Goal: Task Accomplishment & Management: Manage account settings

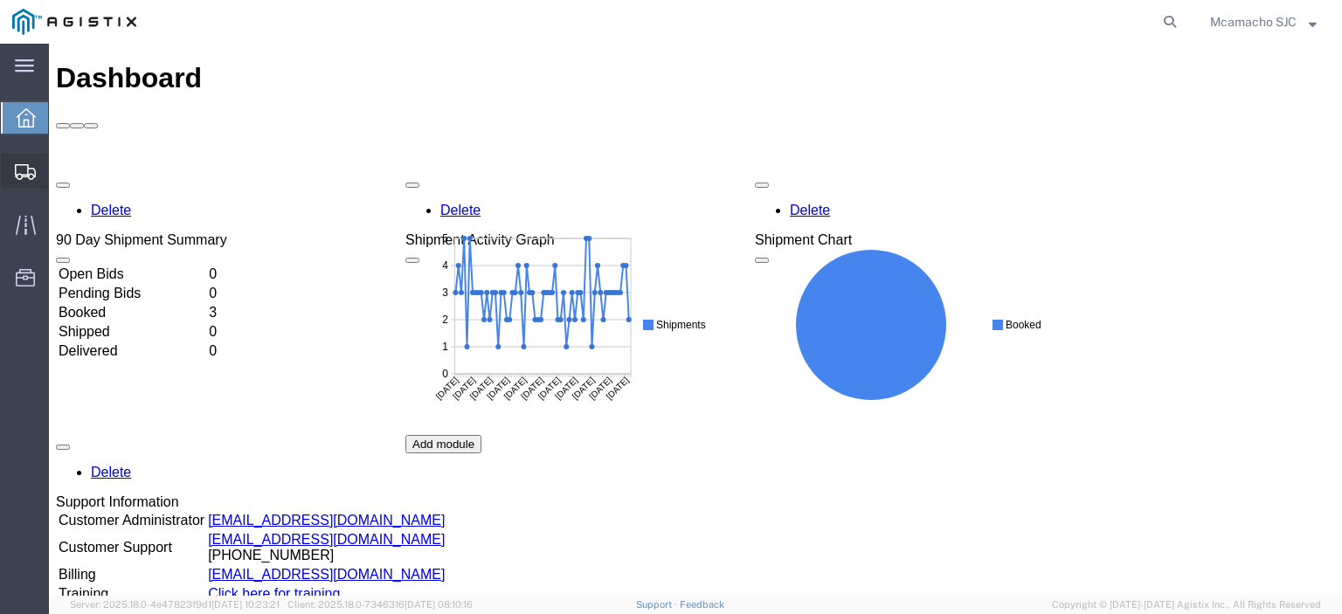
click at [60, 166] on span "Shipments" at bounding box center [54, 171] width 12 height 35
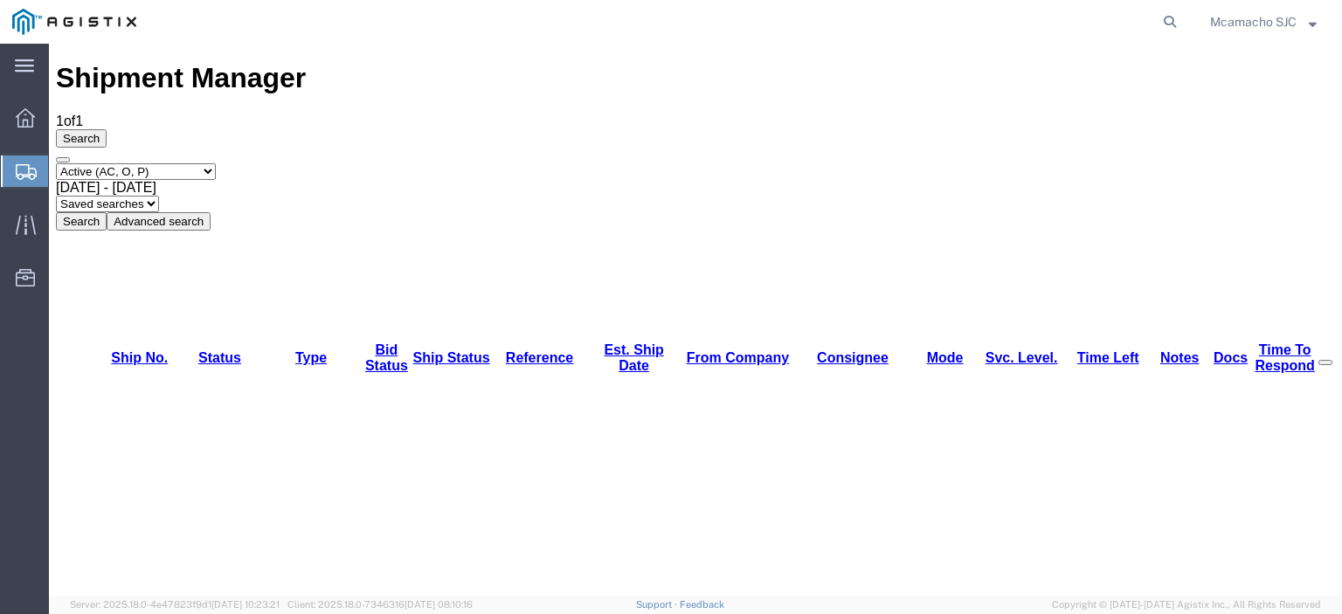
click at [100, 163] on select "Select status Active (AC, O, P) All Approved Awaiting Confirmation (AC) Booked …" at bounding box center [136, 171] width 160 height 17
select select "BOOK"
click at [56, 163] on select "Select status Active (AC, O, P) All Approved Awaiting Confirmation (AC) Booked …" at bounding box center [136, 171] width 160 height 17
click at [107, 212] on button "Search" at bounding box center [81, 221] width 51 height 18
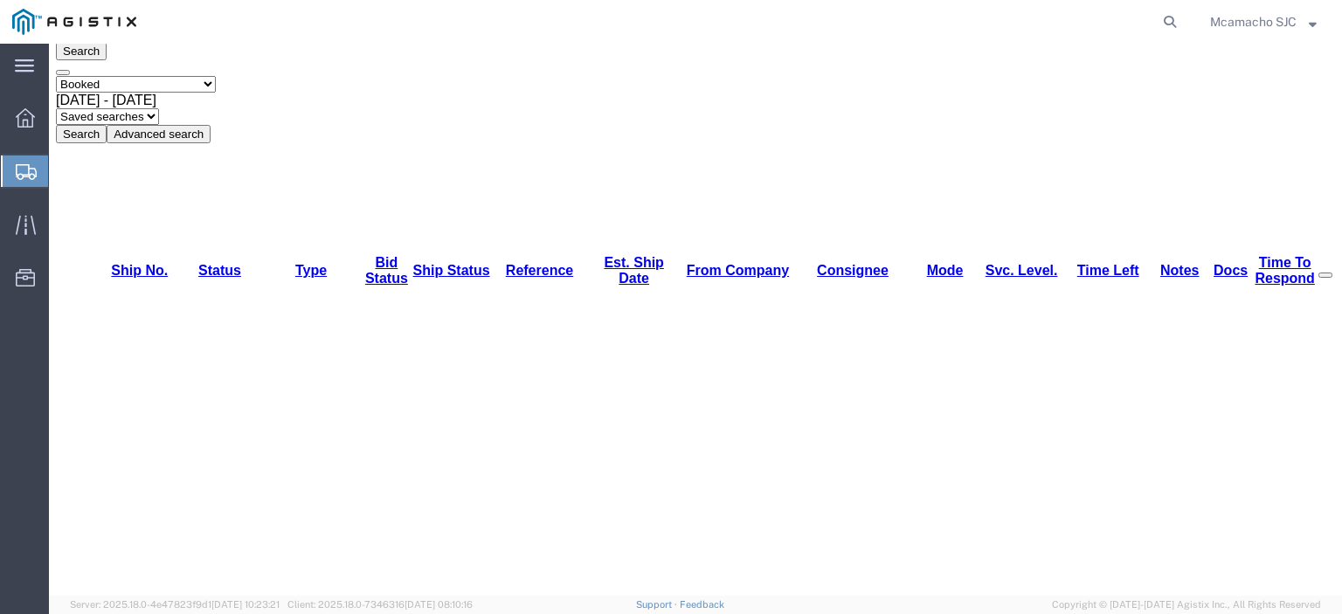
scroll to position [132, 0]
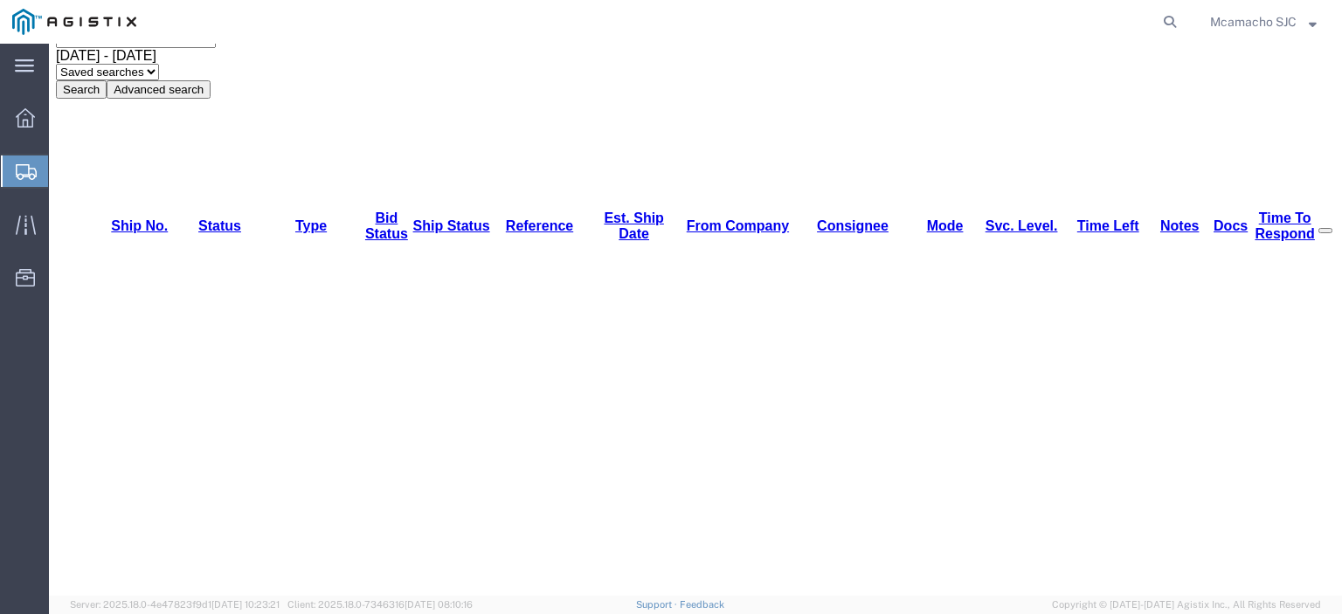
click at [121, 48] on select "Select status Active (AC, O, P) All Approved Awaiting Confirmation (AC) Booked …" at bounding box center [136, 39] width 160 height 17
select select "DLVD"
click at [56, 48] on select "Select status Active (AC, O, P) All Approved Awaiting Confirmation (AC) Booked …" at bounding box center [136, 39] width 160 height 17
click at [107, 99] on button "Search" at bounding box center [81, 89] width 51 height 18
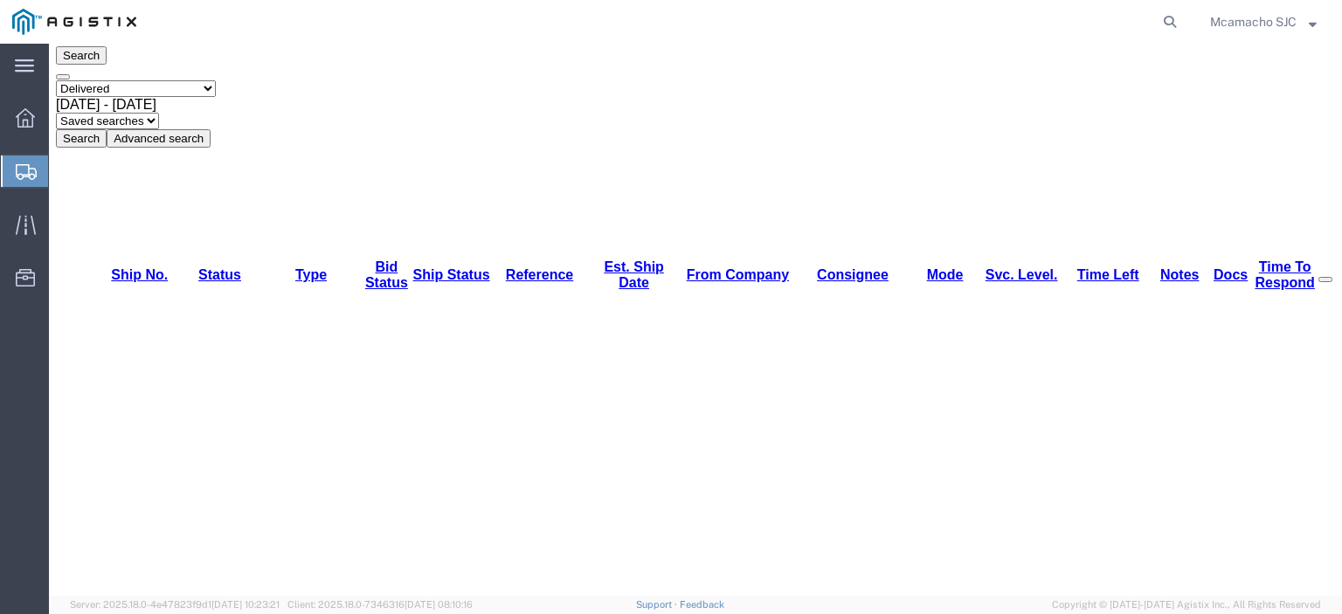
scroll to position [45, 0]
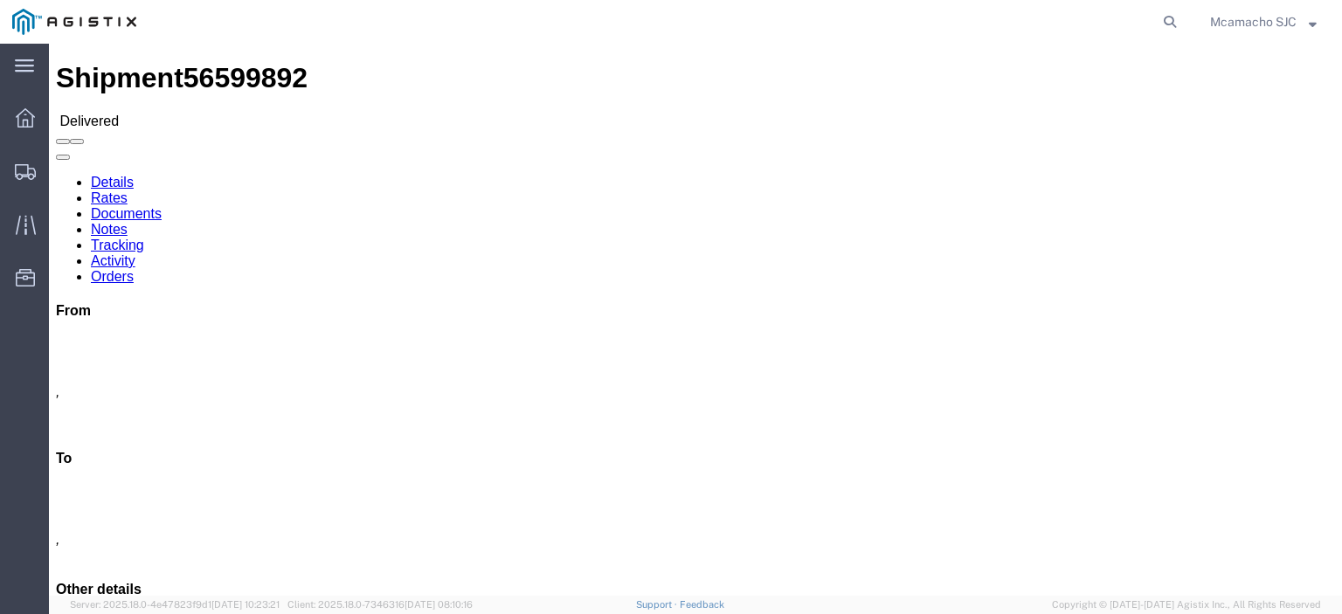
click at [162, 206] on link "Documents" at bounding box center [126, 213] width 71 height 15
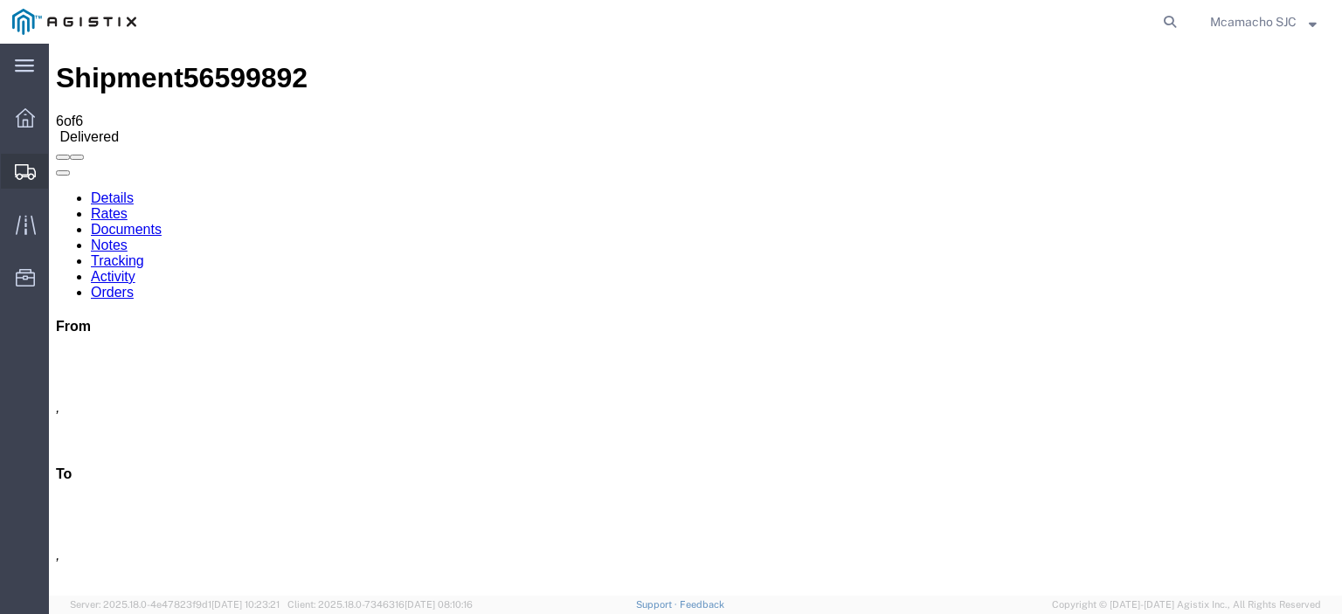
click at [10, 163] on div at bounding box center [25, 171] width 49 height 35
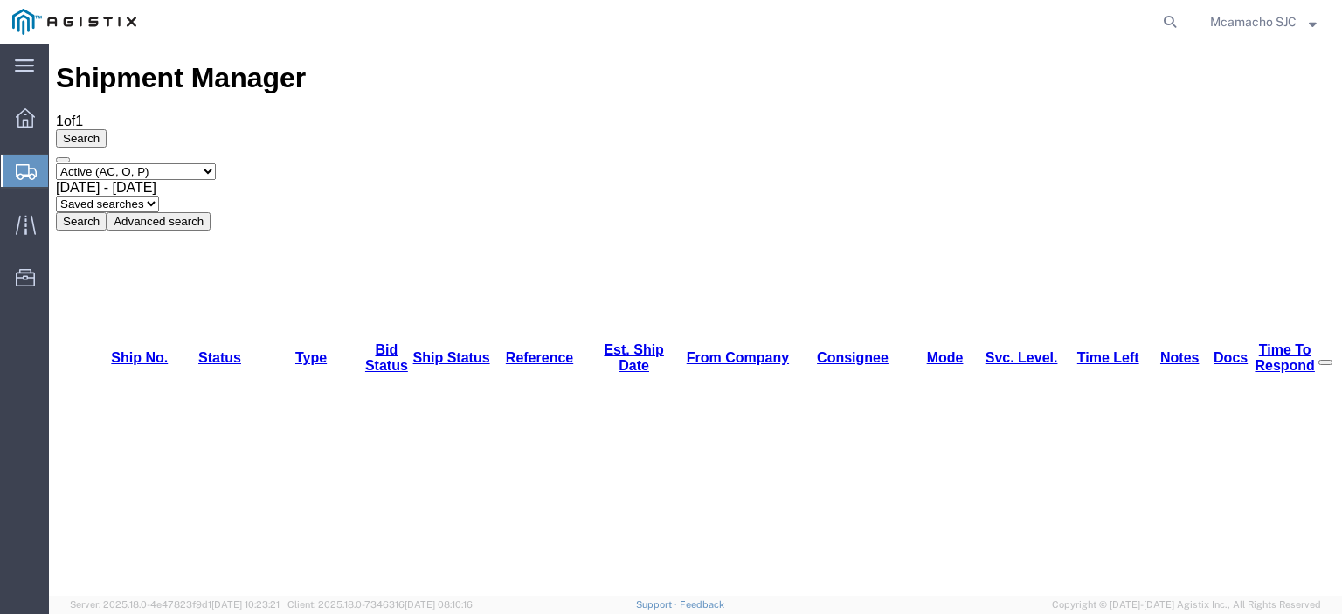
click at [118, 163] on select "Select status Active (AC, O, P) All Approved Awaiting Confirmation (AC) Booked …" at bounding box center [136, 171] width 160 height 17
select select "BOOK"
click at [56, 163] on select "Select status Active (AC, O, P) All Approved Awaiting Confirmation (AC) Booked …" at bounding box center [136, 171] width 160 height 17
click at [107, 212] on button "Search" at bounding box center [81, 221] width 51 height 18
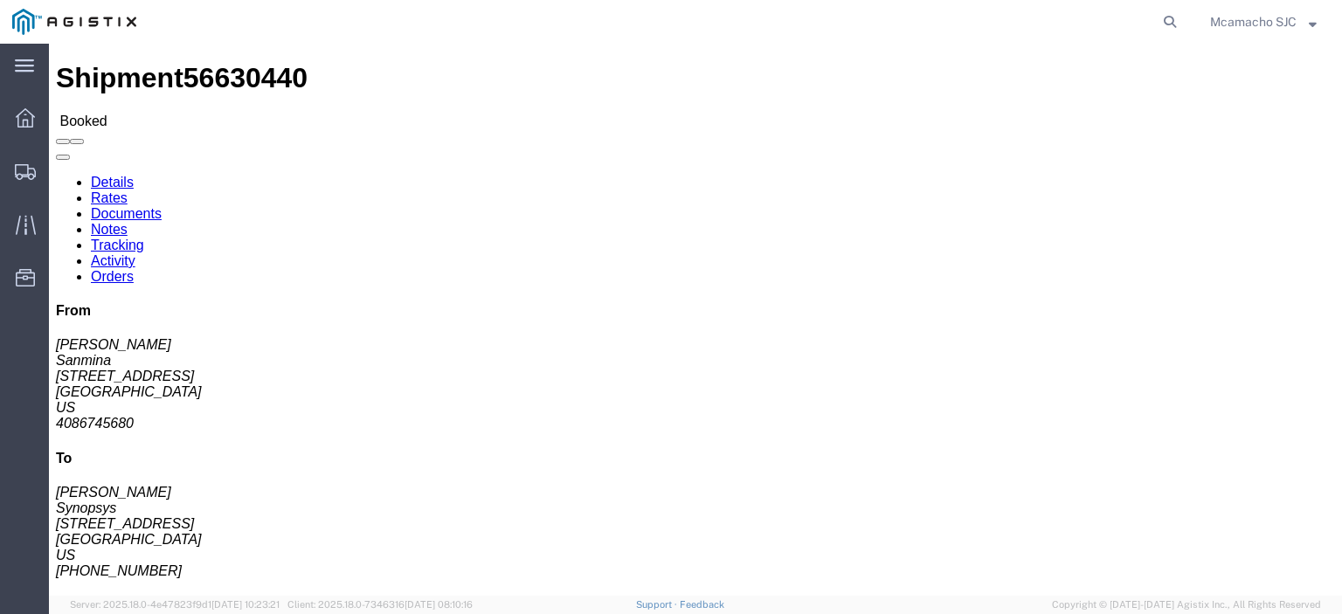
click link "Tracking"
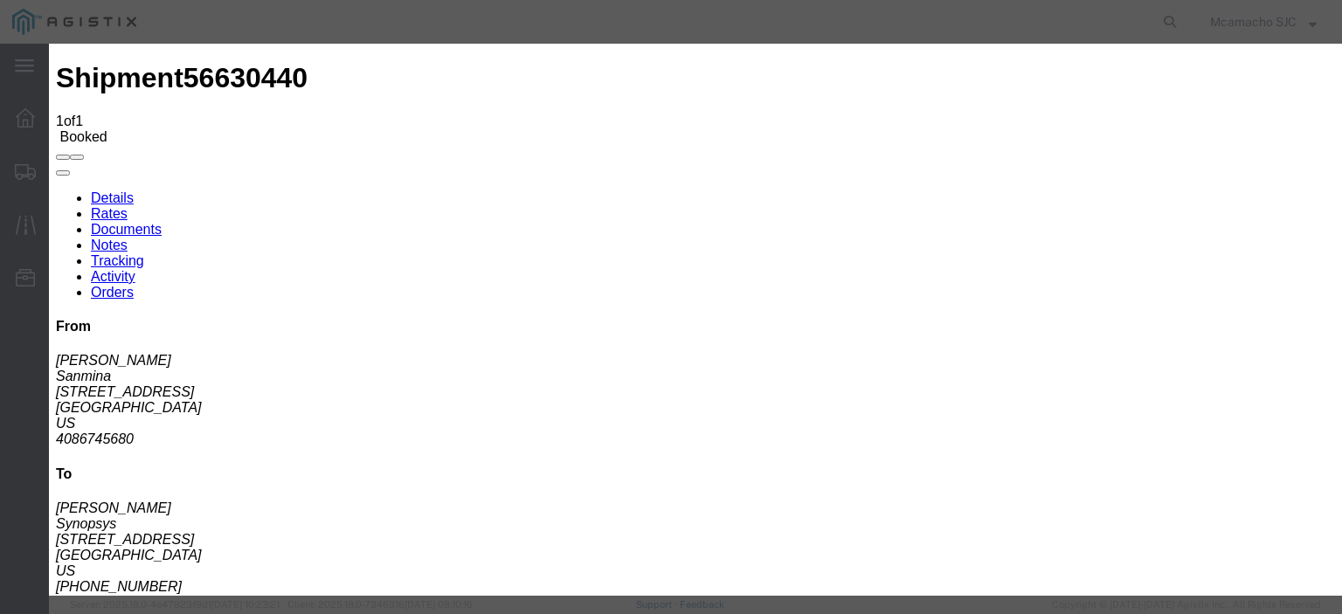
type input "[DATE]"
type input "6:00 PM"
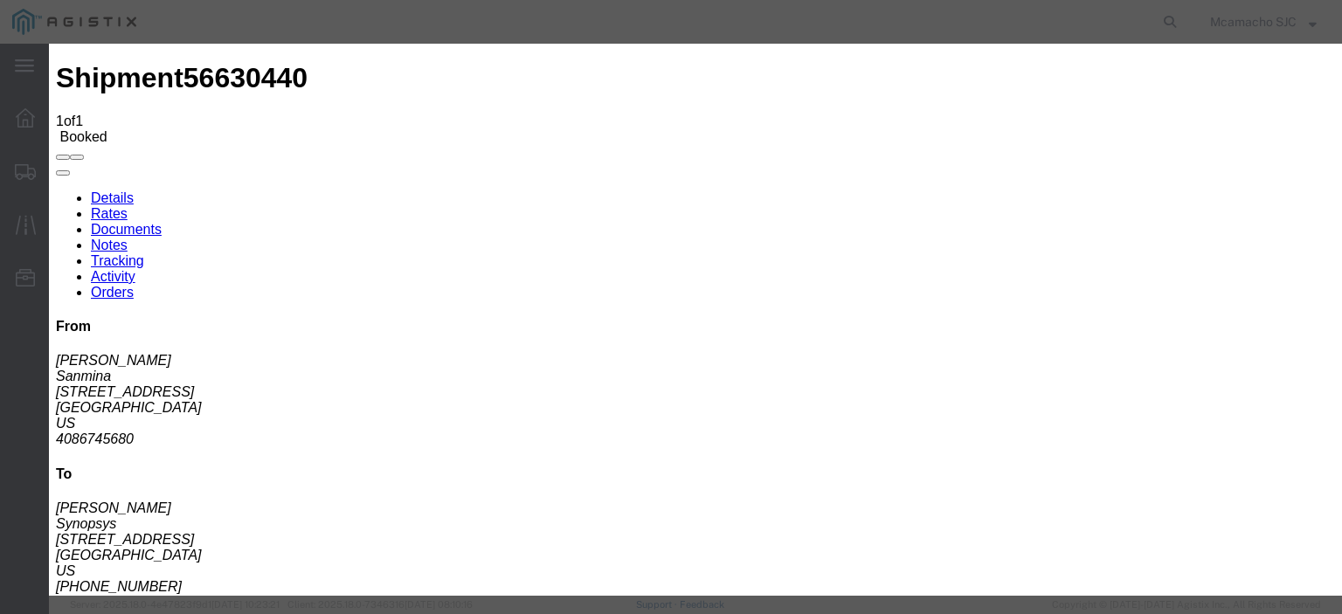
type input "[DATE]"
type input "3:20 PM"
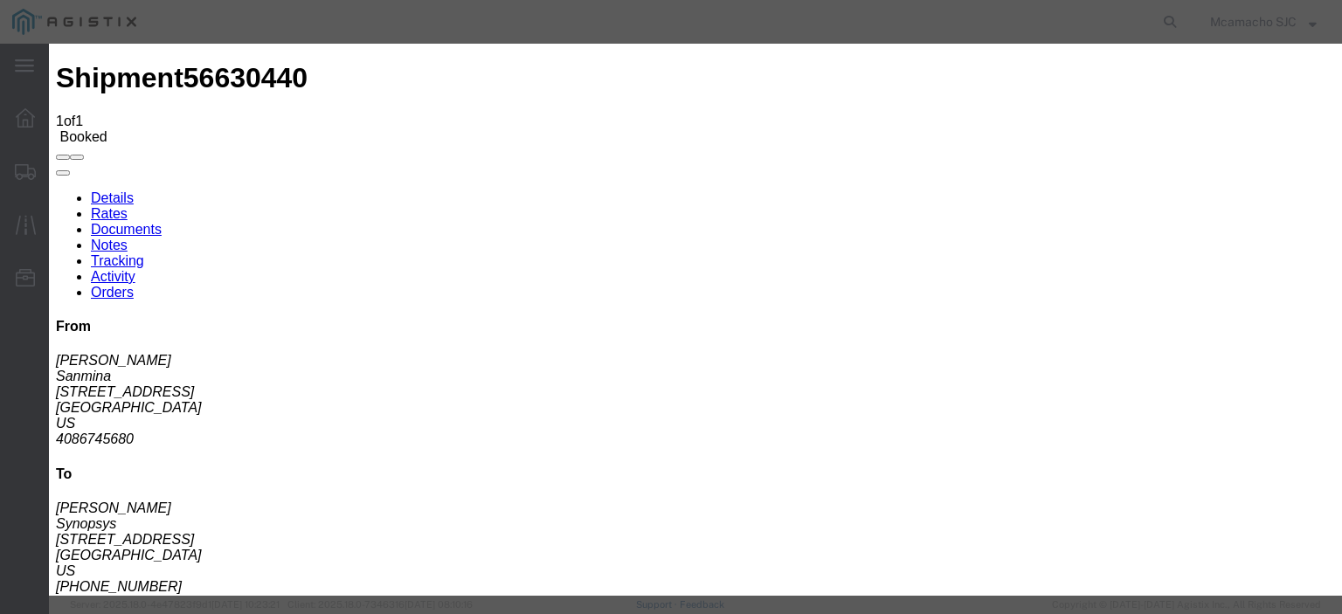
select select "DELIVRED"
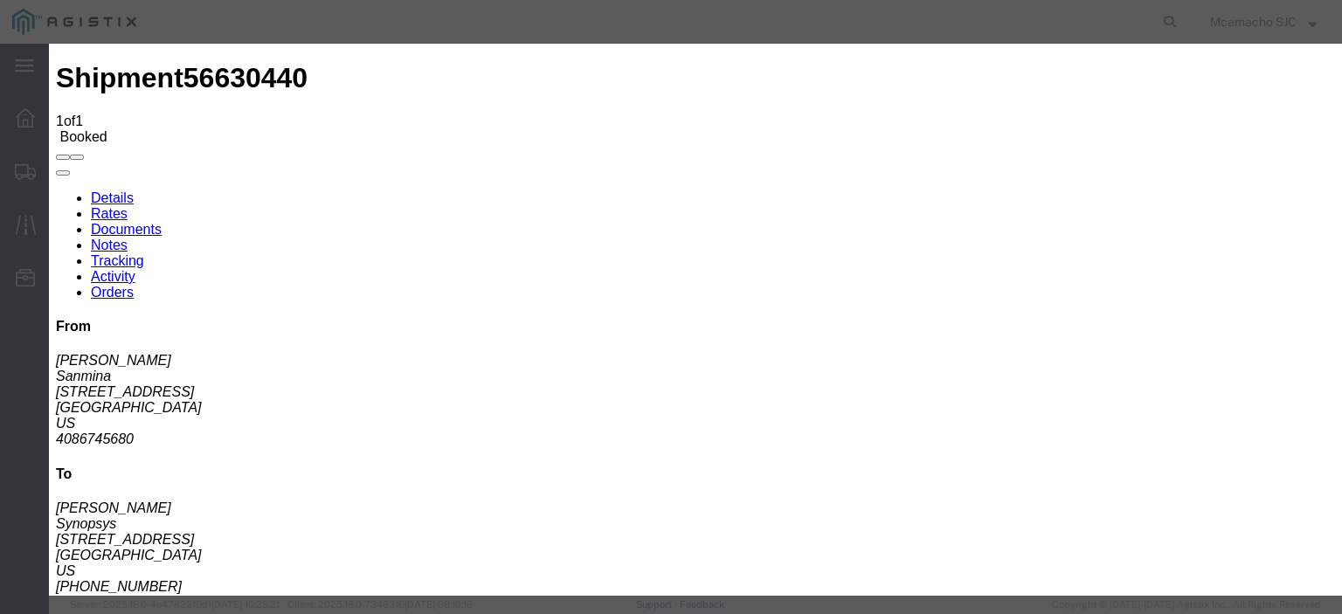
drag, startPoint x: 367, startPoint y: 104, endPoint x: 376, endPoint y: 111, distance: 11.2
type input "[DATE]"
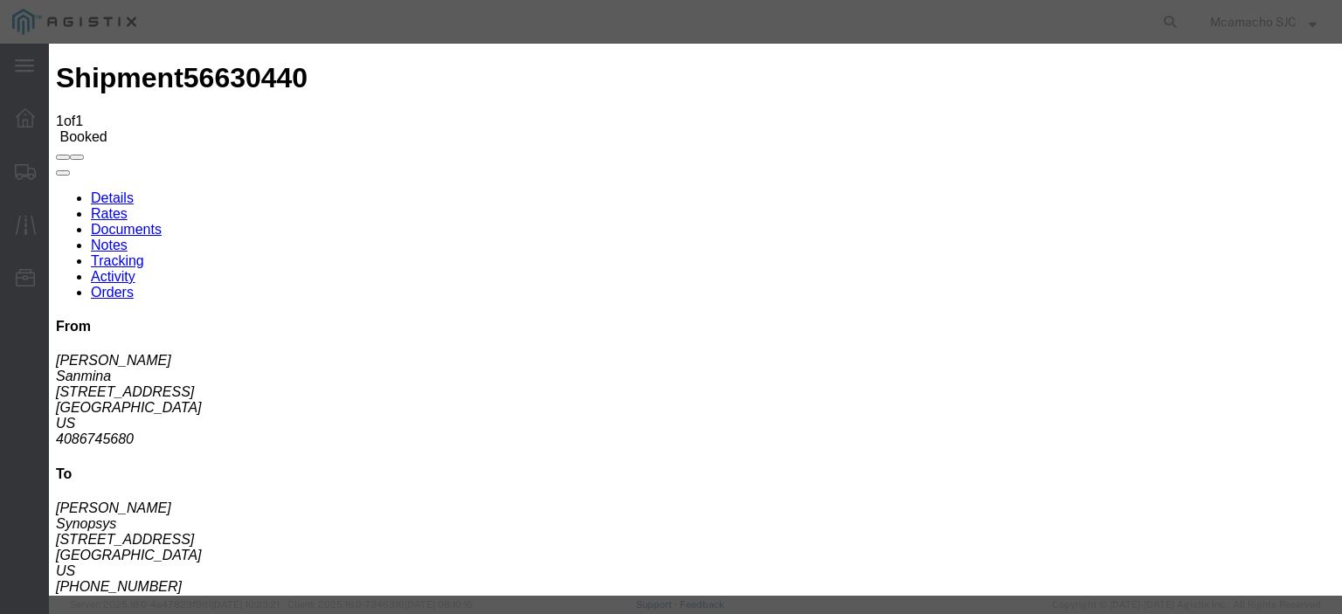
type input "V.DUYEN"
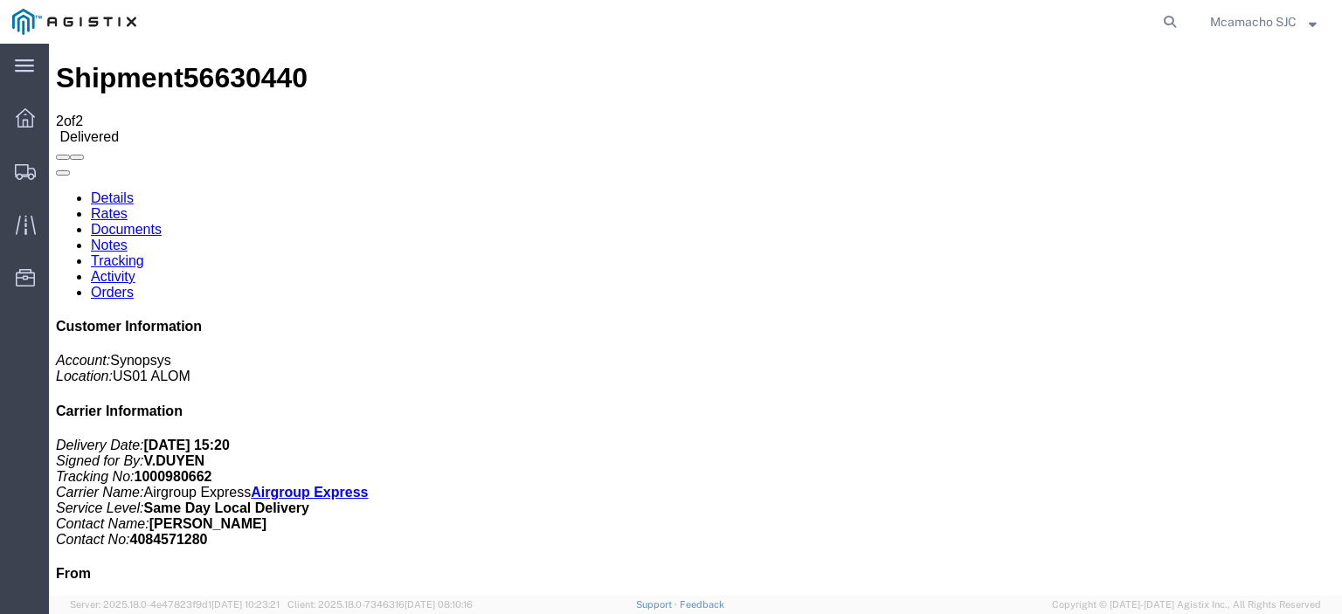
click at [162, 222] on link "Documents" at bounding box center [126, 229] width 71 height 15
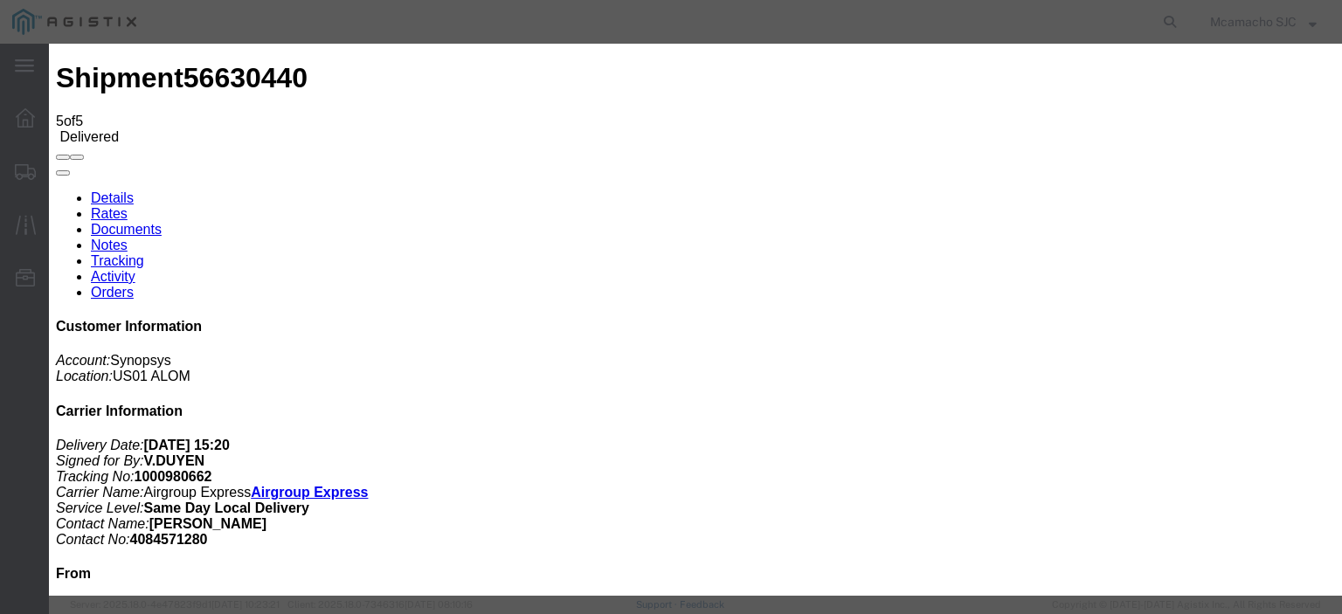
type input "C:\fakepath\1000980662 HCPOD.pdf"
type input "AIRGROUP"
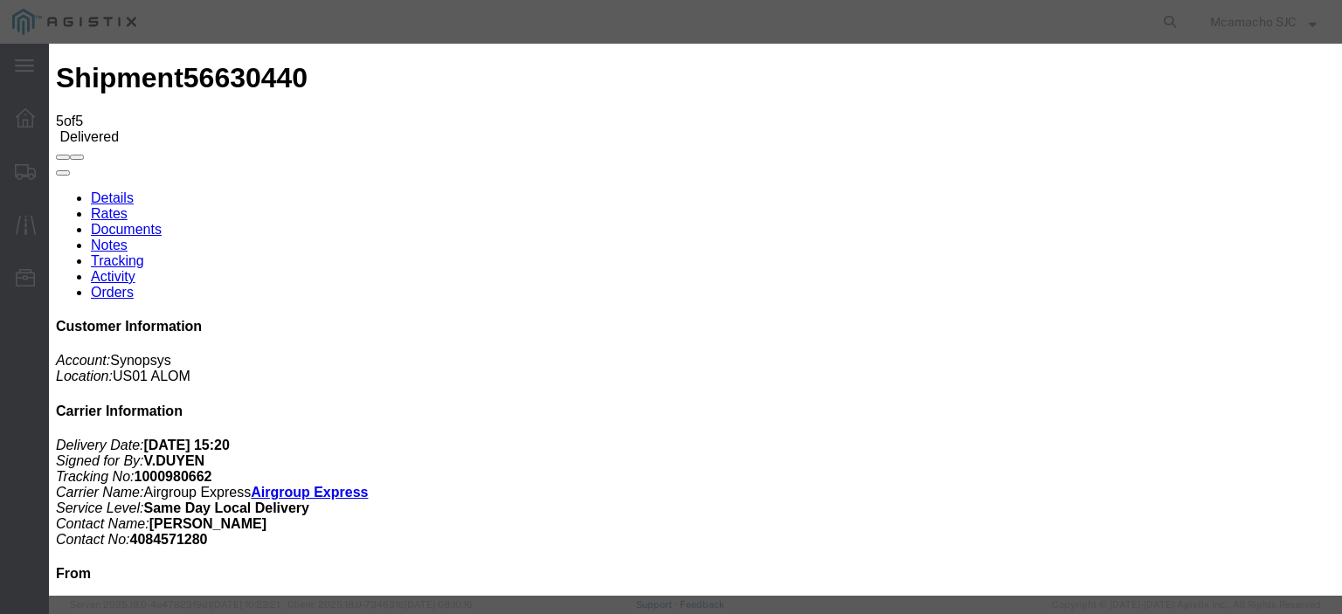
type input "HCPOD"
select select "PROOF_OF_DELIVERY"
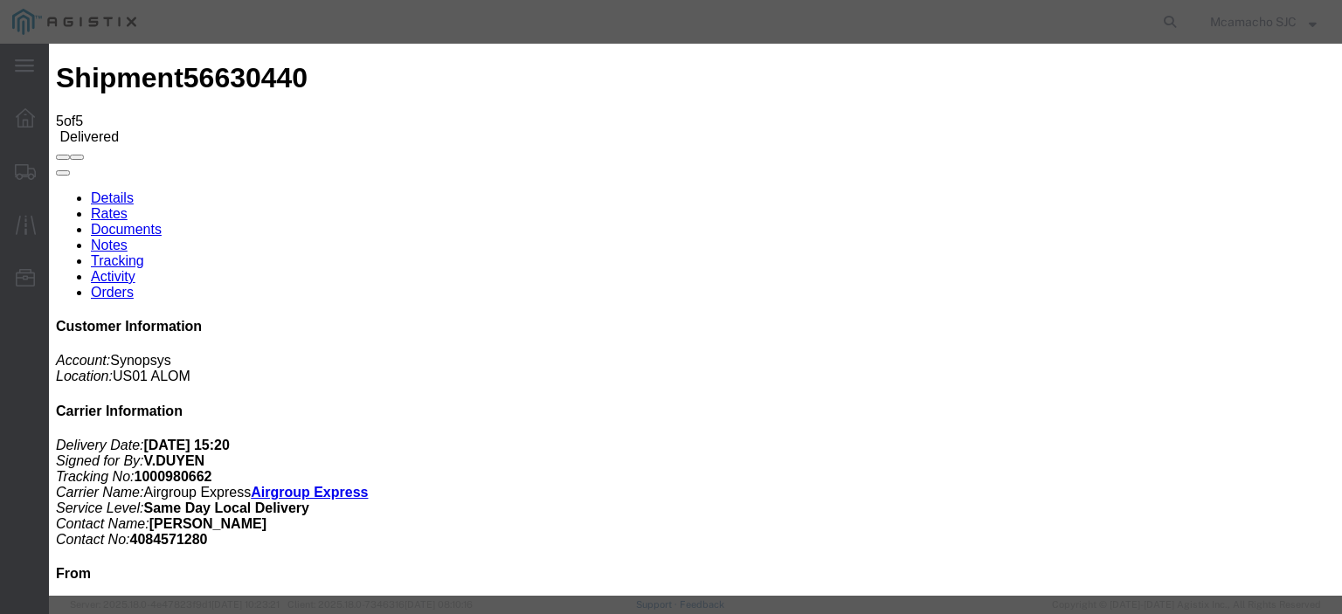
select select
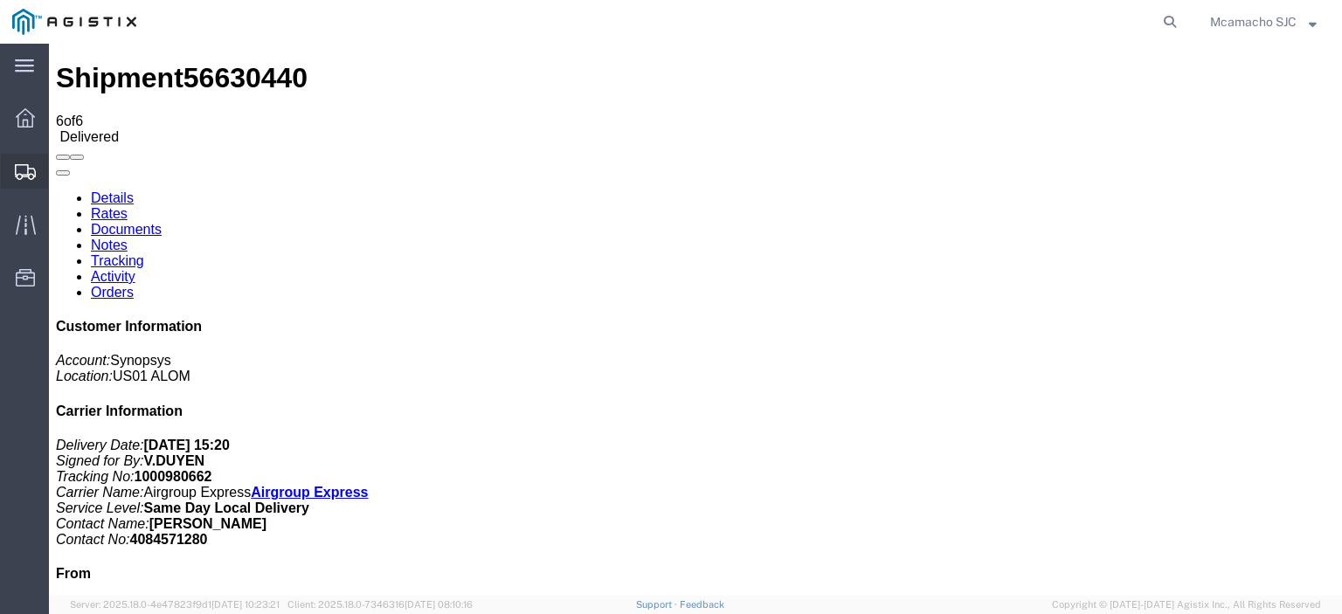
click at [6, 170] on div at bounding box center [25, 171] width 49 height 35
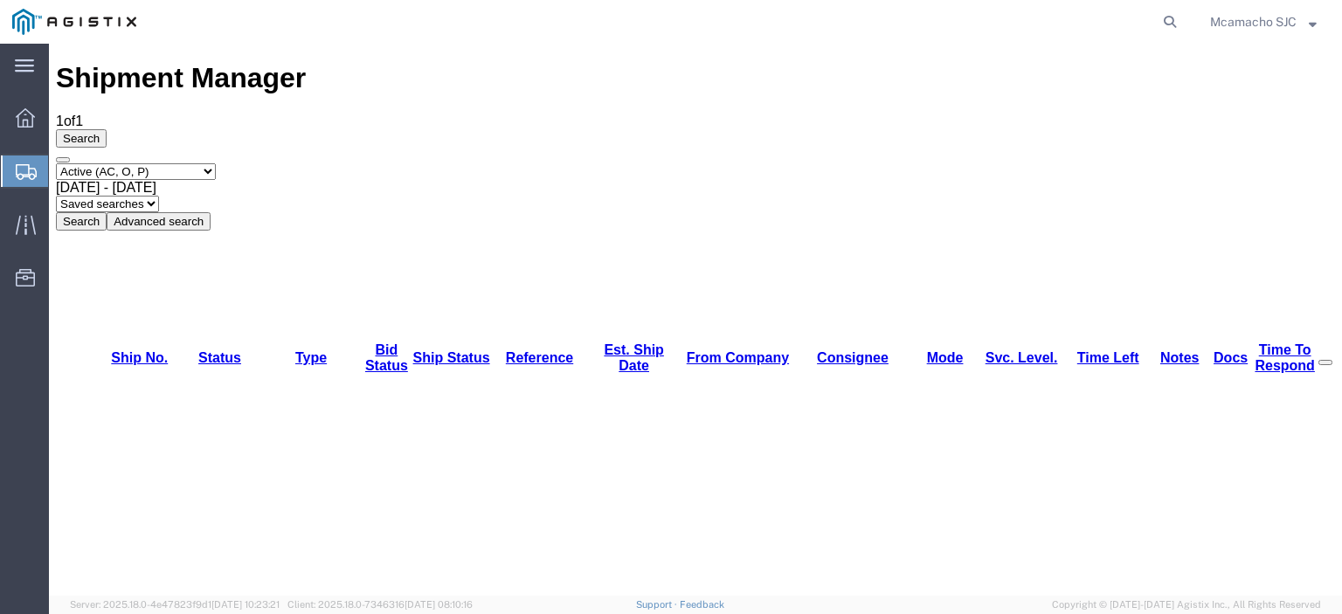
click at [119, 163] on select "Select status Active (AC, O, P) All Approved Awaiting Confirmation (AC) Booked …" at bounding box center [136, 171] width 160 height 17
select select "BOOK"
click at [56, 163] on select "Select status Active (AC, O, P) All Approved Awaiting Confirmation (AC) Booked …" at bounding box center [136, 171] width 160 height 17
click at [107, 212] on button "Search" at bounding box center [81, 221] width 51 height 18
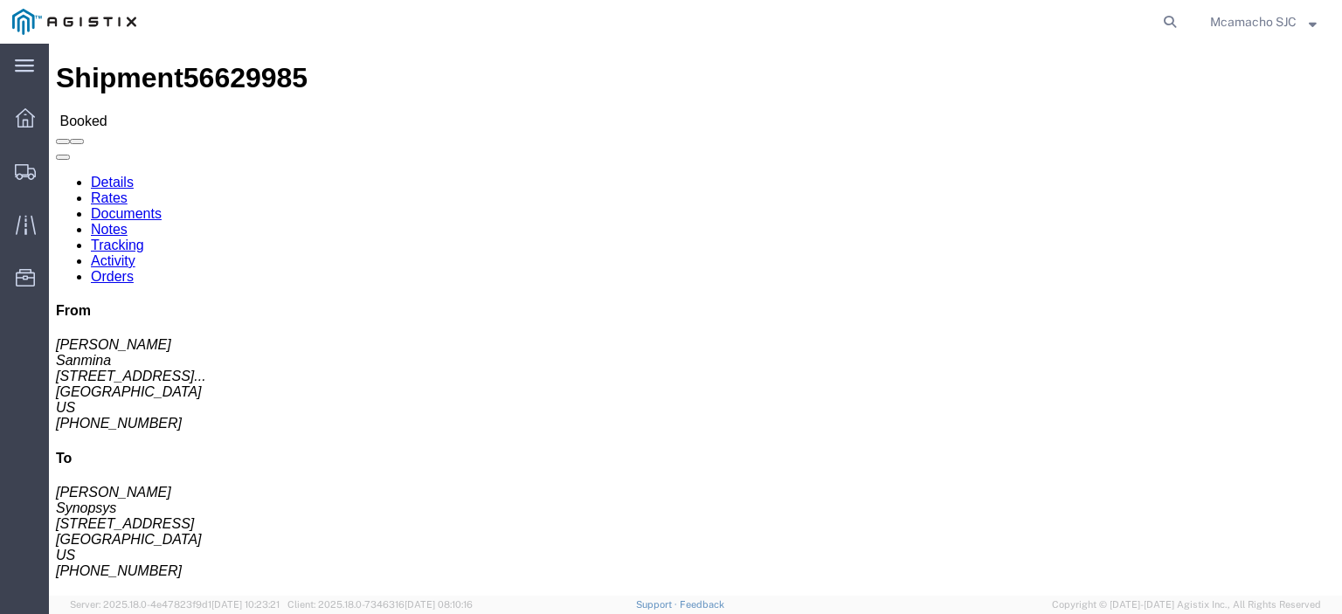
click link "Tracking"
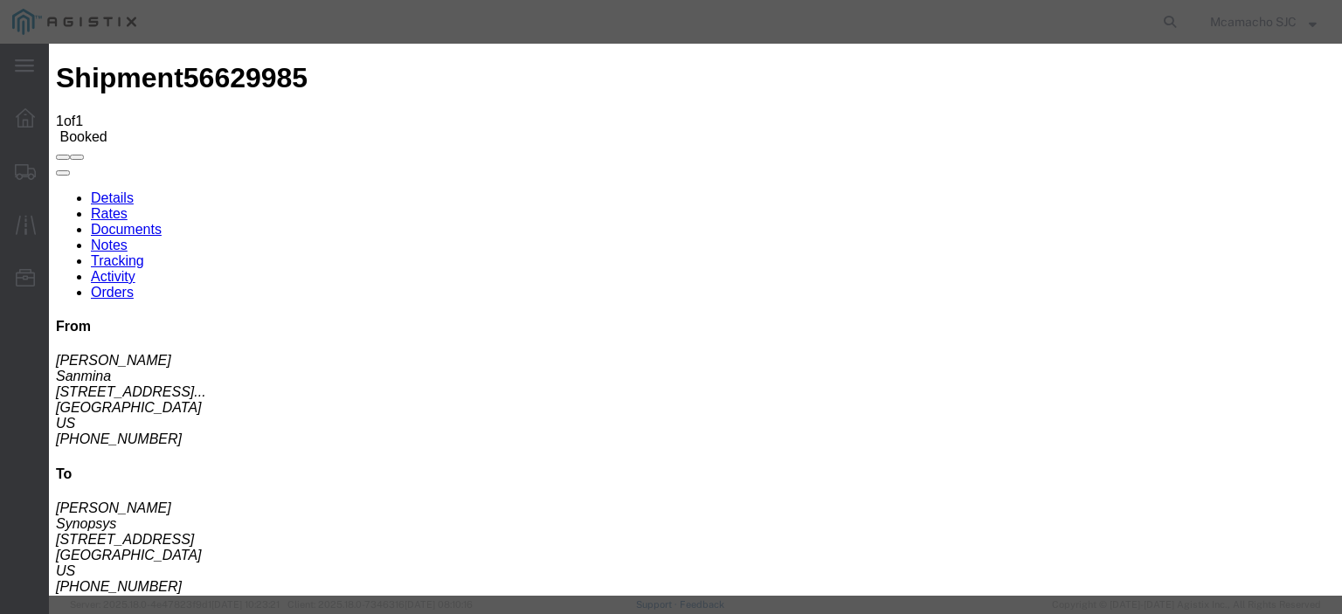
type input "[DATE]"
type input "6:00 PM"
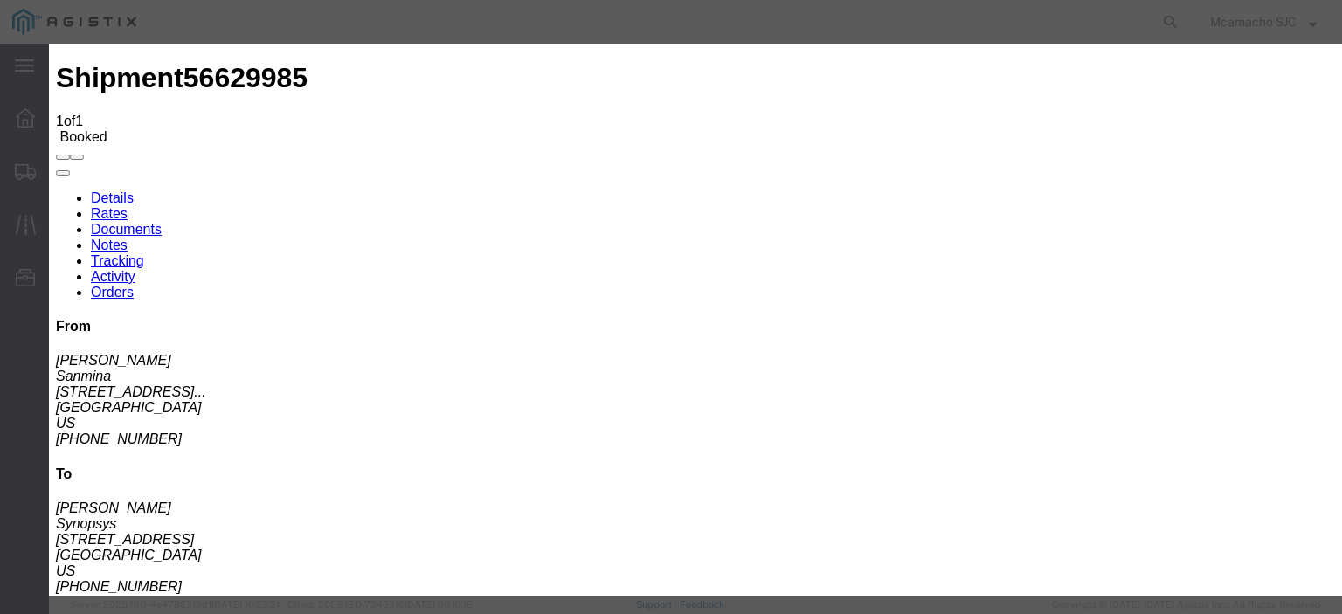
type input "[DATE]"
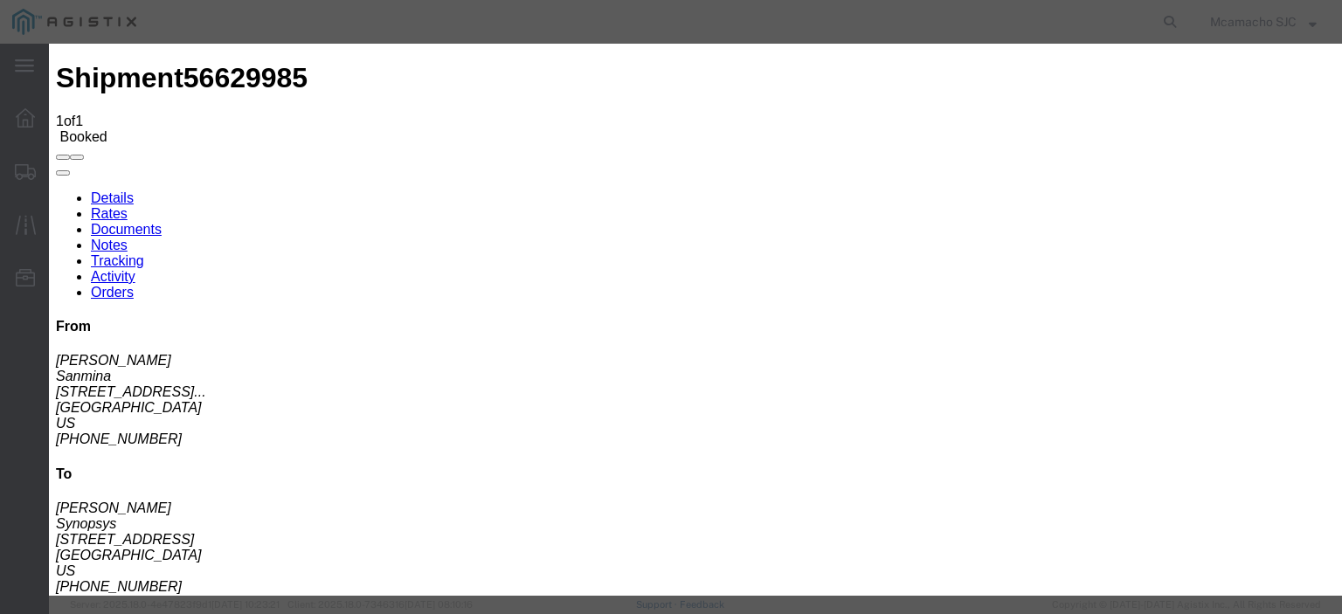
type input "3:20 PM"
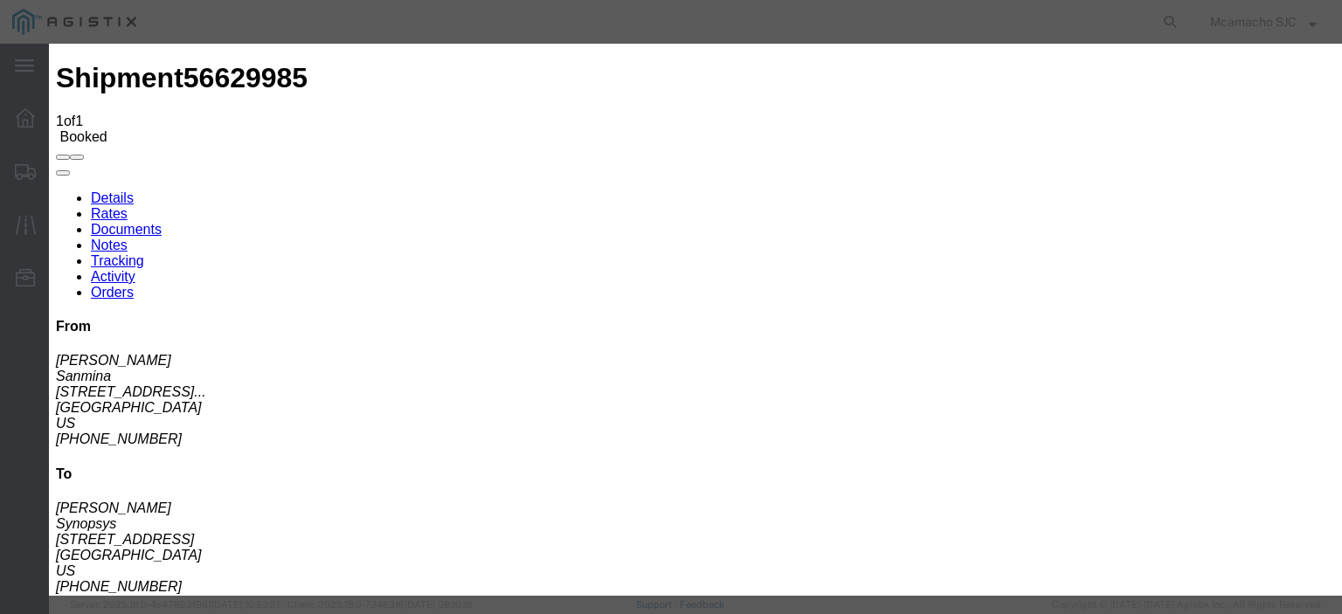
select select "DELIVRED"
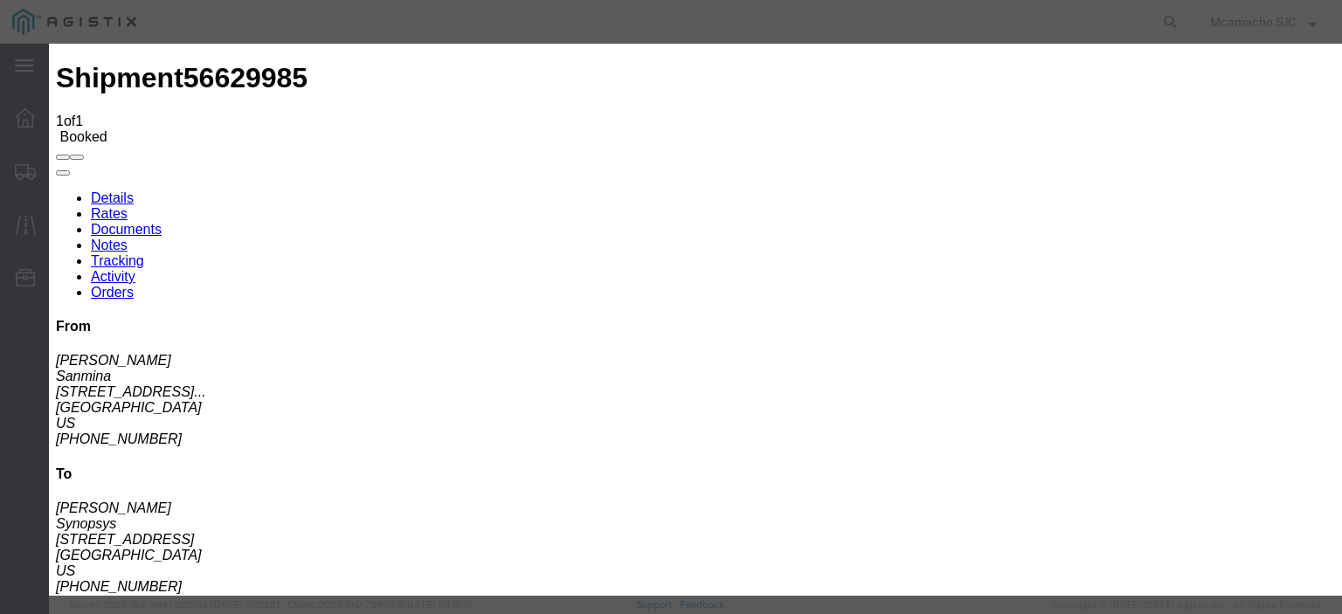
type input "[DATE]"
type input "V.DUYEN"
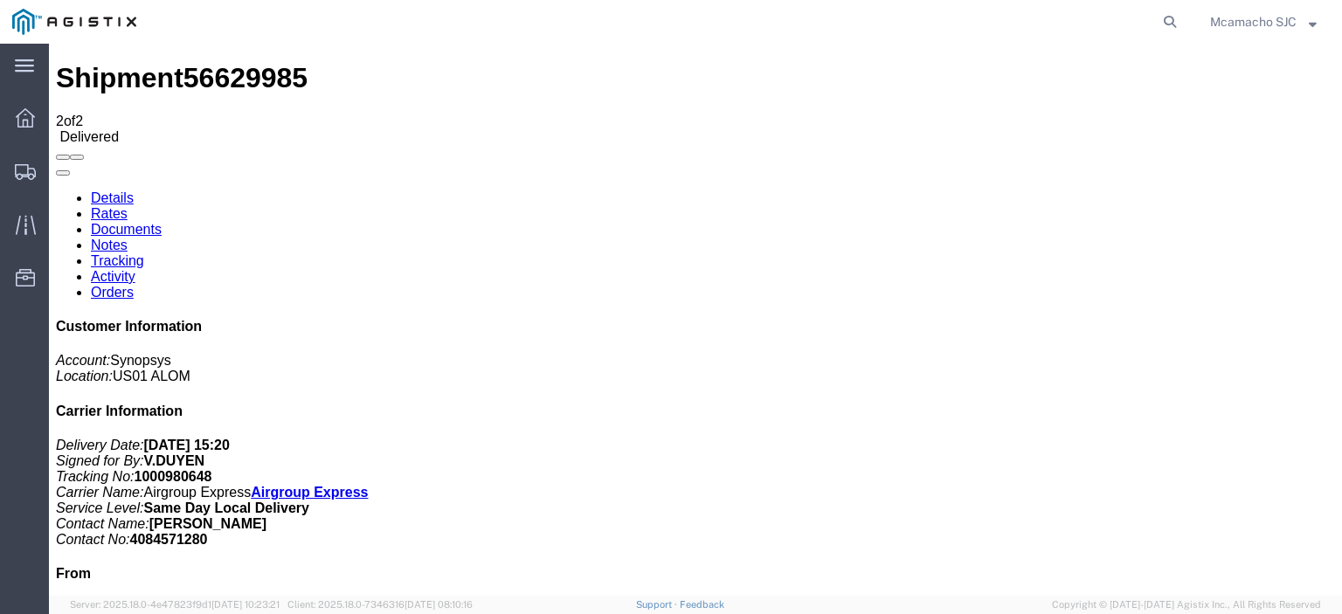
click at [162, 222] on link "Documents" at bounding box center [126, 229] width 71 height 15
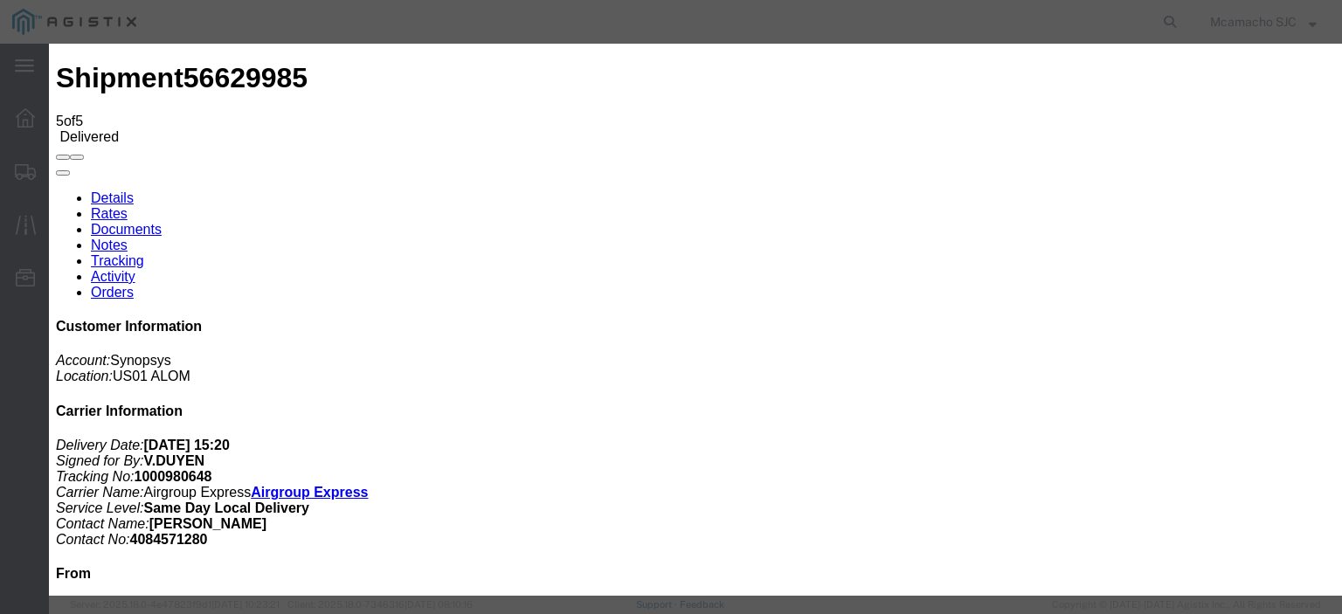
type input "C:\fakepath\1000980648 HCPOD.pdf"
type input "AIRGROUP"
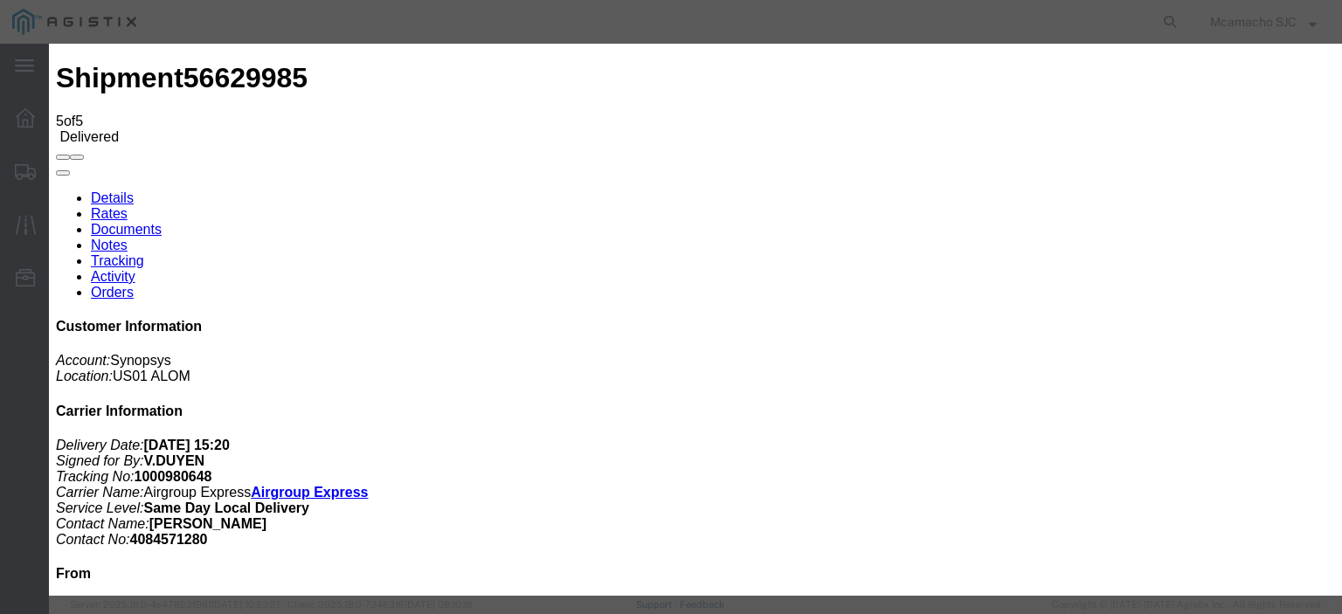
type input "HCPOD"
select select "PROOF_OF_DELIVERY"
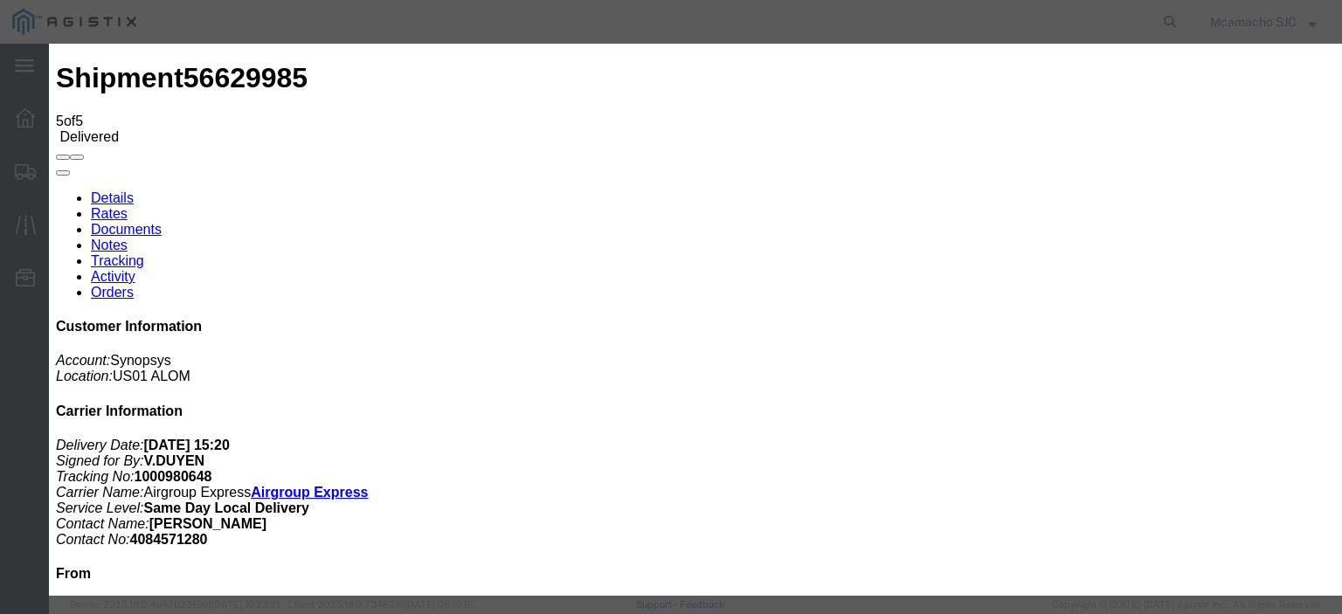
select select
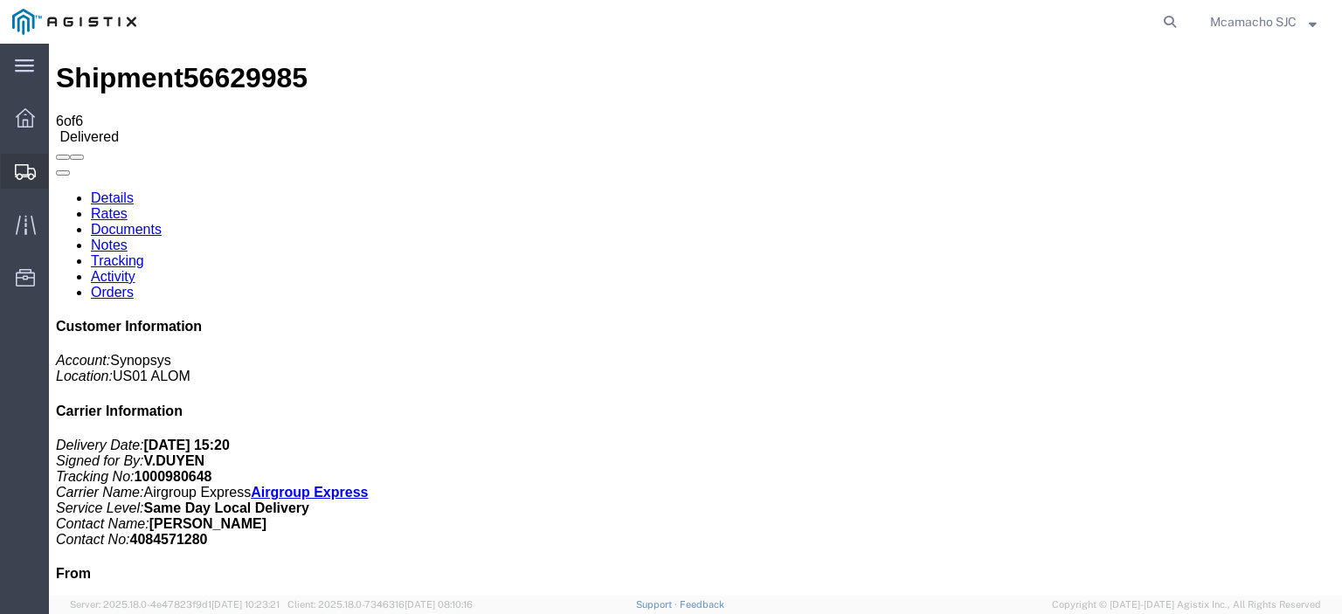
click at [24, 166] on icon at bounding box center [25, 172] width 21 height 16
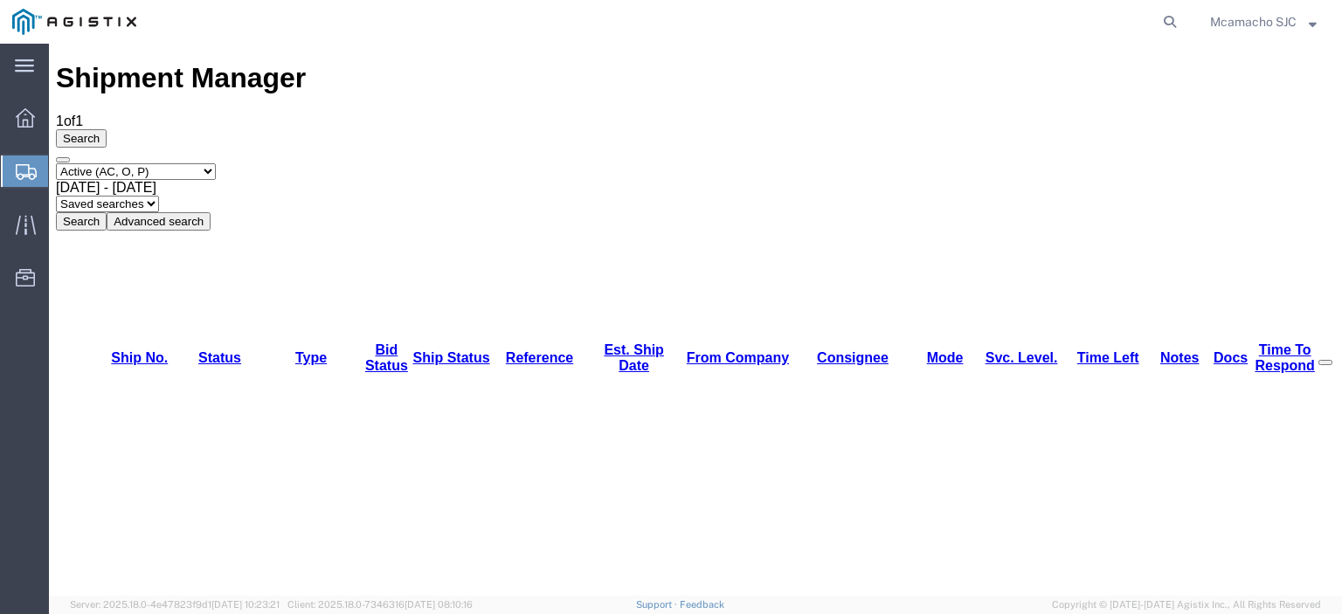
click at [100, 163] on select "Select status Active (AC, O, P) All Approved Awaiting Confirmation (AC) Booked …" at bounding box center [136, 171] width 160 height 17
select select "BOOK"
click at [56, 163] on select "Select status Active (AC, O, P) All Approved Awaiting Confirmation (AC) Booked …" at bounding box center [136, 171] width 160 height 17
click at [107, 212] on button "Search" at bounding box center [81, 221] width 51 height 18
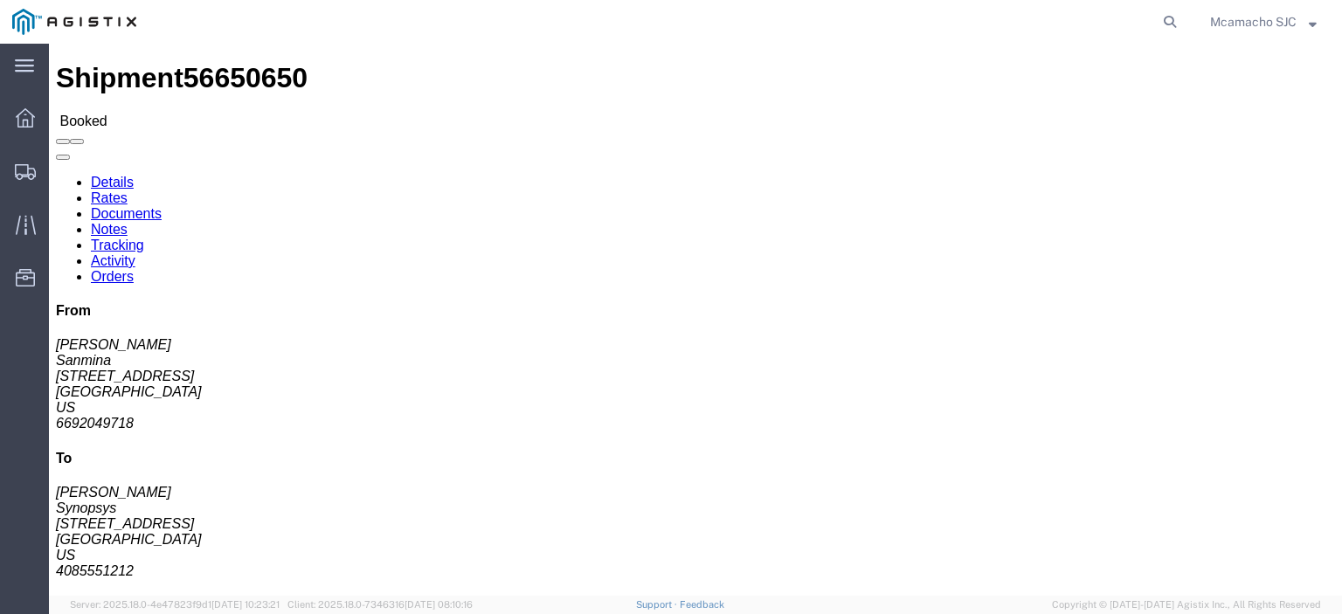
click link "Tracking"
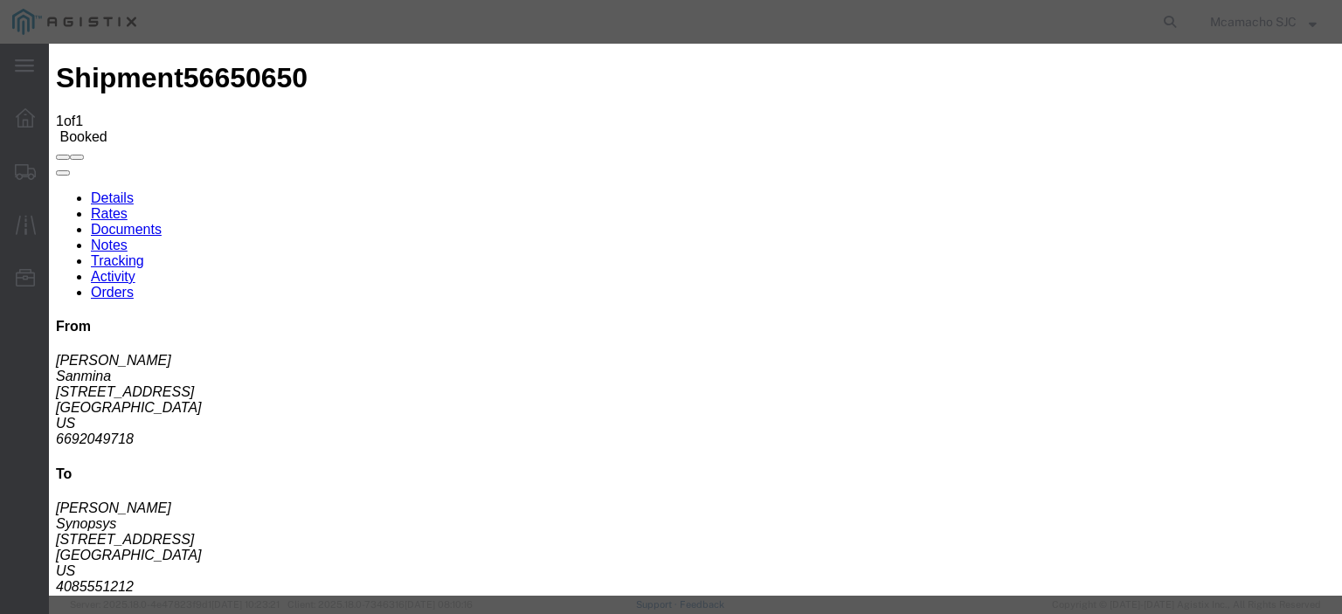
type input "[DATE]"
type input "6:00 PM"
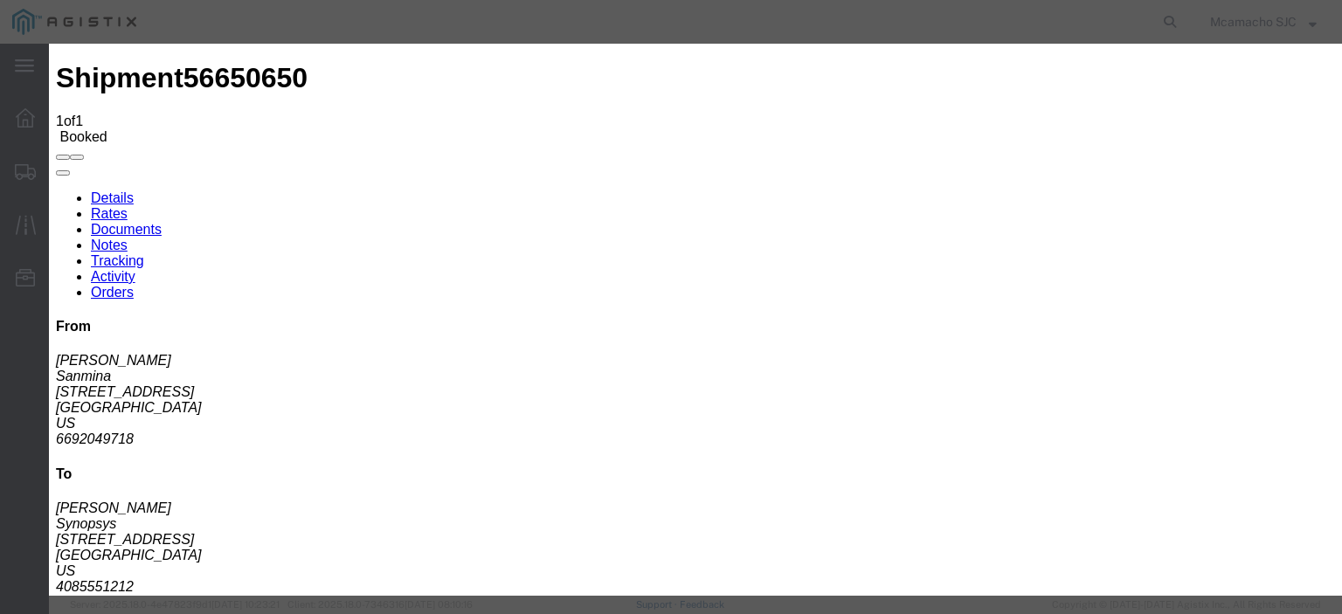
type input "[DATE]"
type input "4:05 PM"
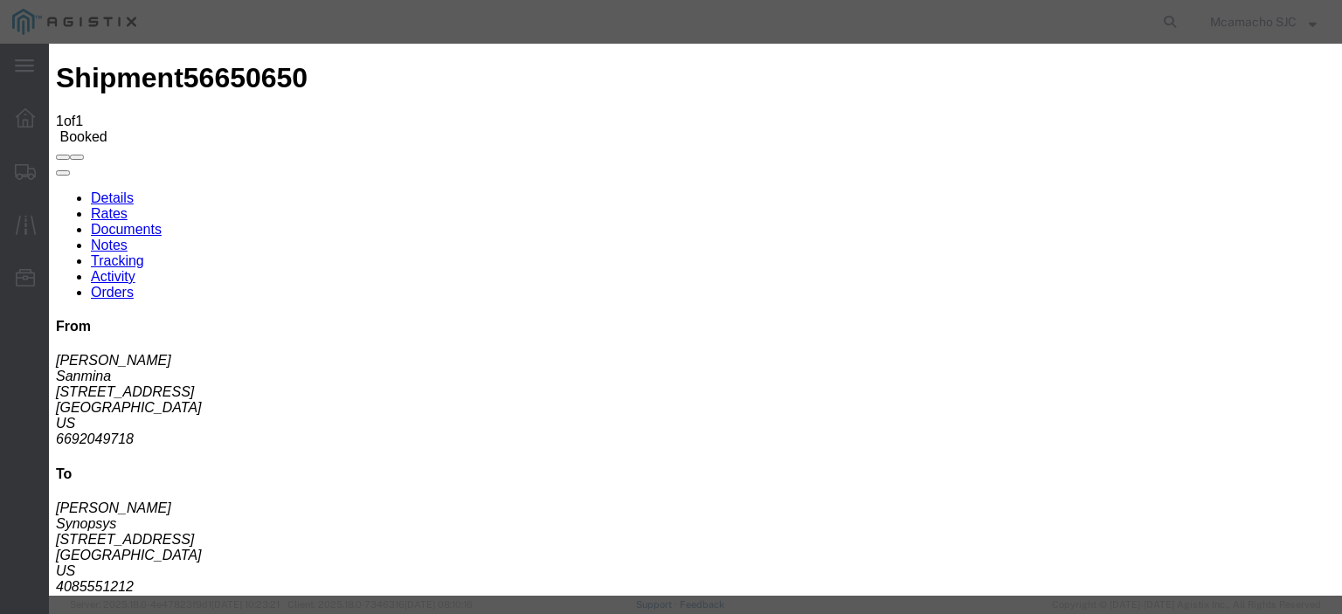
select select "DELIVRED"
type input "[PERSON_NAME]"
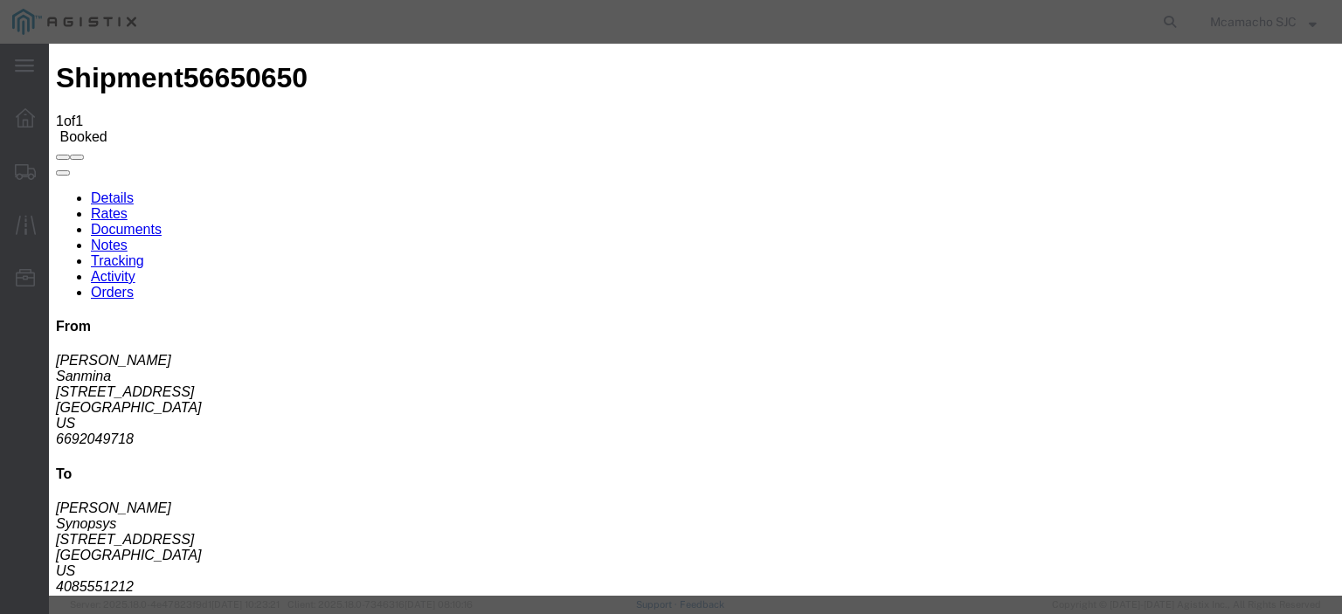
type input "[DATE]"
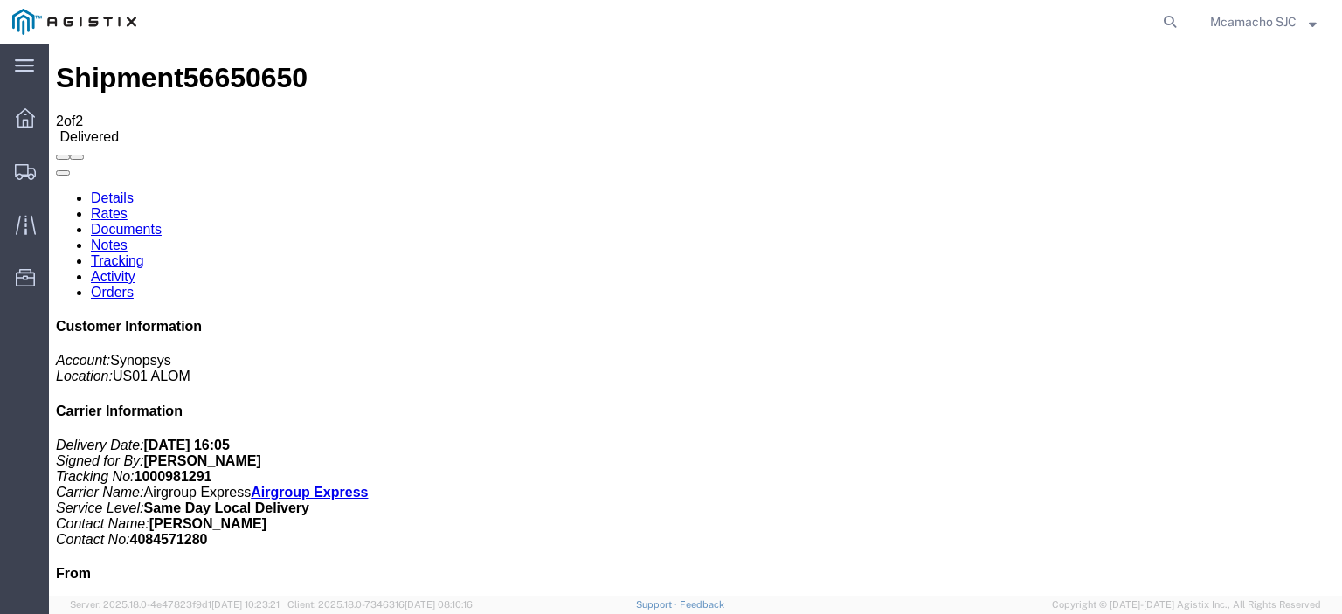
click at [162, 222] on link "Documents" at bounding box center [126, 229] width 71 height 15
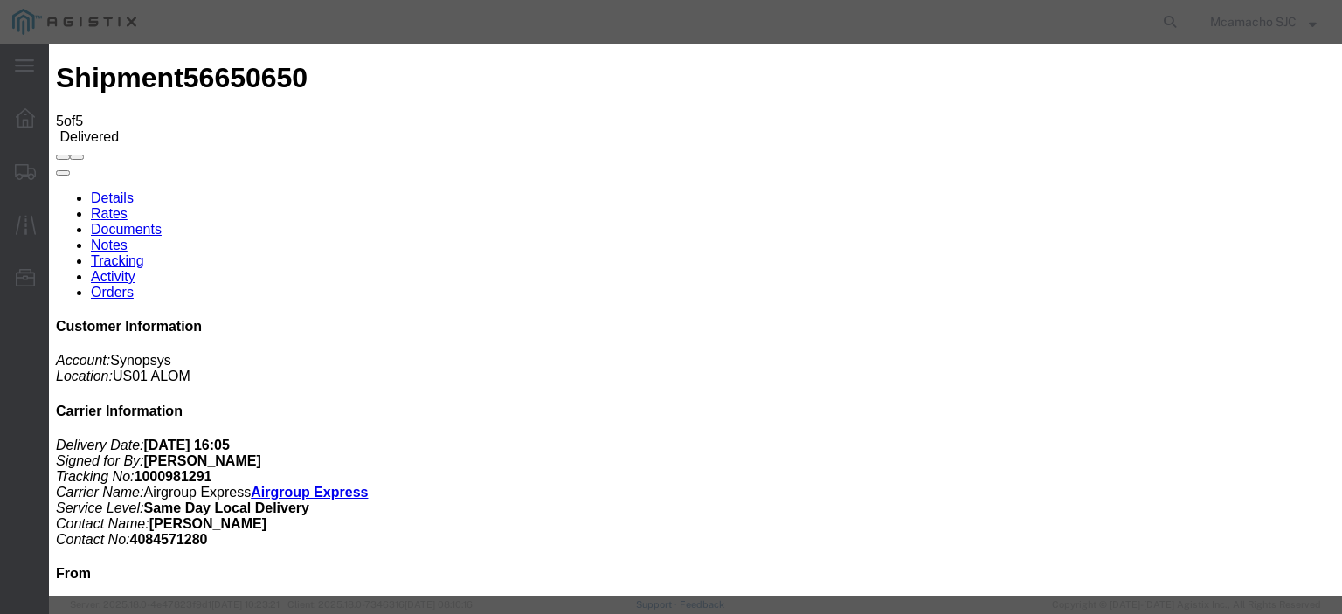
type input "C:\fakepath\1000981291 HCPOD.pdf"
type input "AIRGROUP"
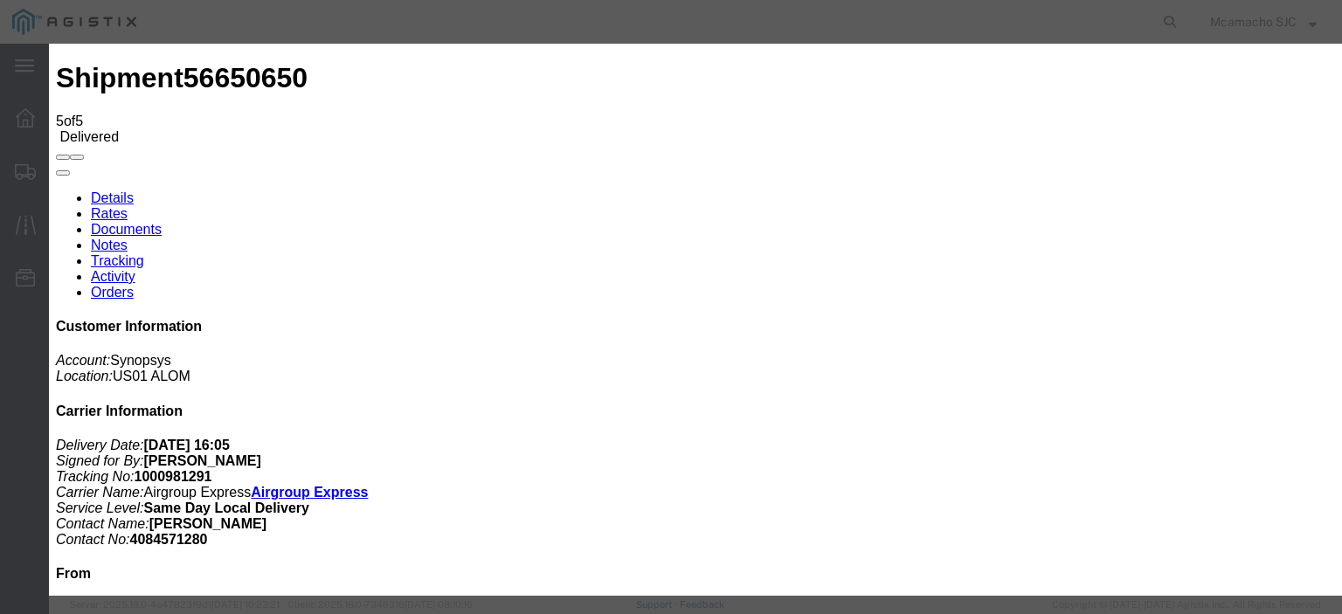
type input "HCPOD"
select select "PROOF_OF_DELIVERY"
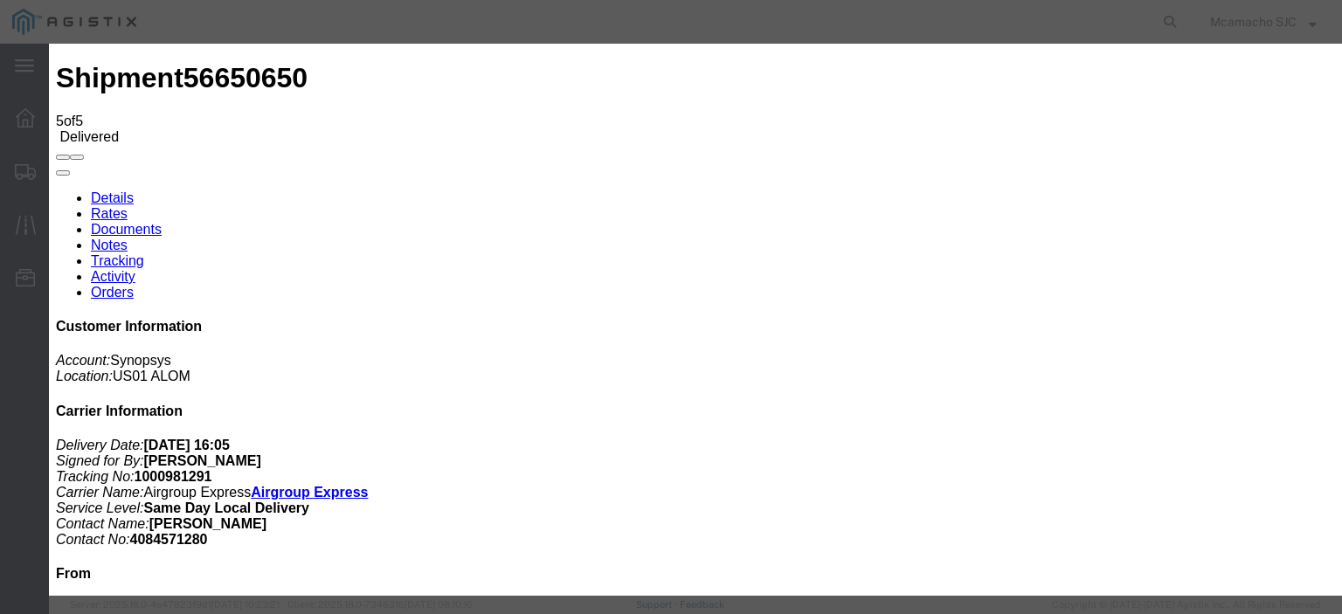
select select
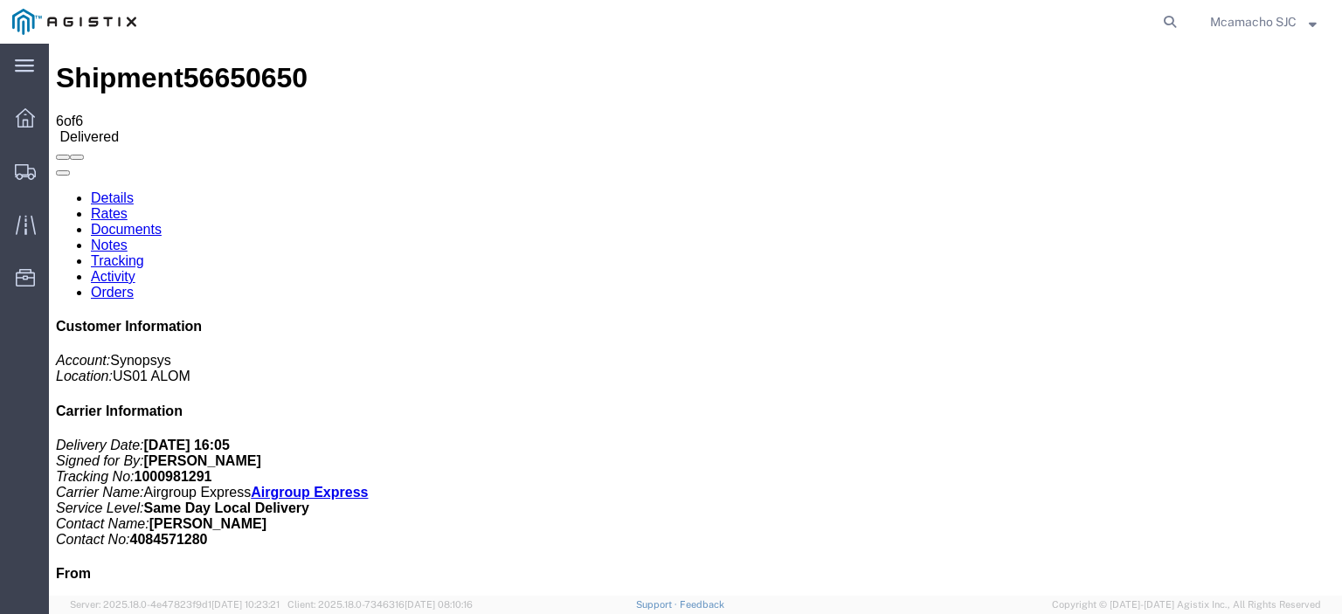
click at [0, 172] on ul "Dashboard Shipments Traffic Resources Address Book Saved Searches" at bounding box center [24, 206] width 49 height 213
click at [18, 170] on icon at bounding box center [25, 172] width 21 height 16
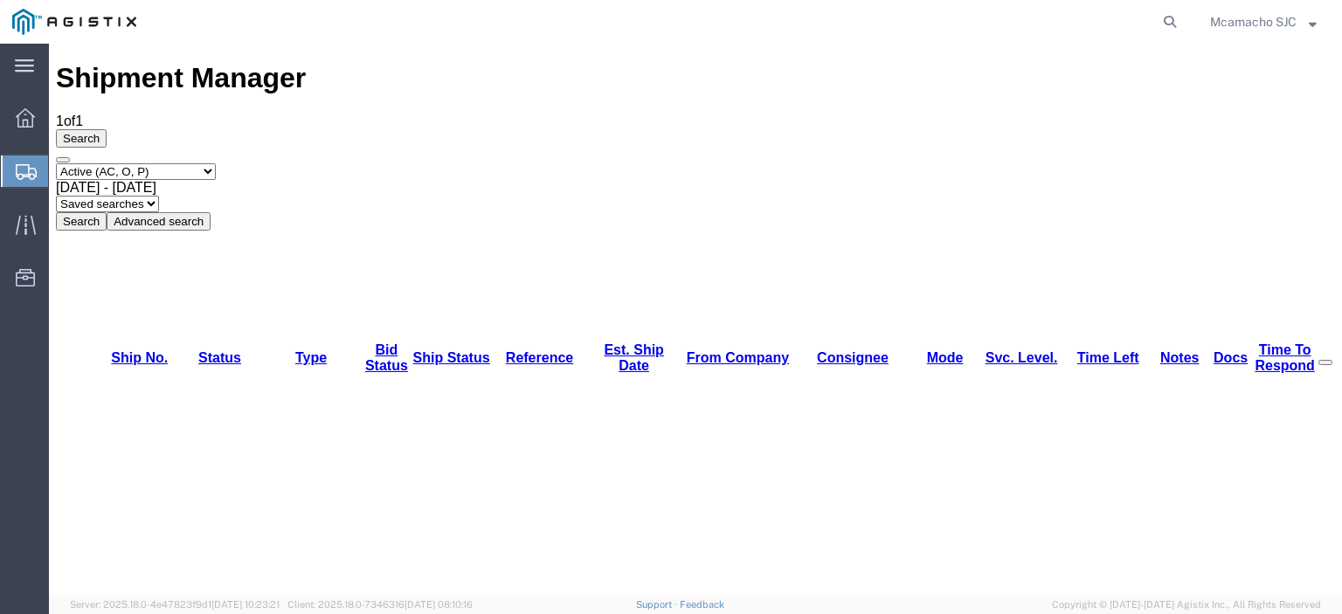
click at [185, 163] on select "Select status Active (AC, O, P) All Approved Awaiting Confirmation (AC) Booked …" at bounding box center [136, 171] width 160 height 17
select select "BOOK"
click at [56, 163] on select "Select status Active (AC, O, P) All Approved Awaiting Confirmation (AC) Booked …" at bounding box center [136, 171] width 160 height 17
click at [107, 212] on button "Search" at bounding box center [81, 221] width 51 height 18
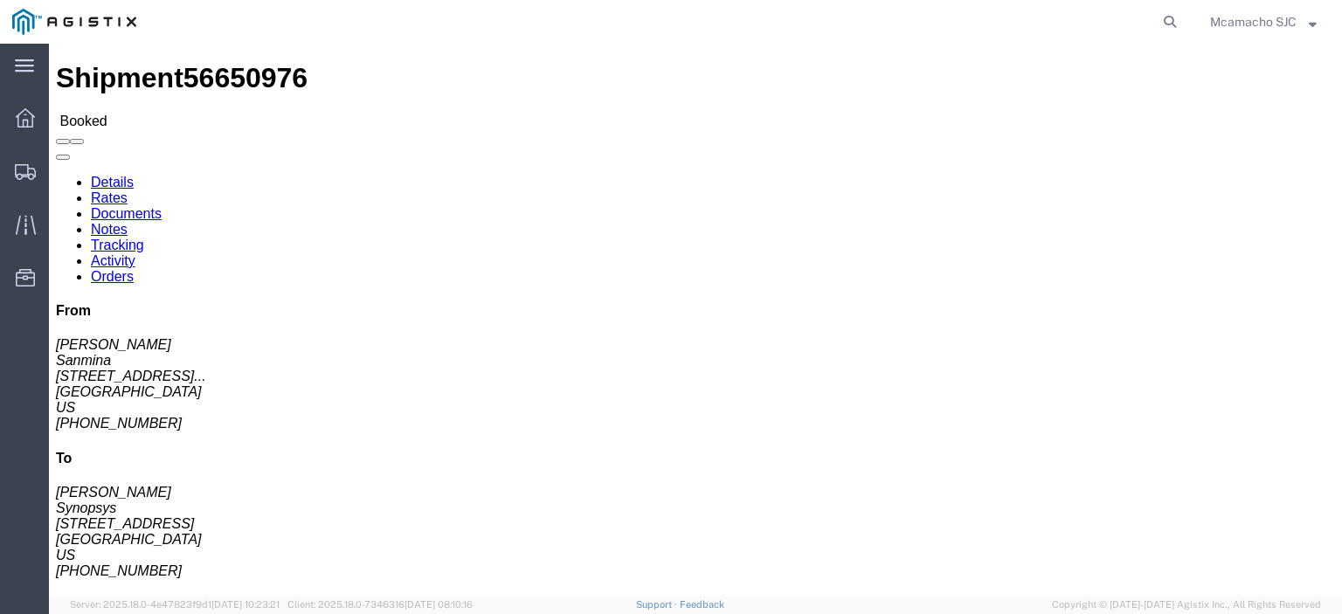
click link "Tracking"
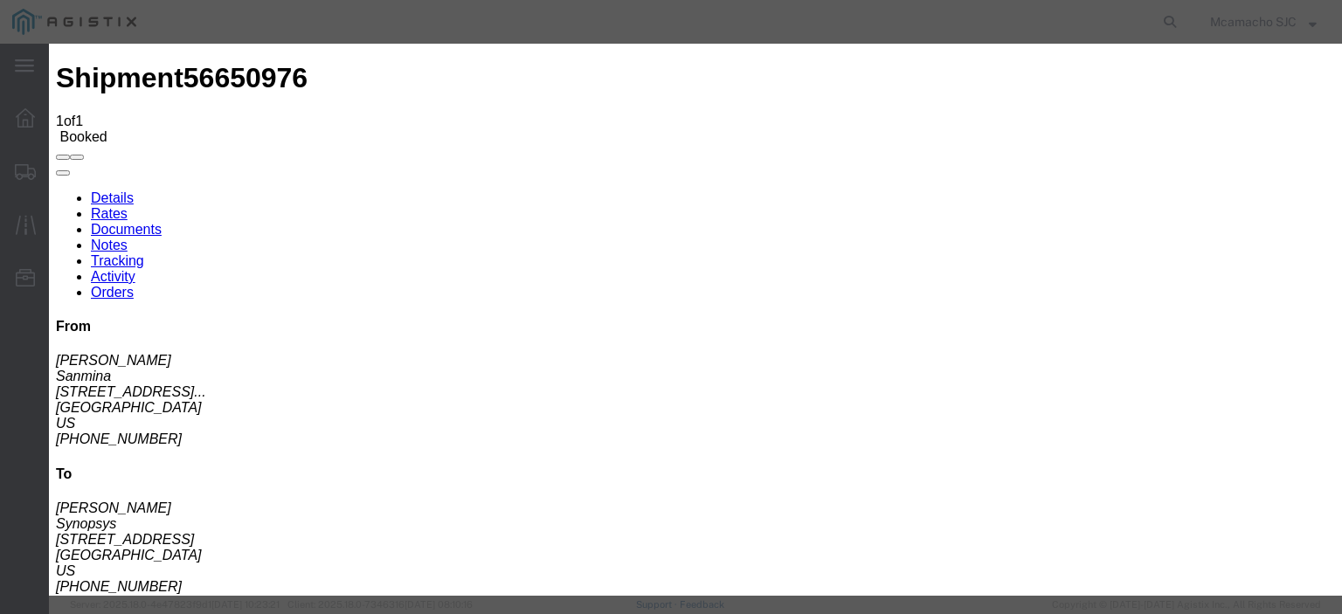
type input "[DATE]"
type input "6:00 PM"
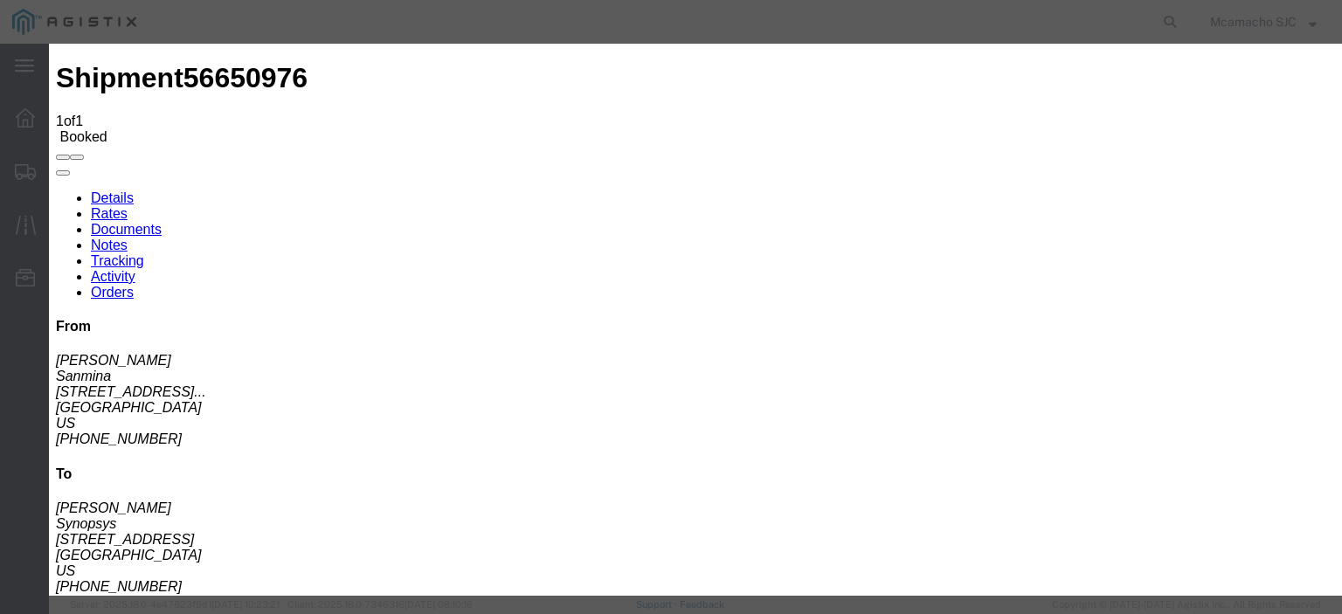
type input "[DATE]"
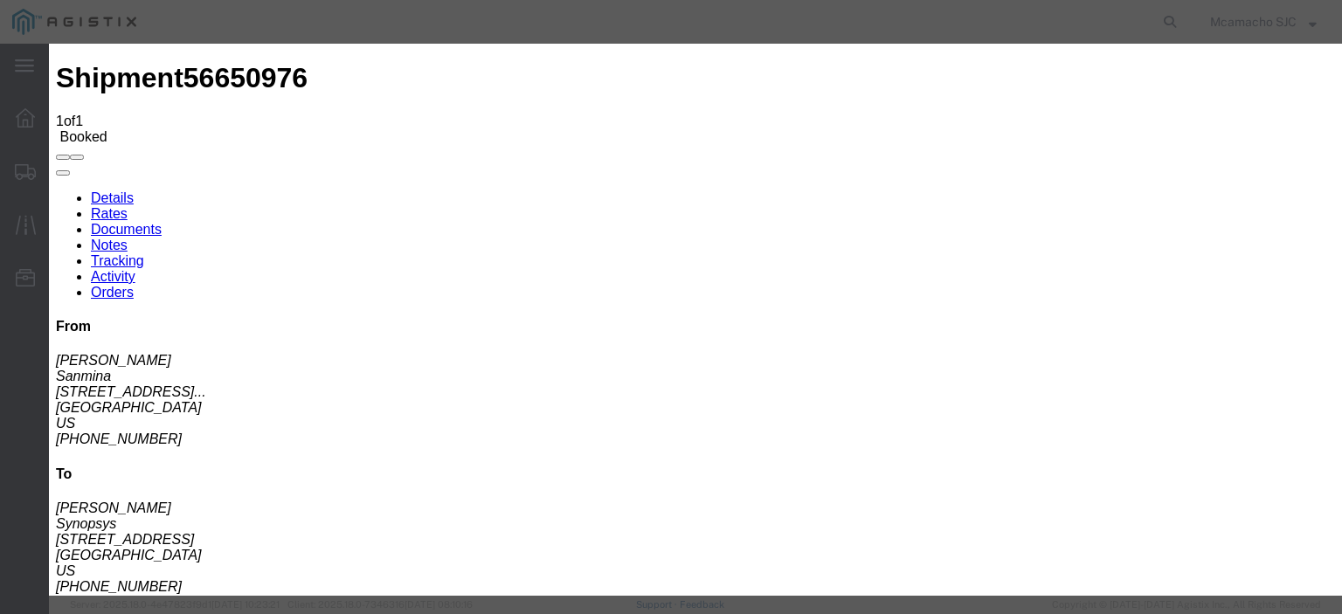
type input "4:05 PM"
select select "DELIVRED"
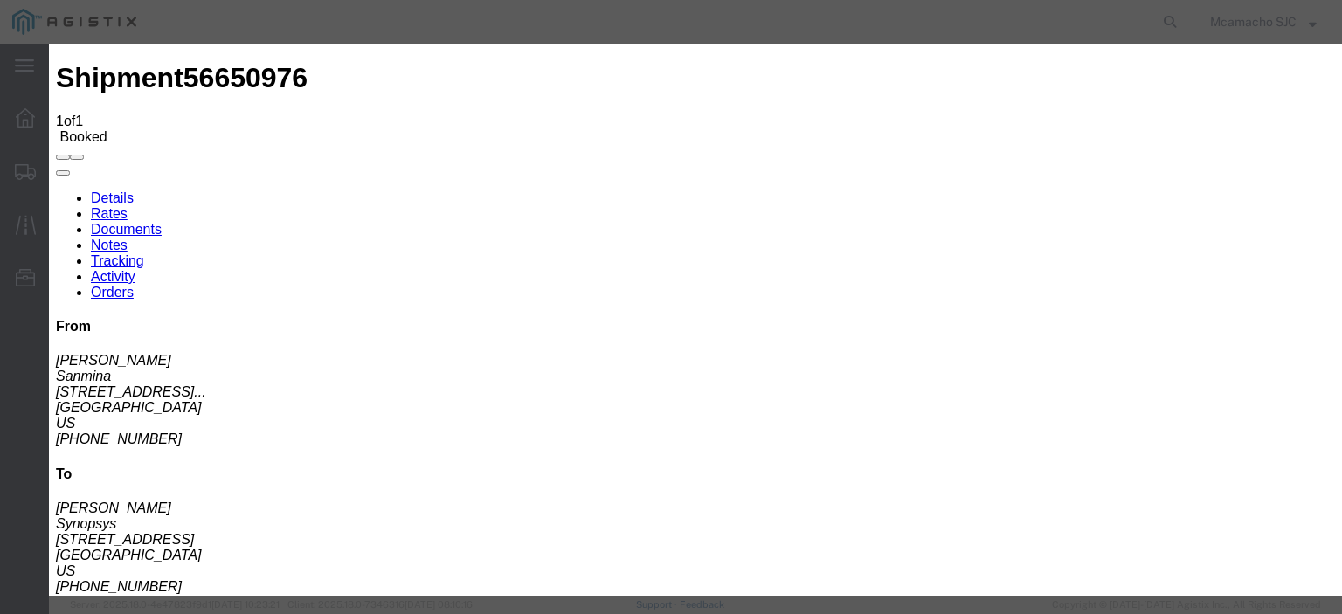
type input "[DATE]"
type input "[PERSON_NAME]"
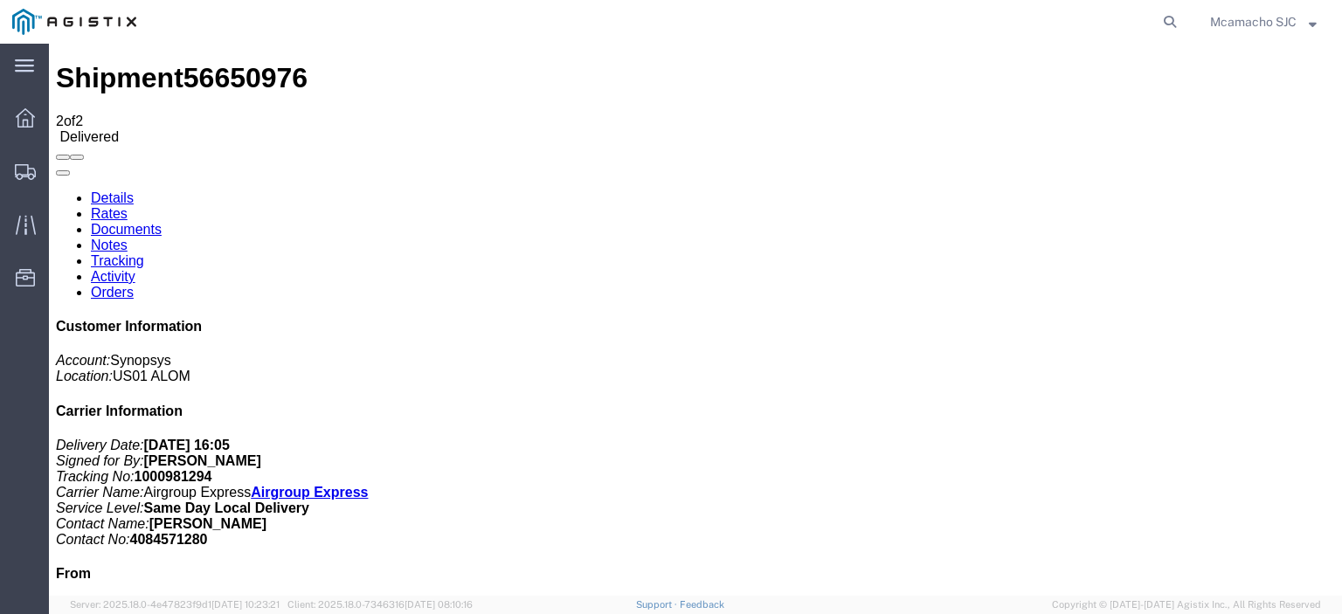
click at [162, 222] on link "Documents" at bounding box center [126, 229] width 71 height 15
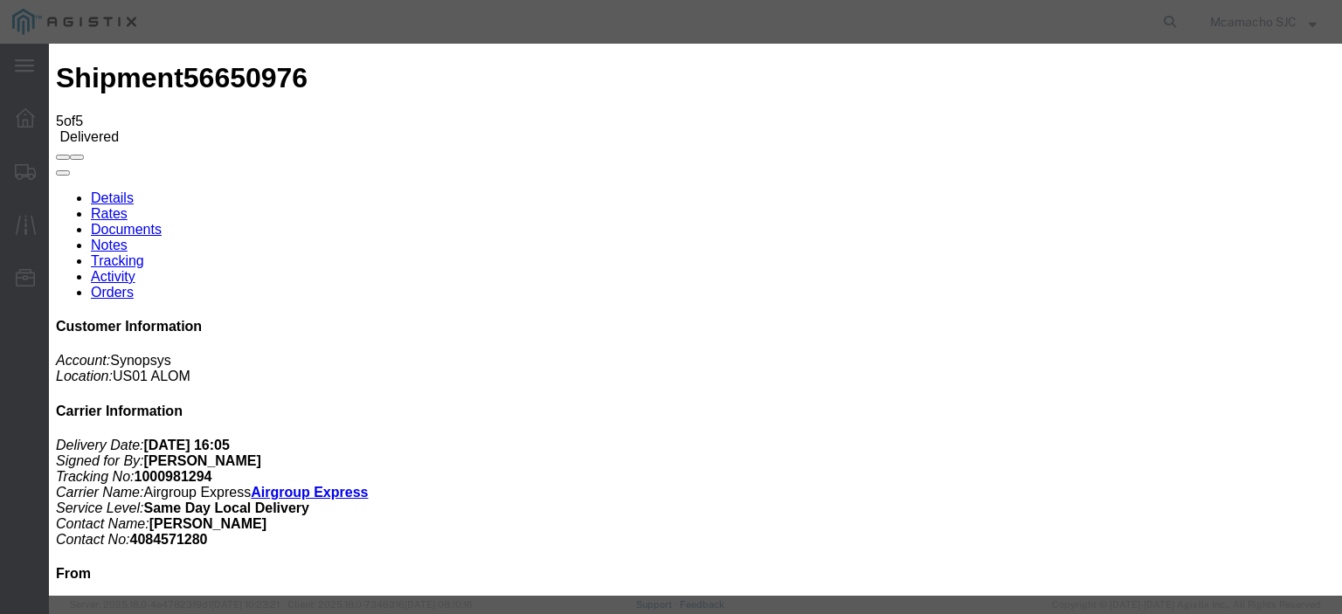
type input "C:\fakepath\1000981294 HCPOD.pdf"
type input "AIRGROUP"
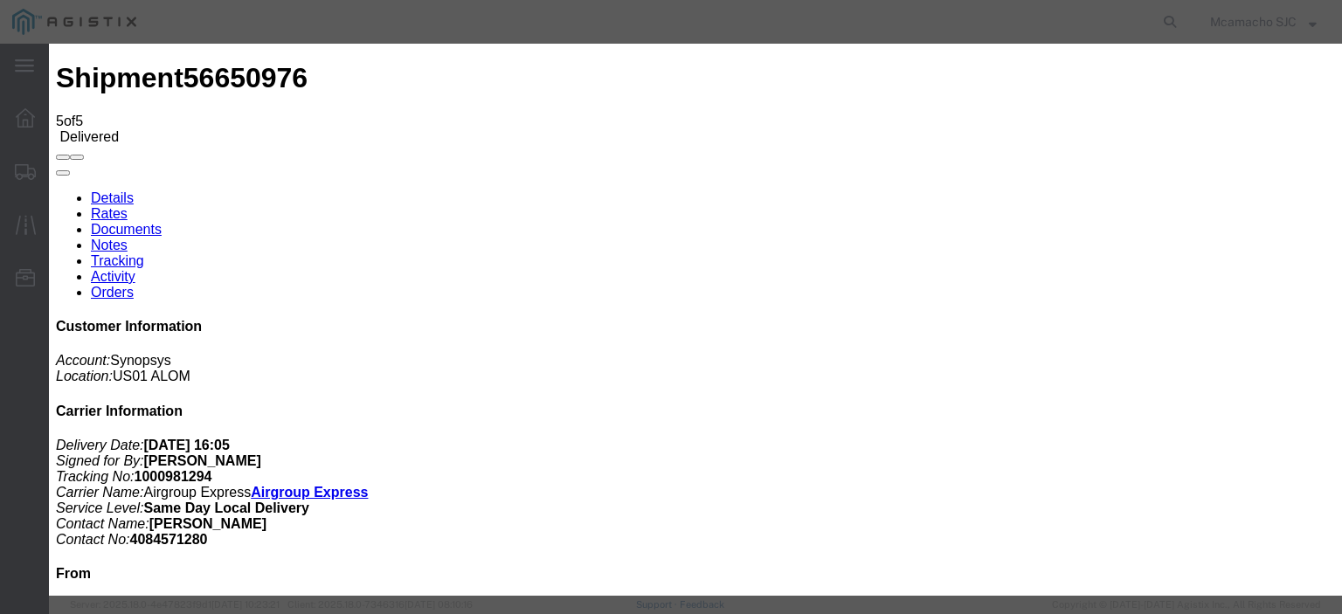
type input "HCPOD"
select select "PROOF_OF_DELIVERY"
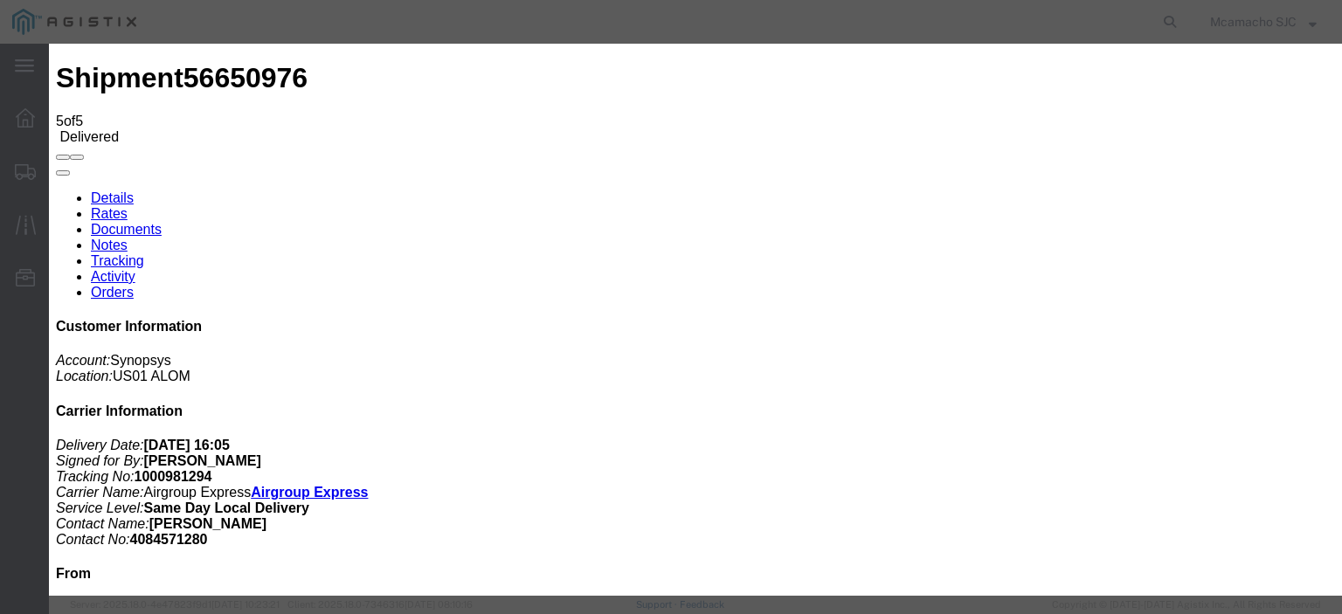
select select
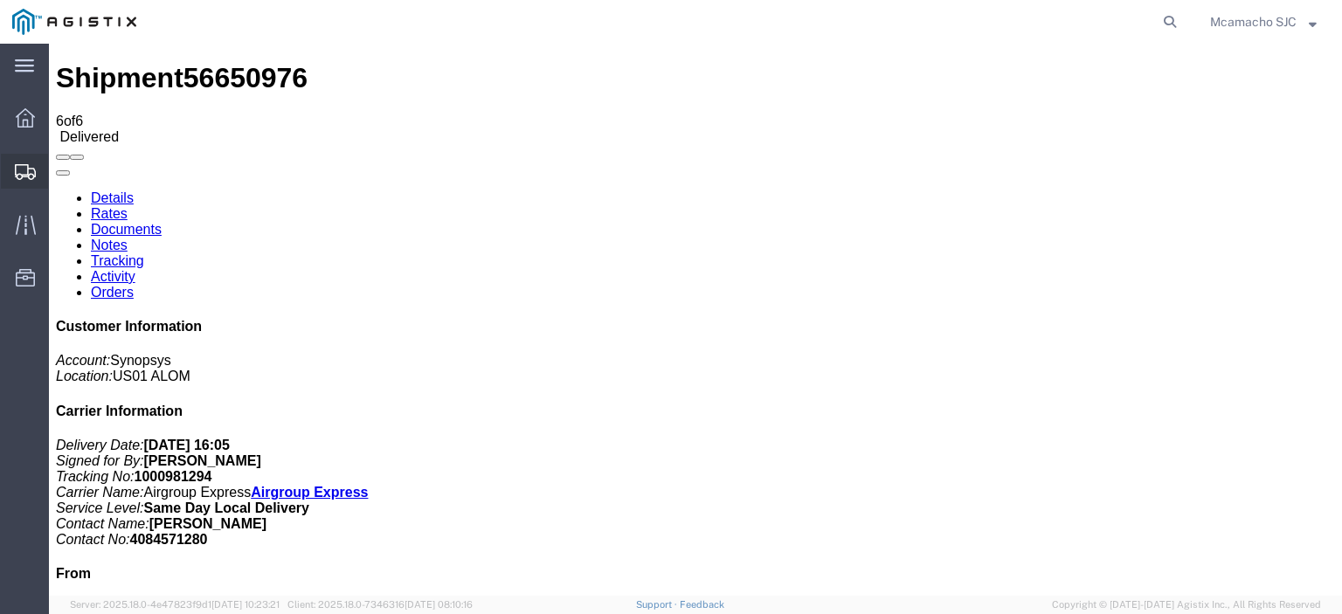
click at [26, 154] on div at bounding box center [25, 171] width 49 height 35
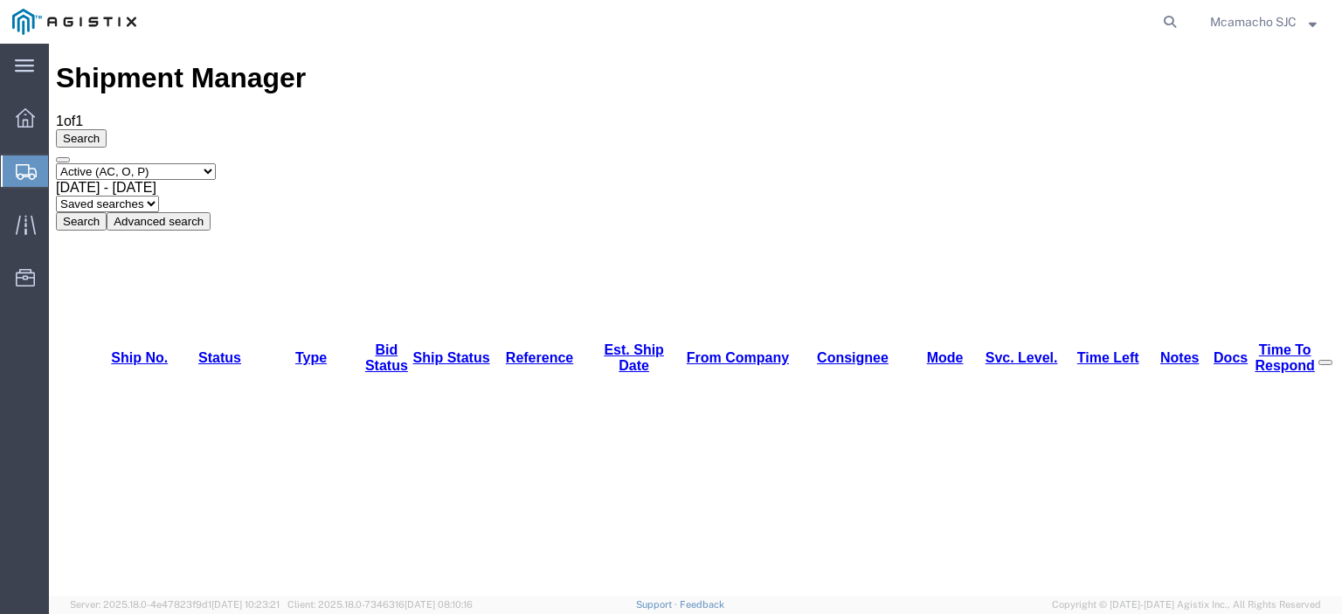
click at [123, 163] on select "Select status Active (AC, O, P) All Approved Awaiting Confirmation (AC) Booked …" at bounding box center [136, 171] width 160 height 17
select select "BOOK"
click at [56, 163] on select "Select status Active (AC, O, P) All Approved Awaiting Confirmation (AC) Booked …" at bounding box center [136, 171] width 160 height 17
click at [107, 212] on button "Search" at bounding box center [81, 221] width 51 height 18
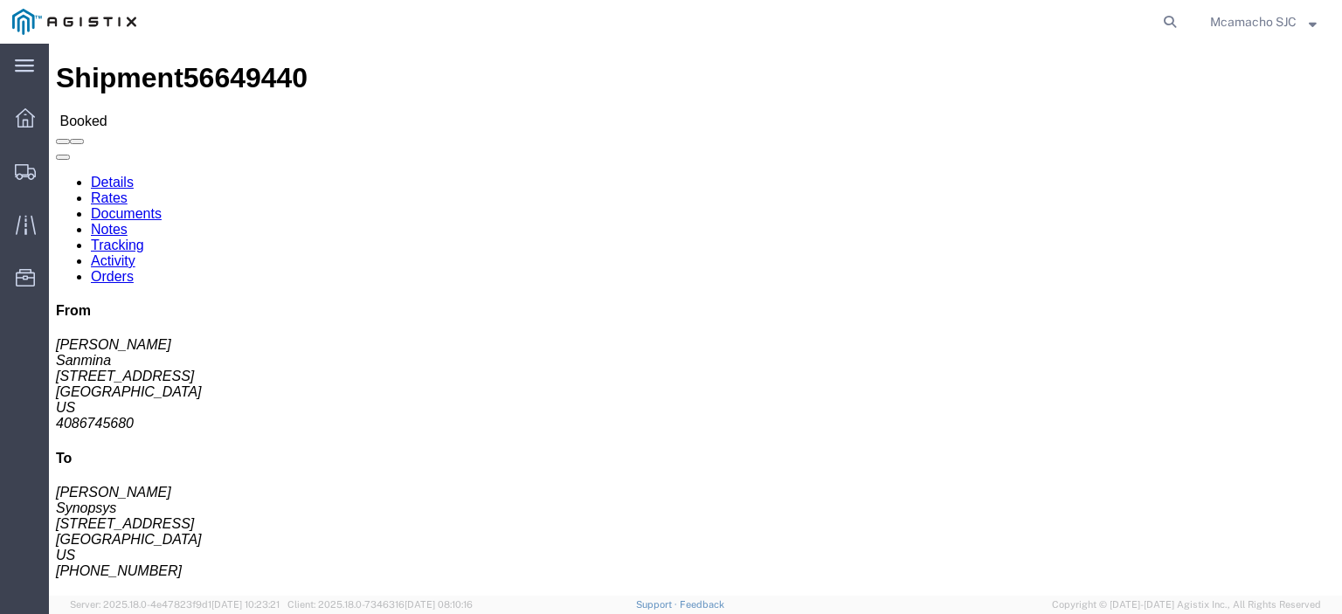
click link "Tracking"
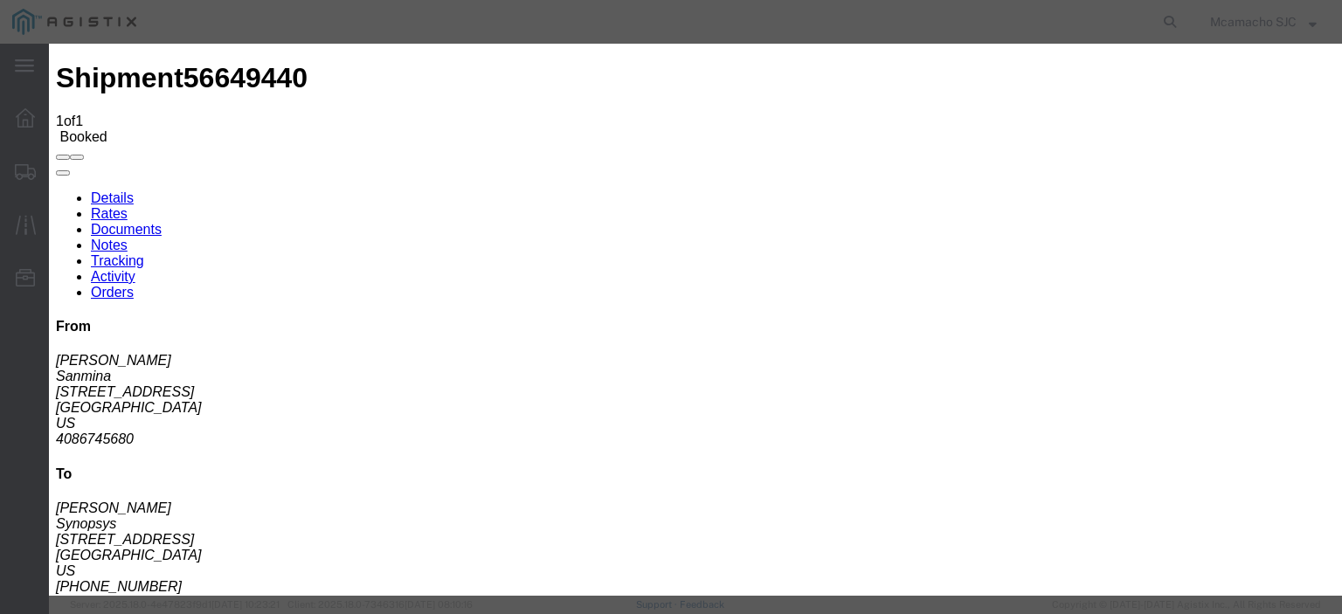
type input "[DATE]"
type input "6:00 PM"
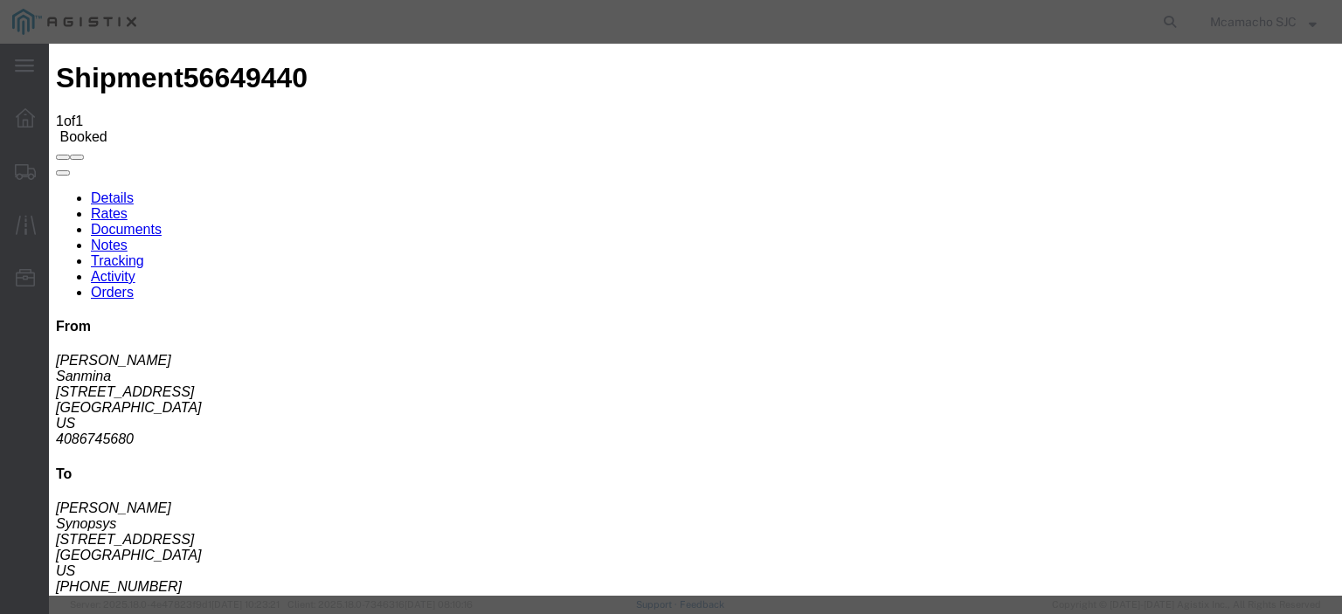
type input "[DATE]"
type input "4:05 PM"
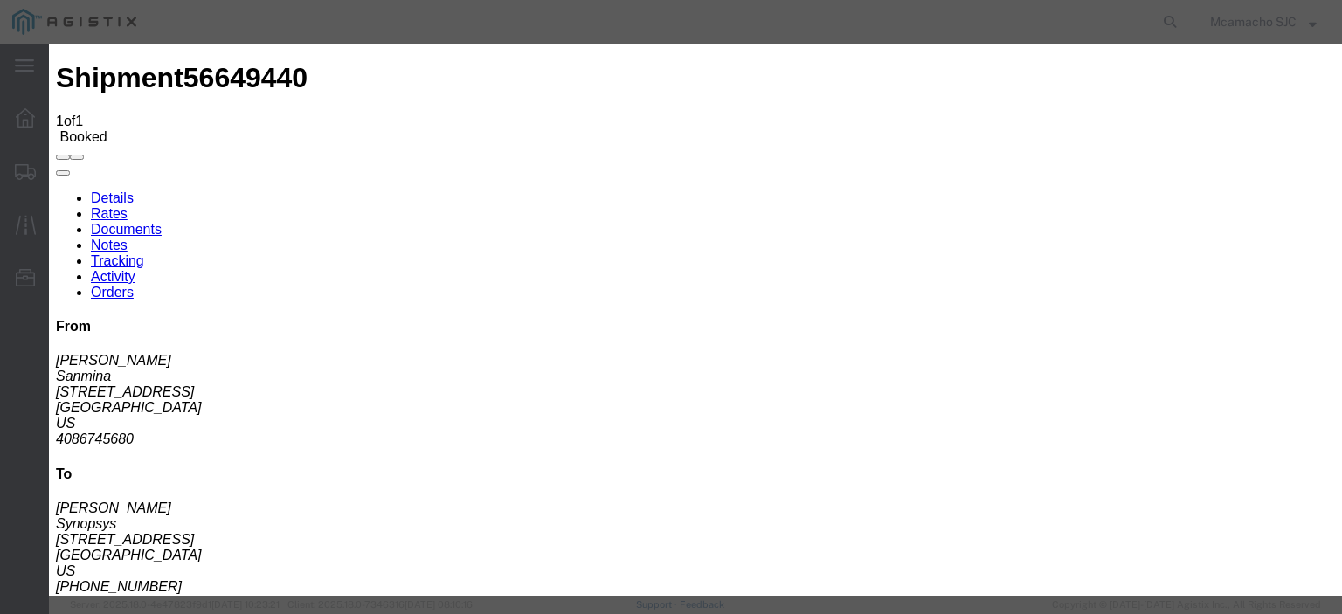
select select "DELIVRED"
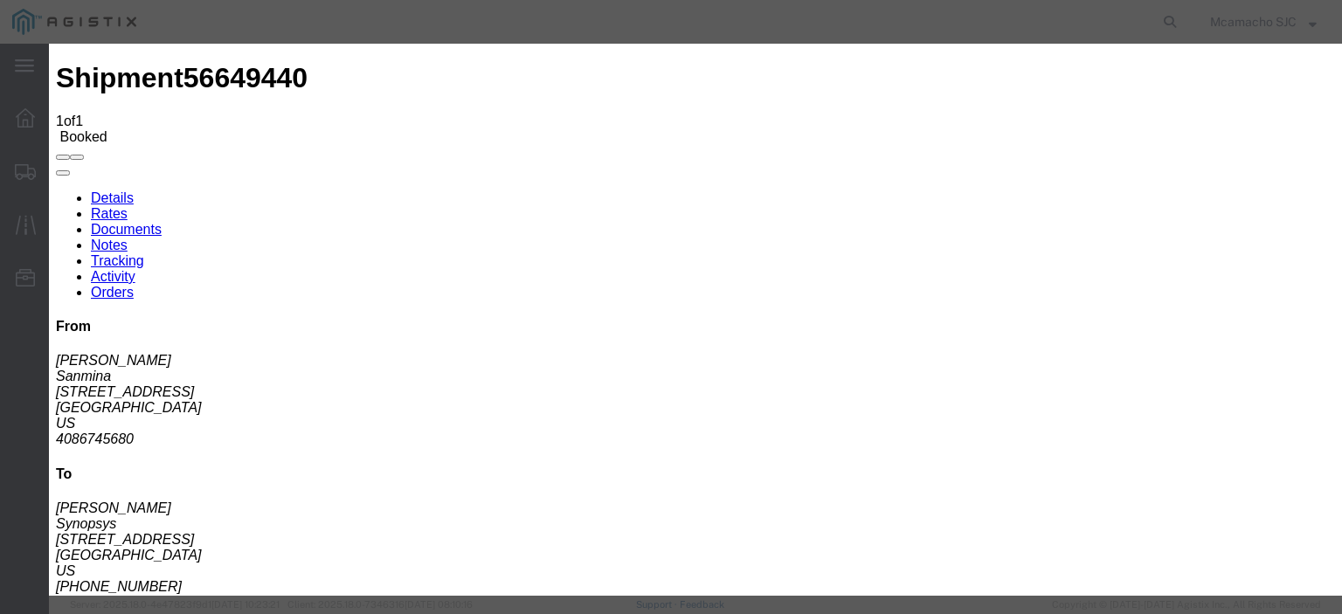
type input "[DATE]"
type input "[PERSON_NAME]"
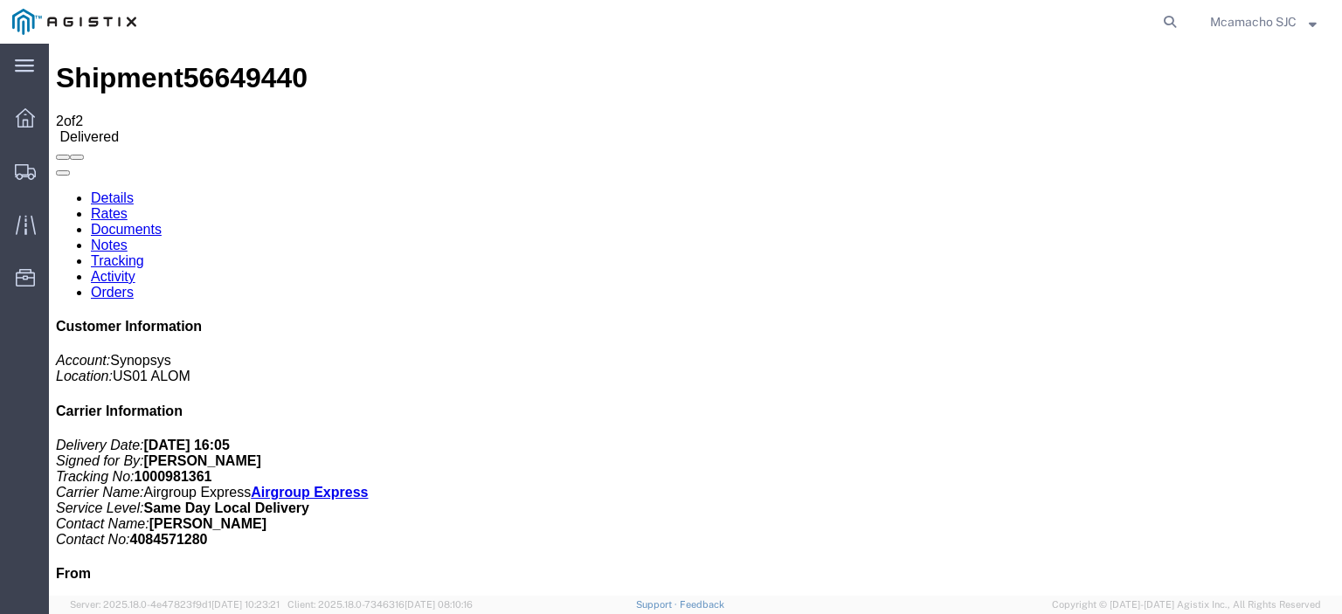
click at [162, 222] on link "Documents" at bounding box center [126, 229] width 71 height 15
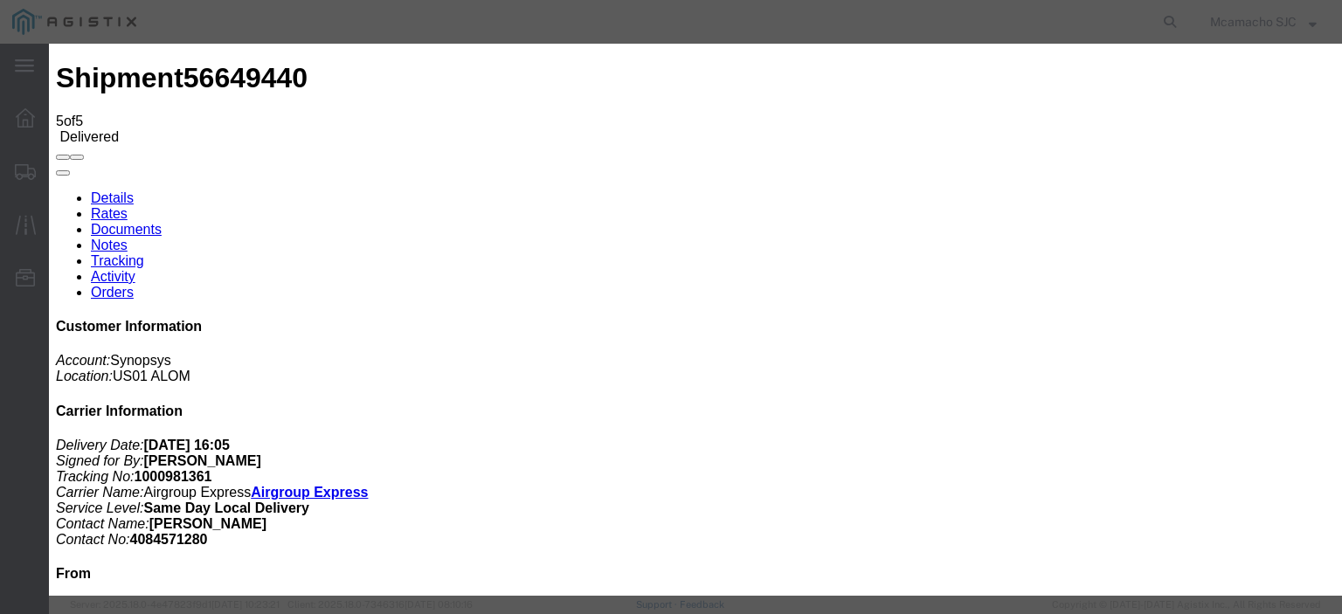
type input "C:\fakepath\1000981361 HCPOD.pdf"
drag, startPoint x: 608, startPoint y: 181, endPoint x: 625, endPoint y: 194, distance: 21.1
type input "AIRGROUP"
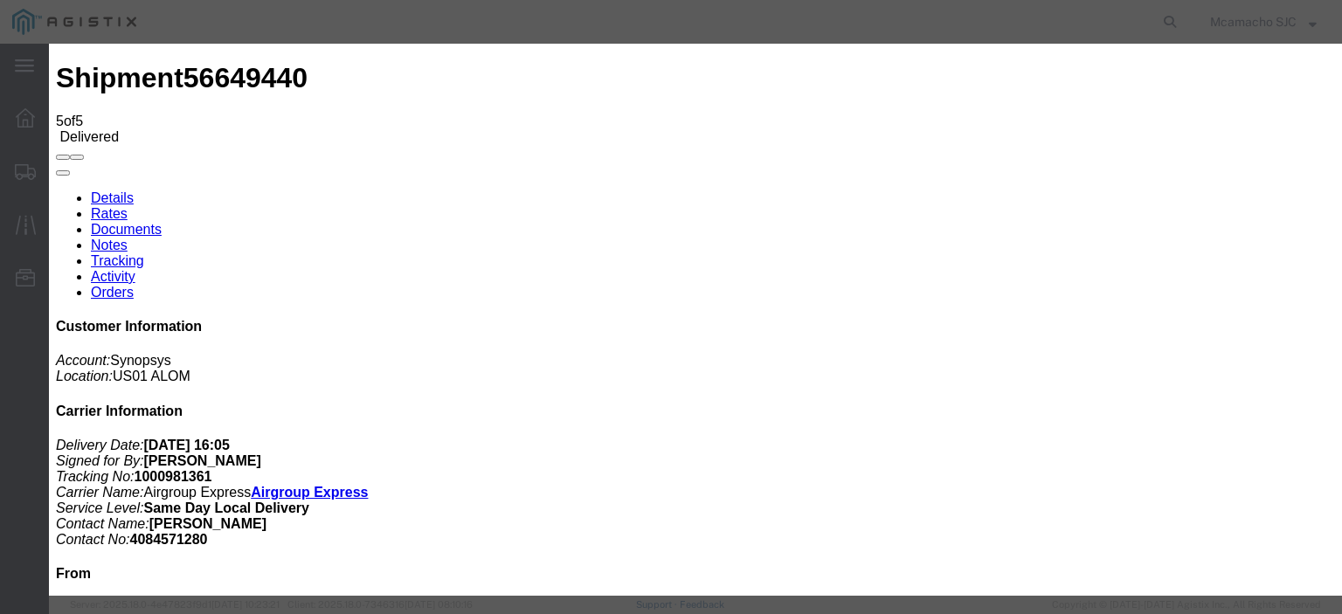
type input "HCPOD"
select select "PROOF_OF_DELIVERY"
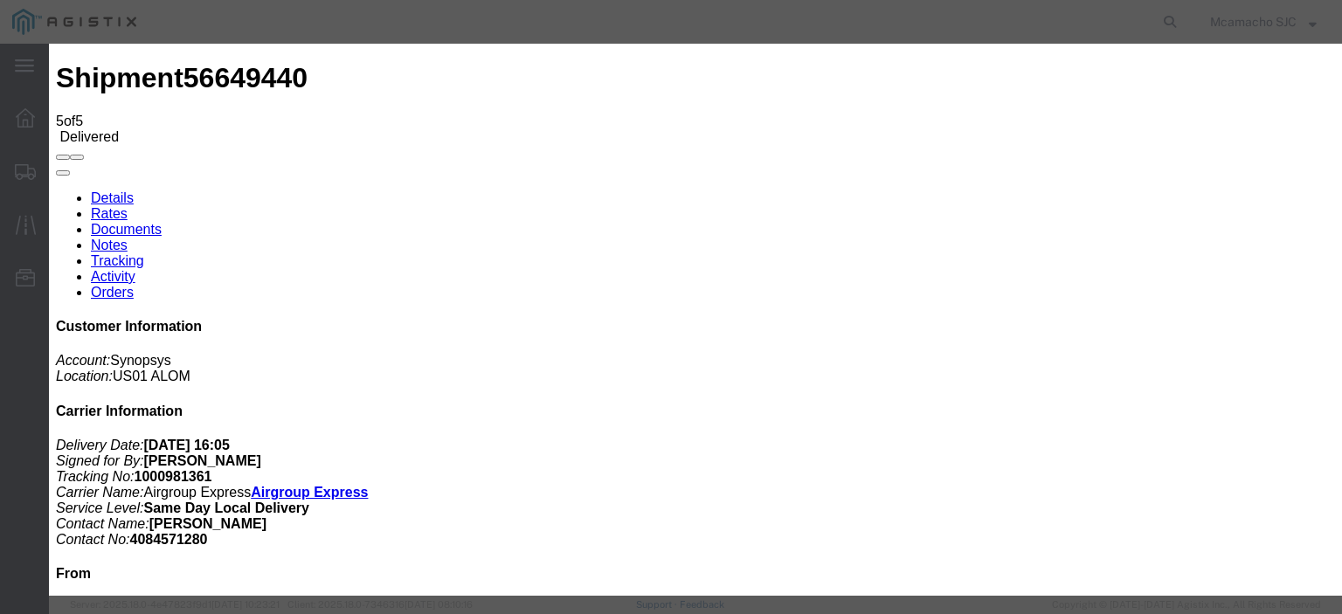
select select
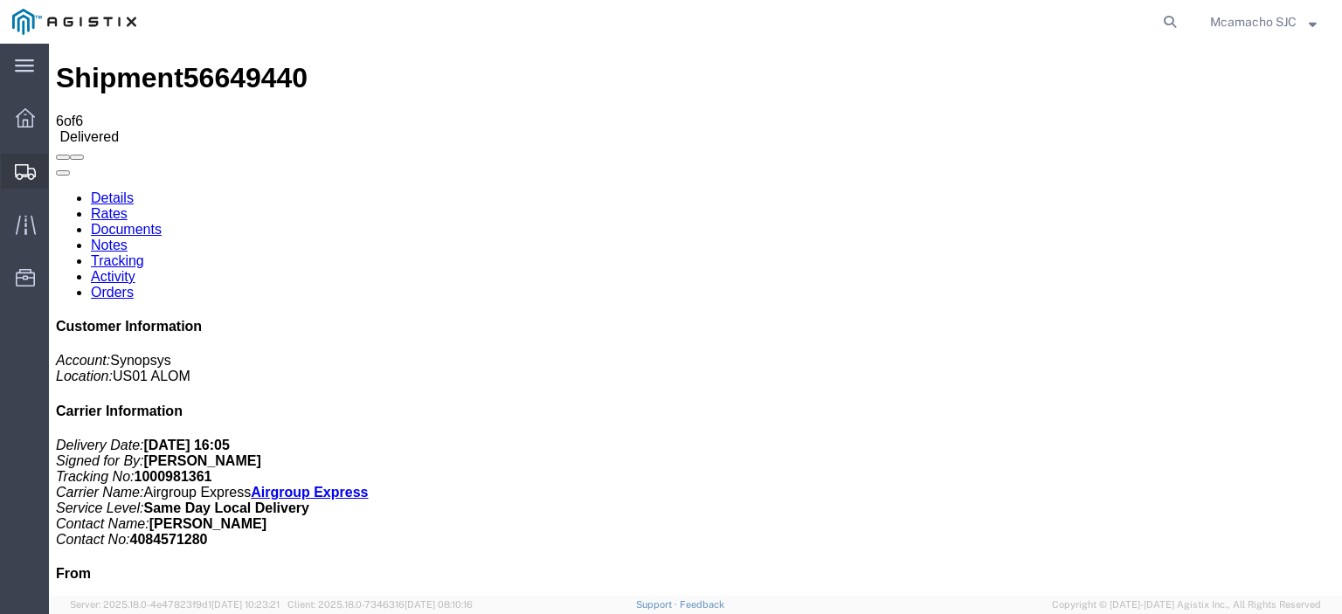
click at [32, 167] on icon at bounding box center [25, 172] width 21 height 16
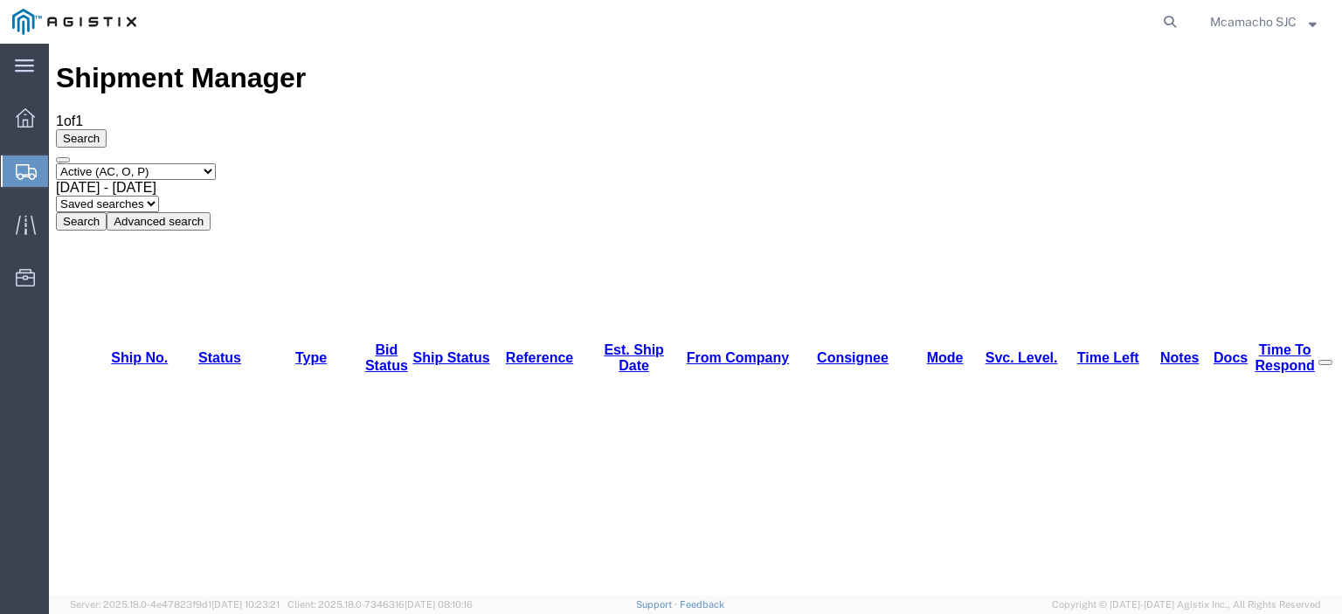
click at [117, 163] on select "Select status Active (AC, O, P) All Approved Awaiting Confirmation (AC) Booked …" at bounding box center [136, 171] width 160 height 17
select select "BOOK"
click at [56, 163] on select "Select status Active (AC, O, P) All Approved Awaiting Confirmation (AC) Booked …" at bounding box center [136, 171] width 160 height 17
click at [107, 212] on button "Search" at bounding box center [81, 221] width 51 height 18
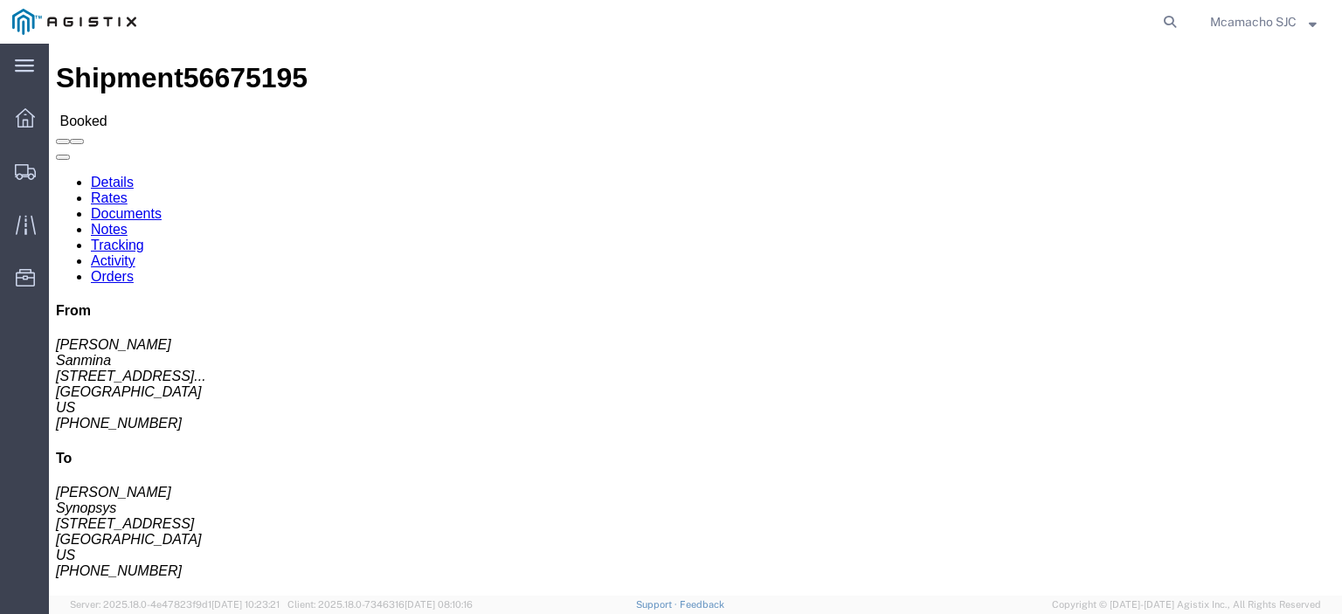
click link "Tracking"
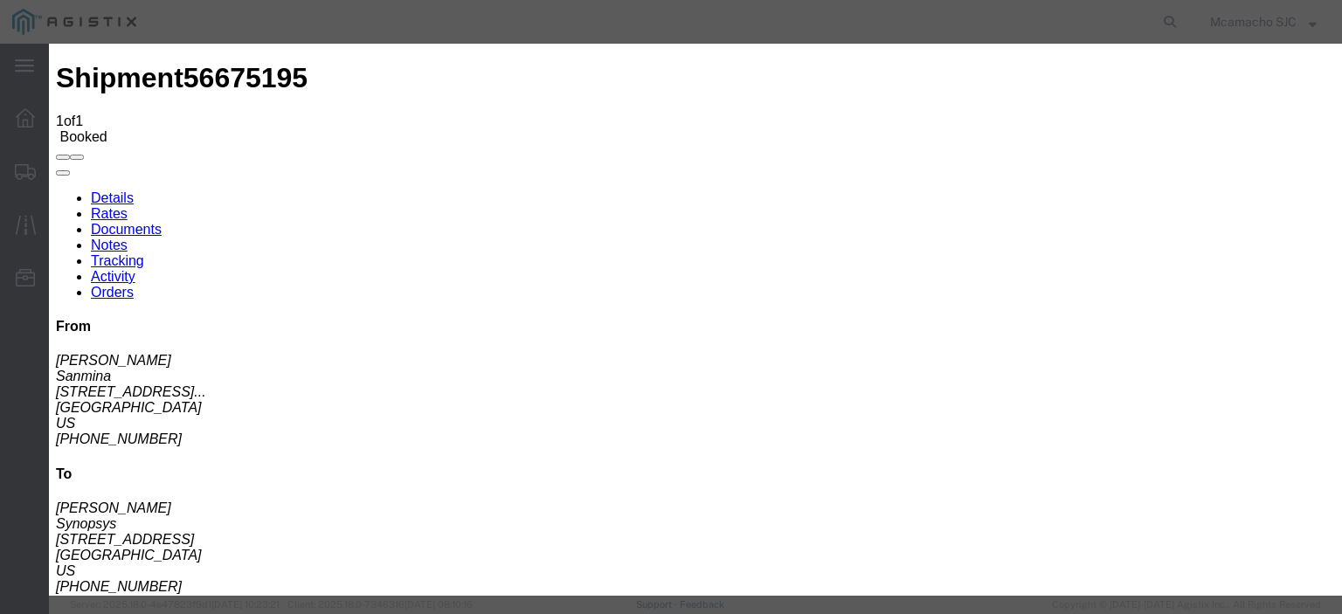
type input "[DATE]"
type input "6:00 PM"
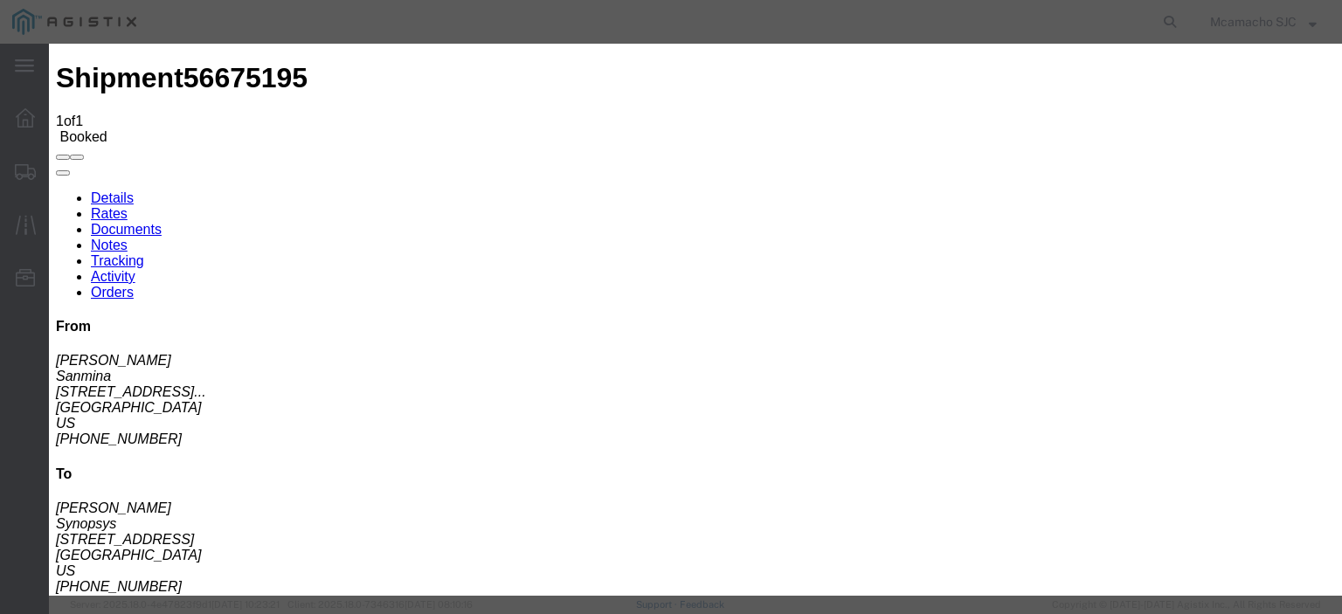
type input "[DATE]"
type input "3:40 PM"
select select "DELIVRED"
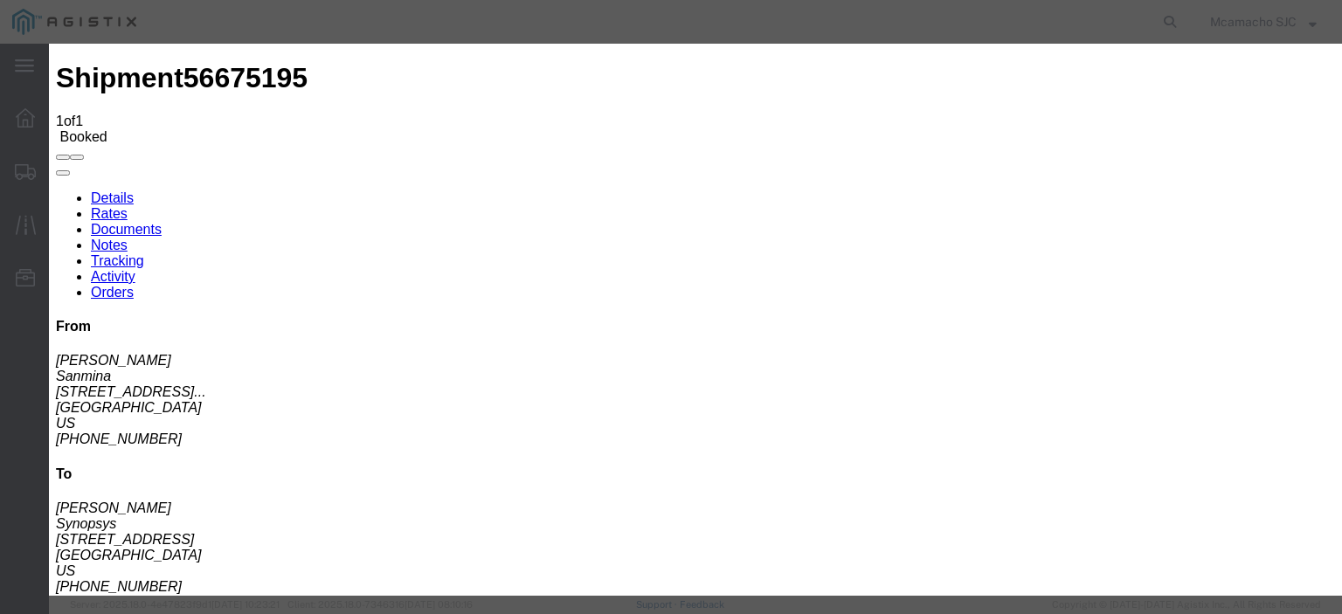
type input "[PERSON_NAME]"
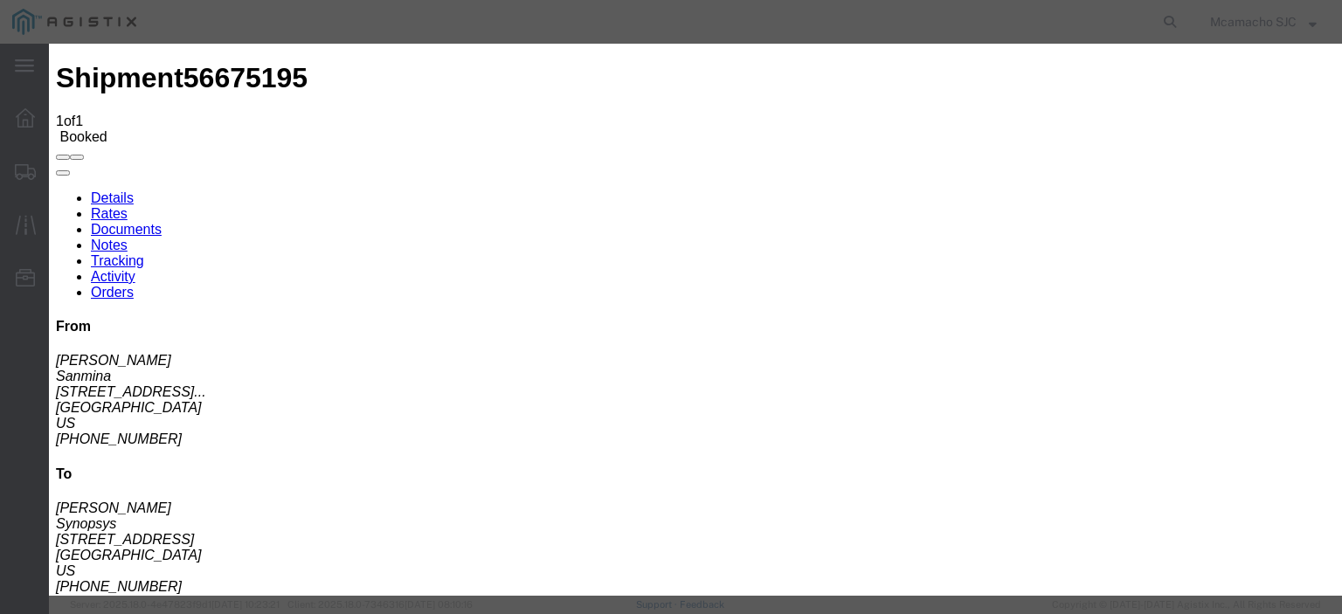
type input "[DATE]"
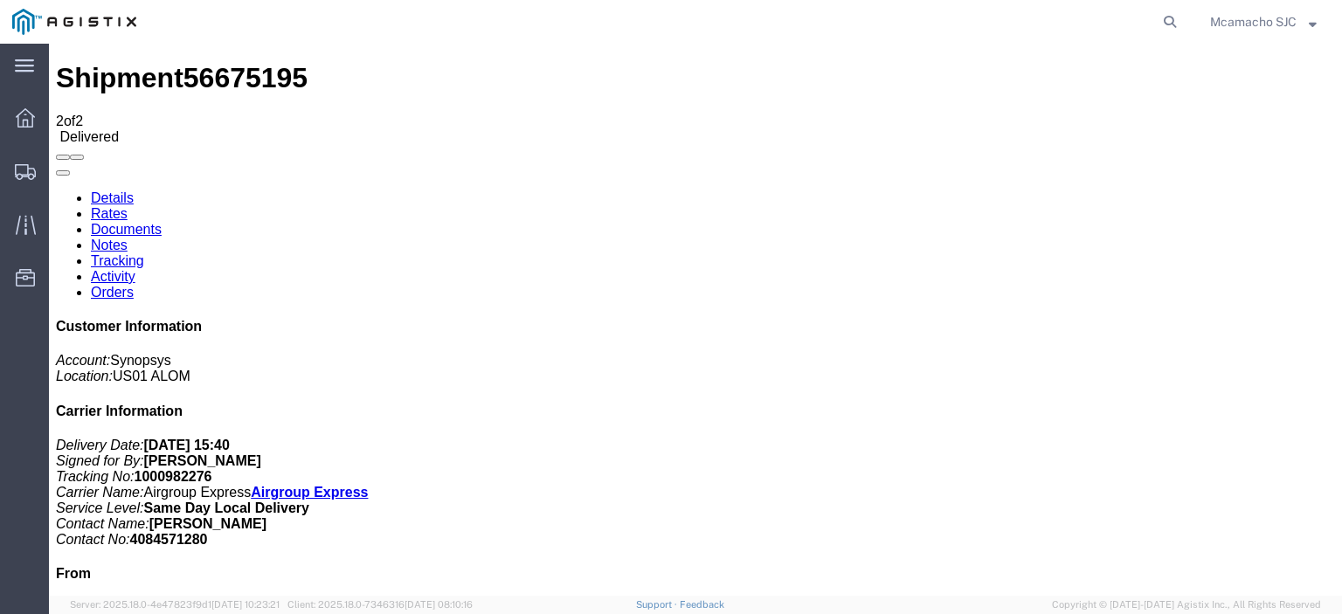
click at [162, 222] on link "Documents" at bounding box center [126, 229] width 71 height 15
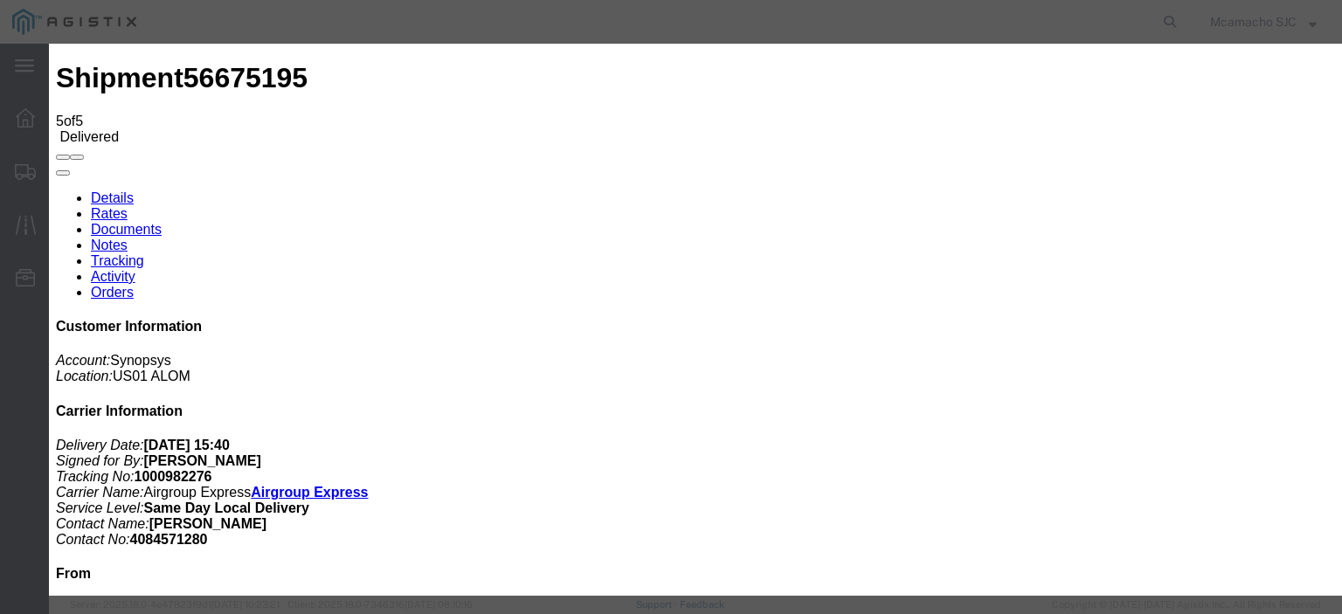
type input "C:\fakepath\1000982276 HCPOD.pdf"
type input "AIRGROUP"
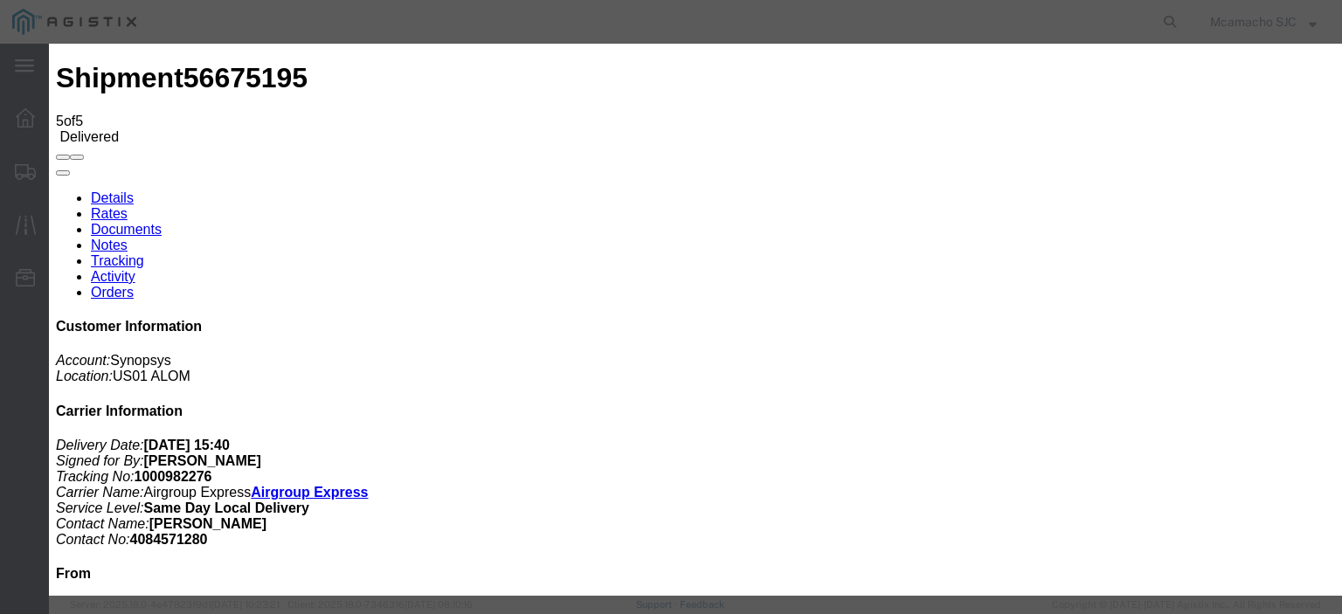
type input "HCPOD"
select select "PROOF_OF_DELIVERY"
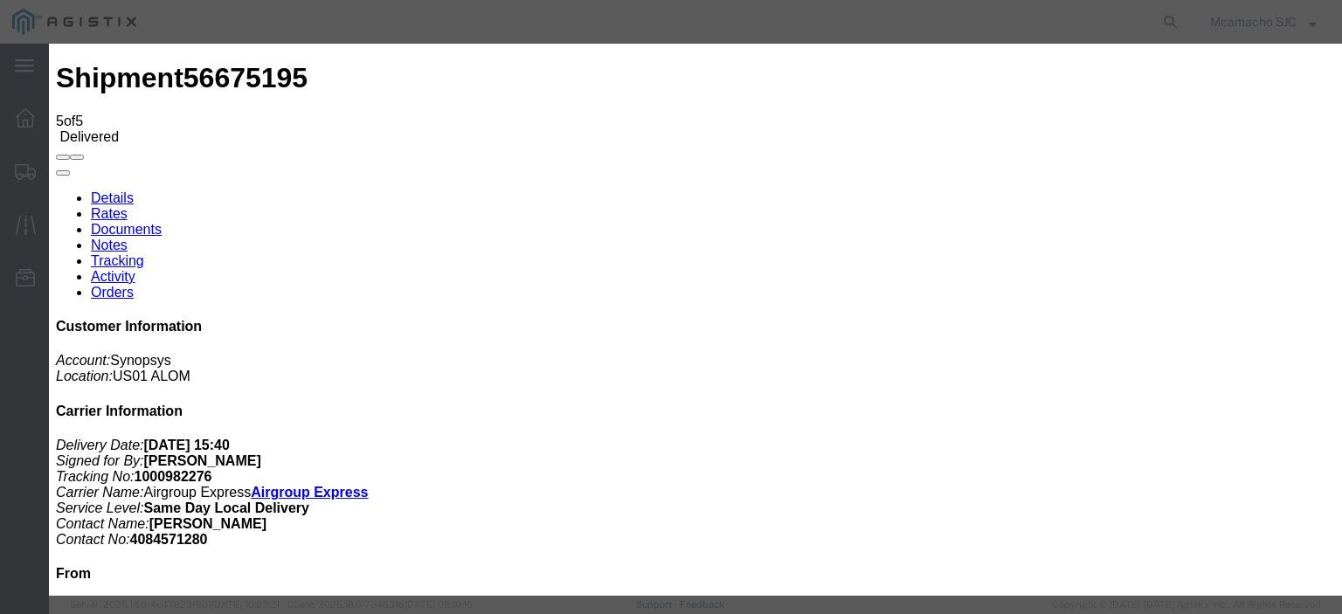
select select
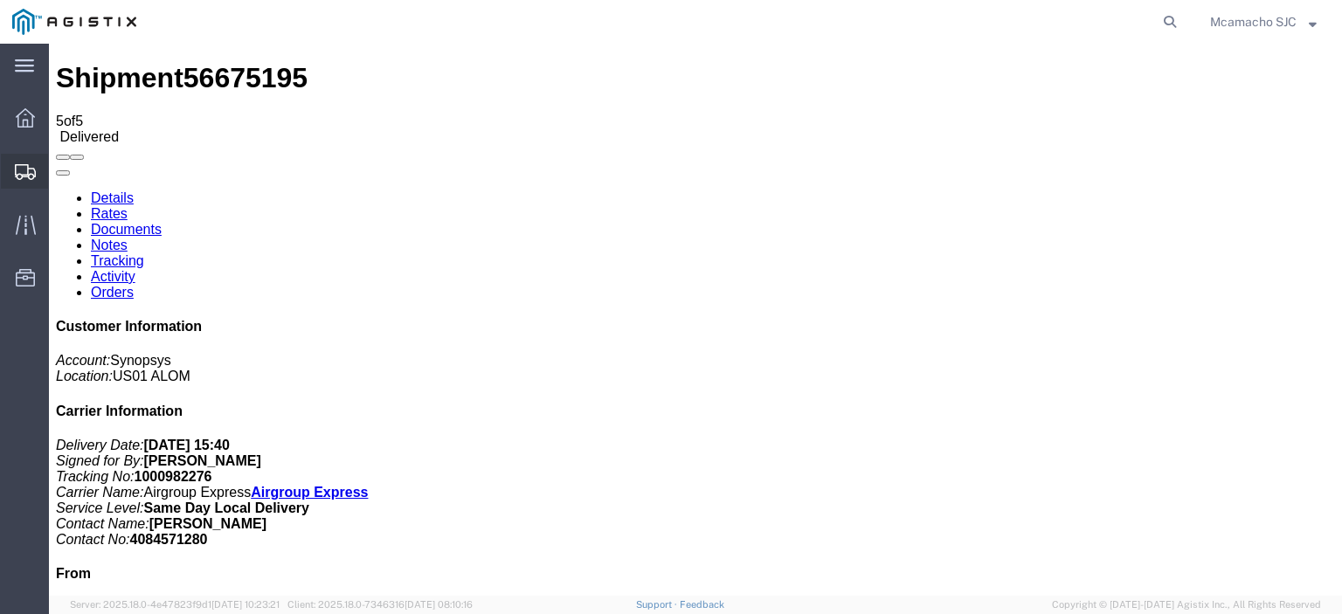
click at [17, 170] on icon at bounding box center [25, 172] width 21 height 16
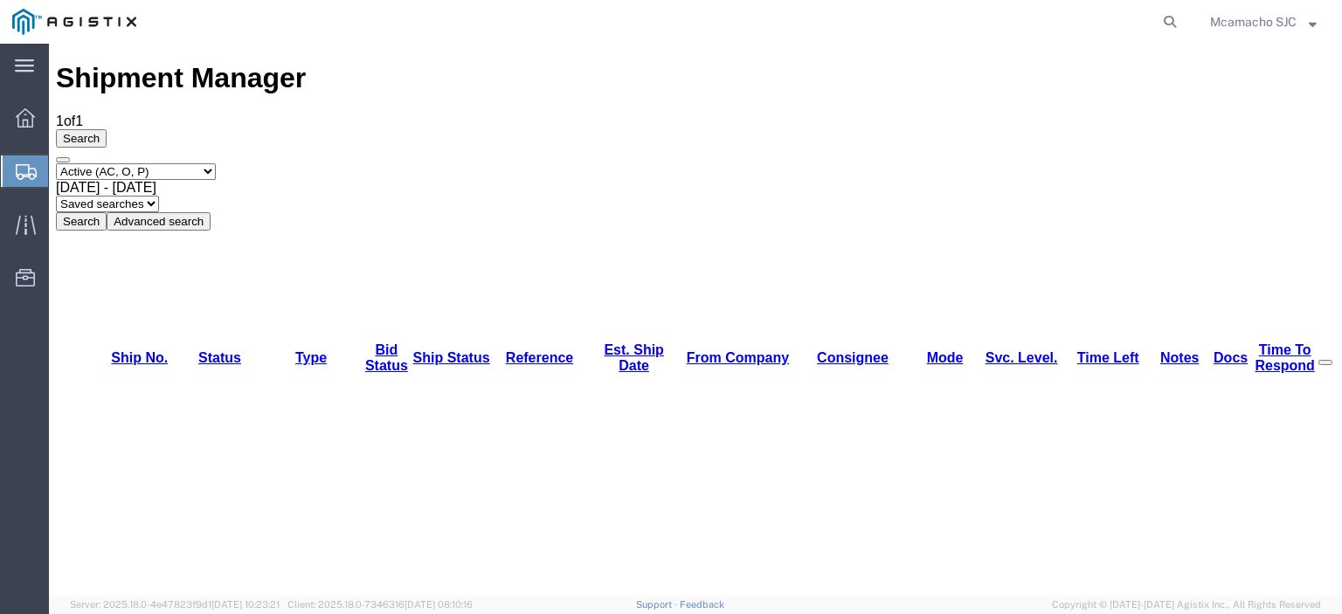
click at [129, 163] on select "Select status Active (AC, O, P) All Approved Awaiting Confirmation (AC) Booked …" at bounding box center [136, 171] width 160 height 17
select select "BOOK"
click at [56, 163] on select "Select status Active (AC, O, P) All Approved Awaiting Confirmation (AC) Booked …" at bounding box center [136, 171] width 160 height 17
click at [107, 212] on button "Search" at bounding box center [81, 221] width 51 height 18
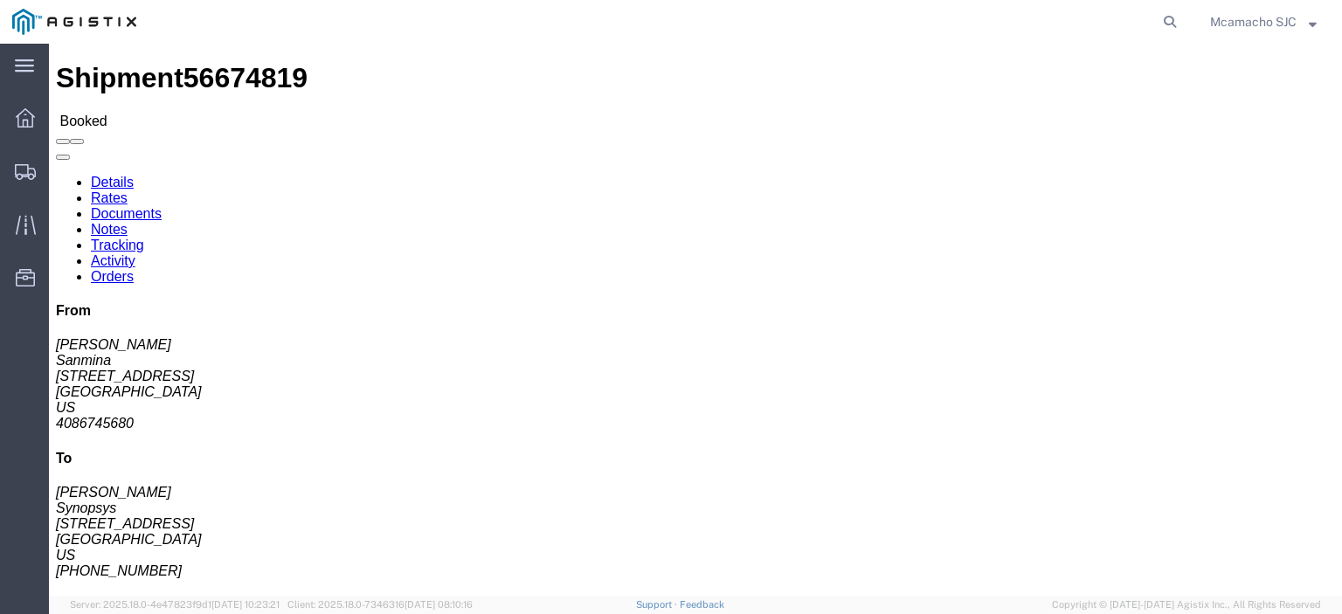
click link "Tracking"
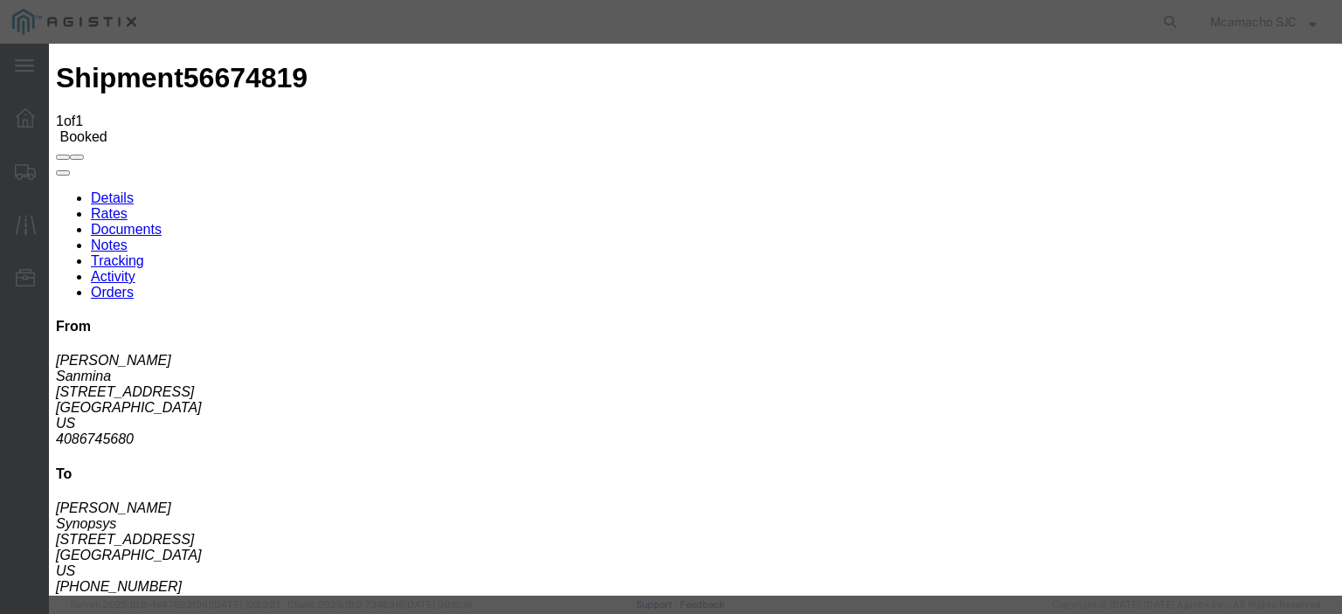
type input "[DATE]"
type input "6:00 PM"
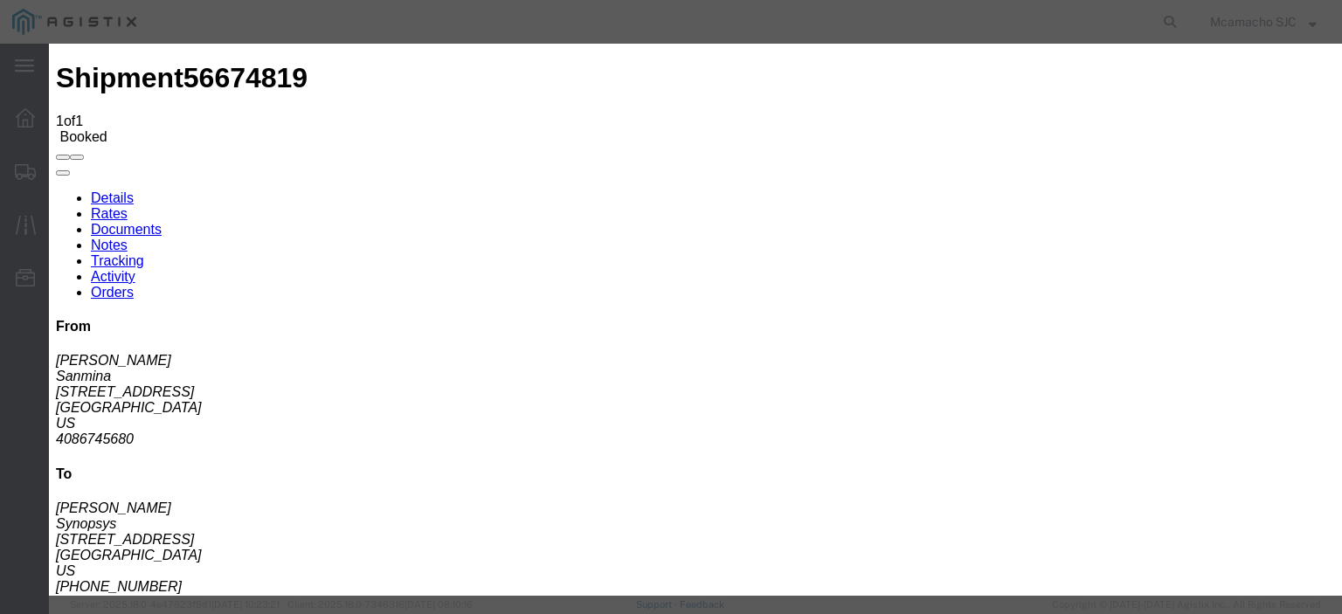
type input "[DATE]"
type input "3:40 PM"
select select "DELIVRED"
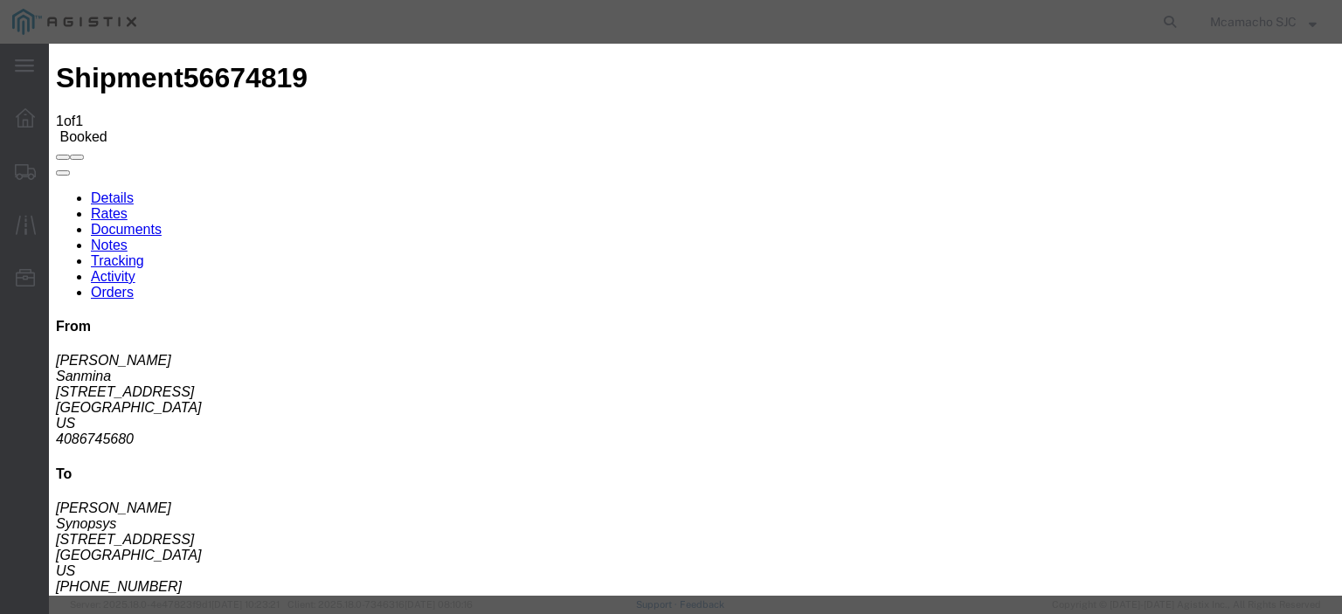
type input "[DATE]"
type input "[PERSON_NAME]"
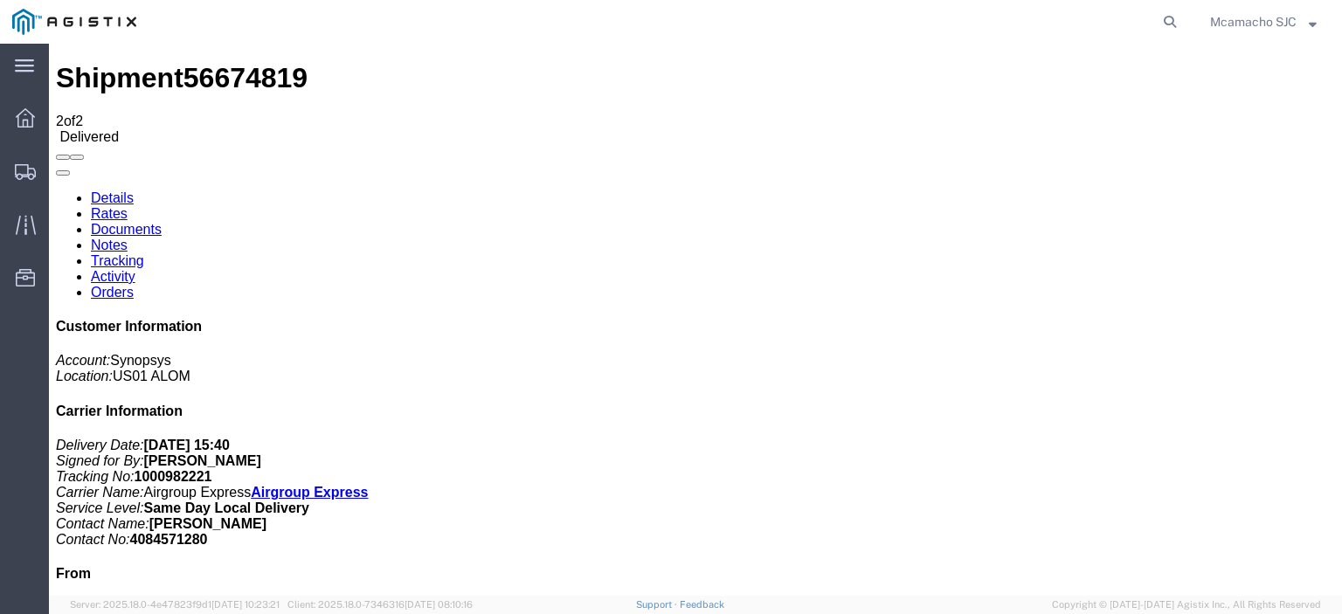
click at [162, 222] on link "Documents" at bounding box center [126, 229] width 71 height 15
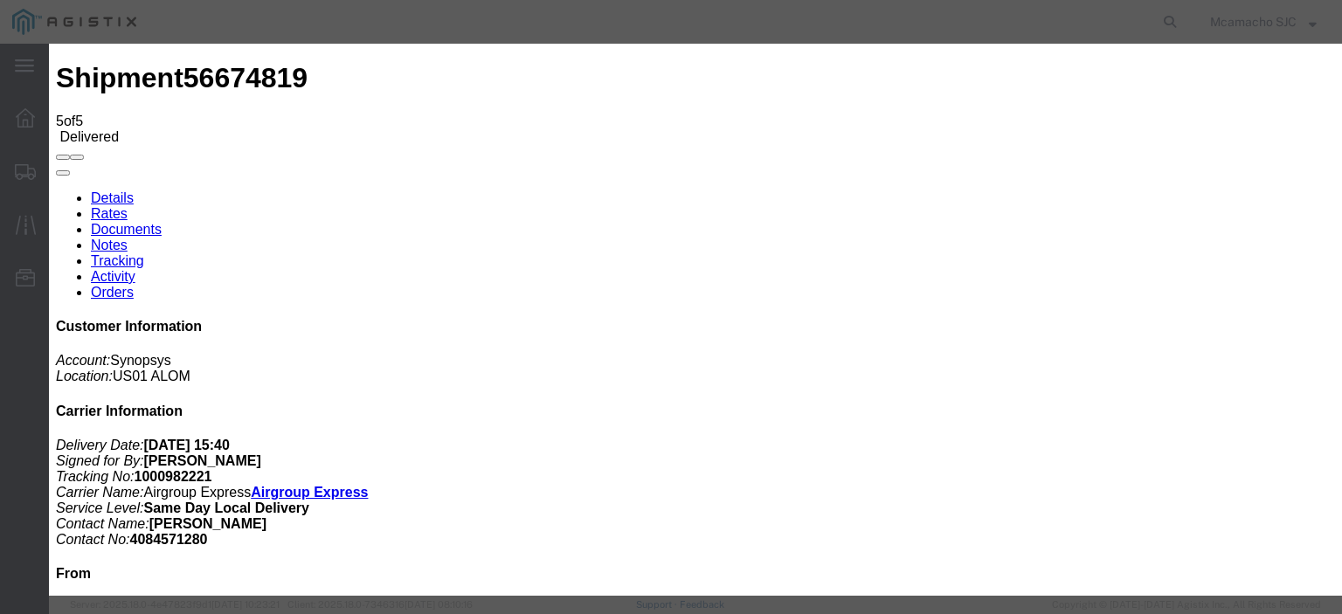
type input "C:\fakepath\1000982221 HCPOD.pdf"
drag, startPoint x: 577, startPoint y: 188, endPoint x: 584, endPoint y: 193, distance: 9.4
type input "AIRGROUP"
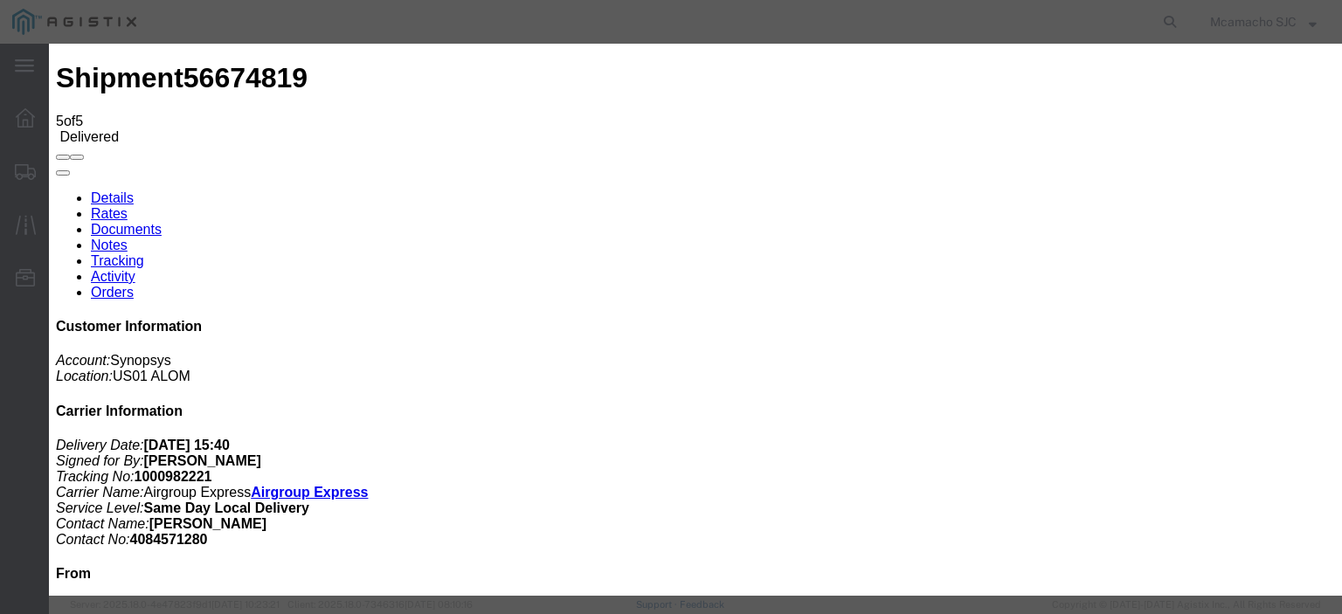
type input "HCPOD"
select select "PROOF_OF_DELIVERY"
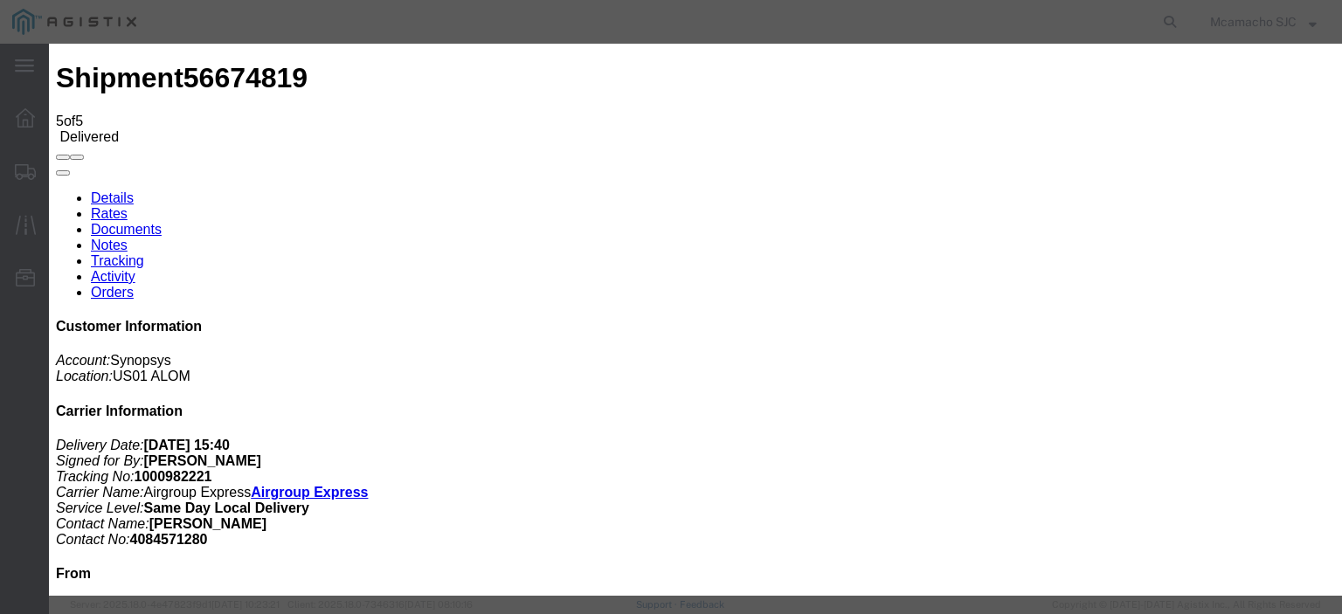
select select
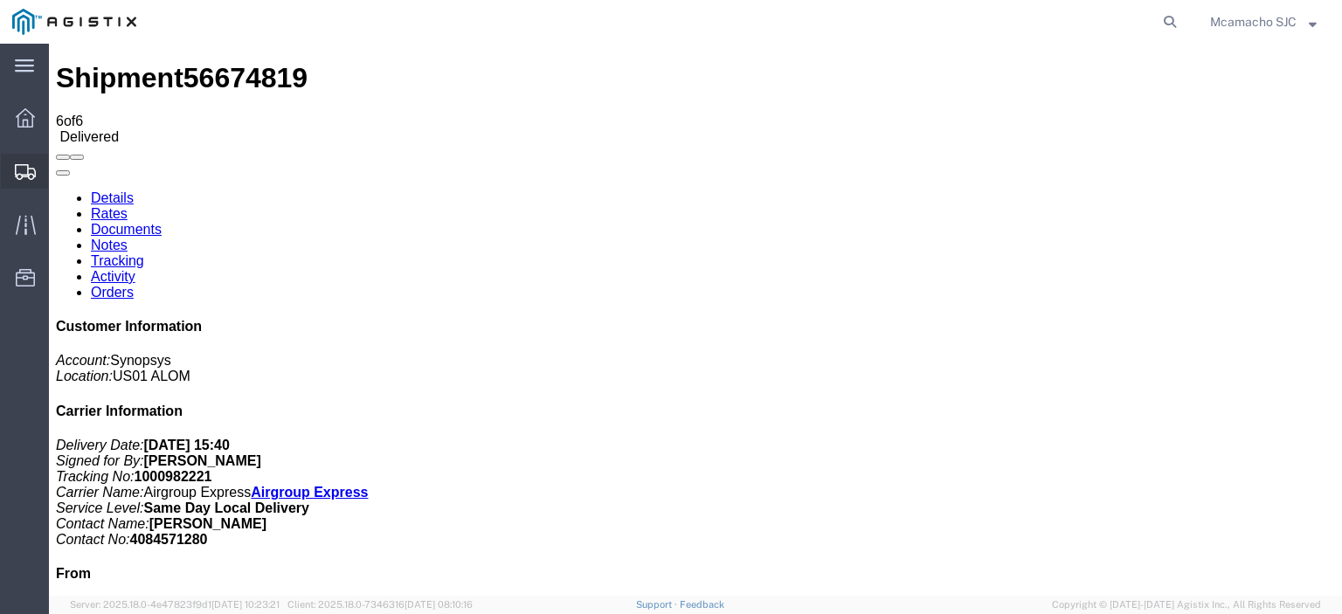
click at [59, 168] on span "Shipments" at bounding box center [54, 171] width 12 height 35
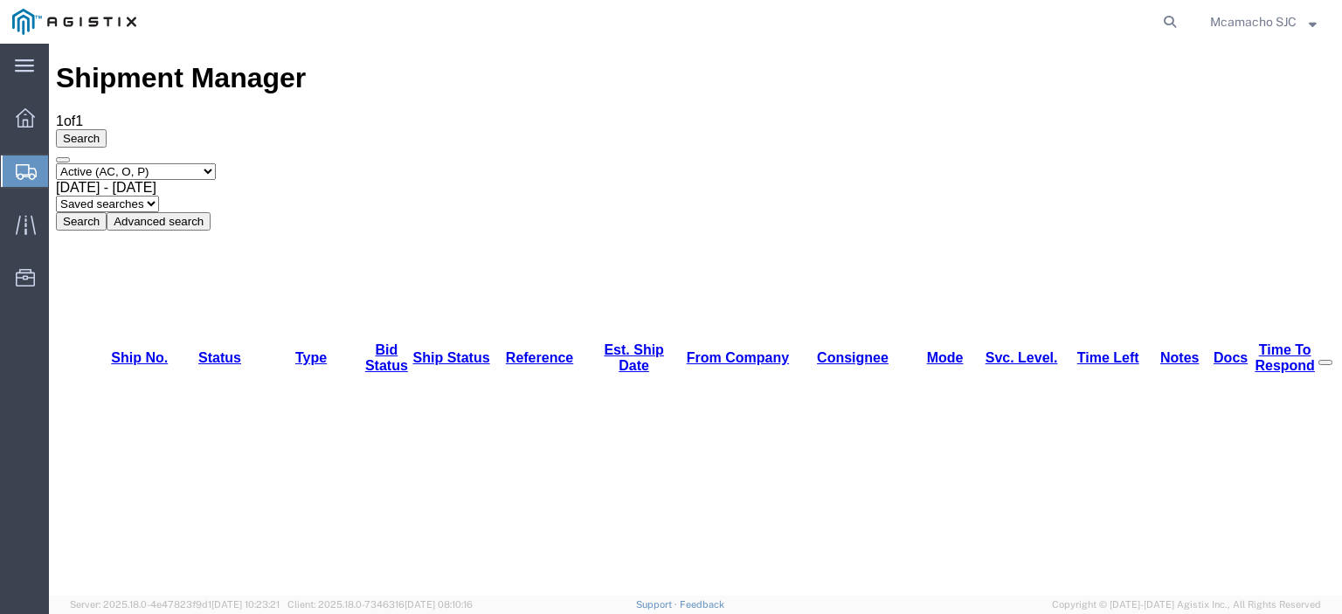
click at [121, 163] on select "Select status Active (AC, O, P) All Approved Awaiting Confirmation (AC) Booked …" at bounding box center [136, 171] width 160 height 17
select select "BOOK"
click at [56, 163] on select "Select status Active (AC, O, P) All Approved Awaiting Confirmation (AC) Booked …" at bounding box center [136, 171] width 160 height 17
click at [107, 212] on button "Search" at bounding box center [81, 221] width 51 height 18
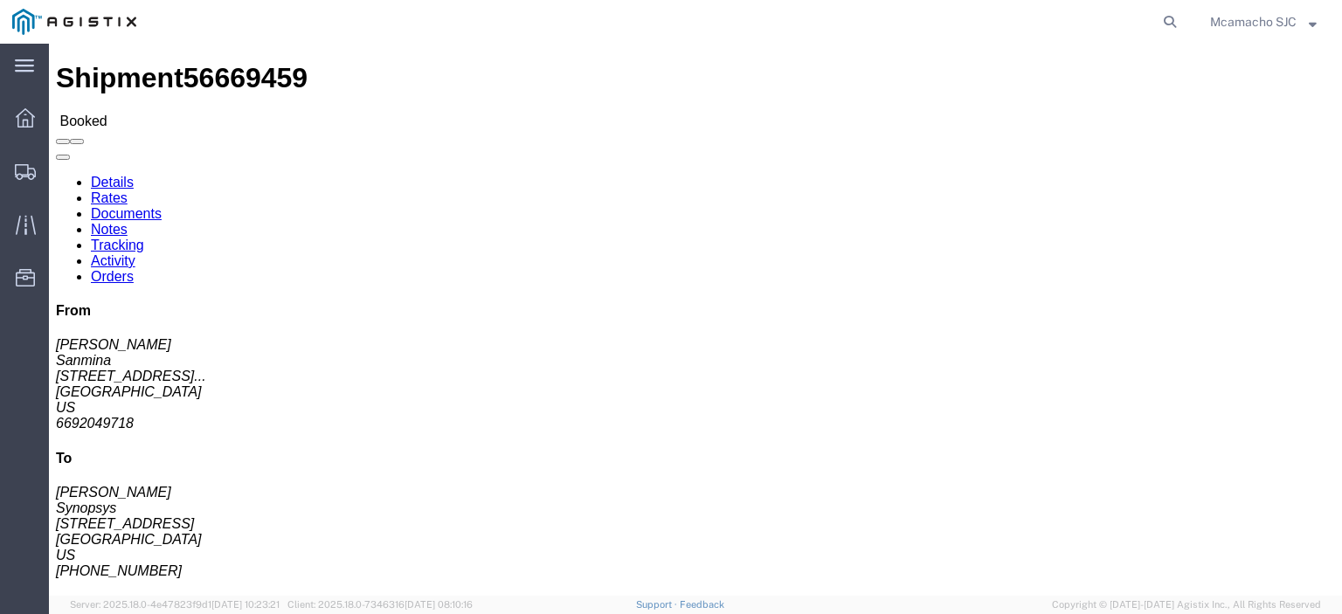
click link "Tracking"
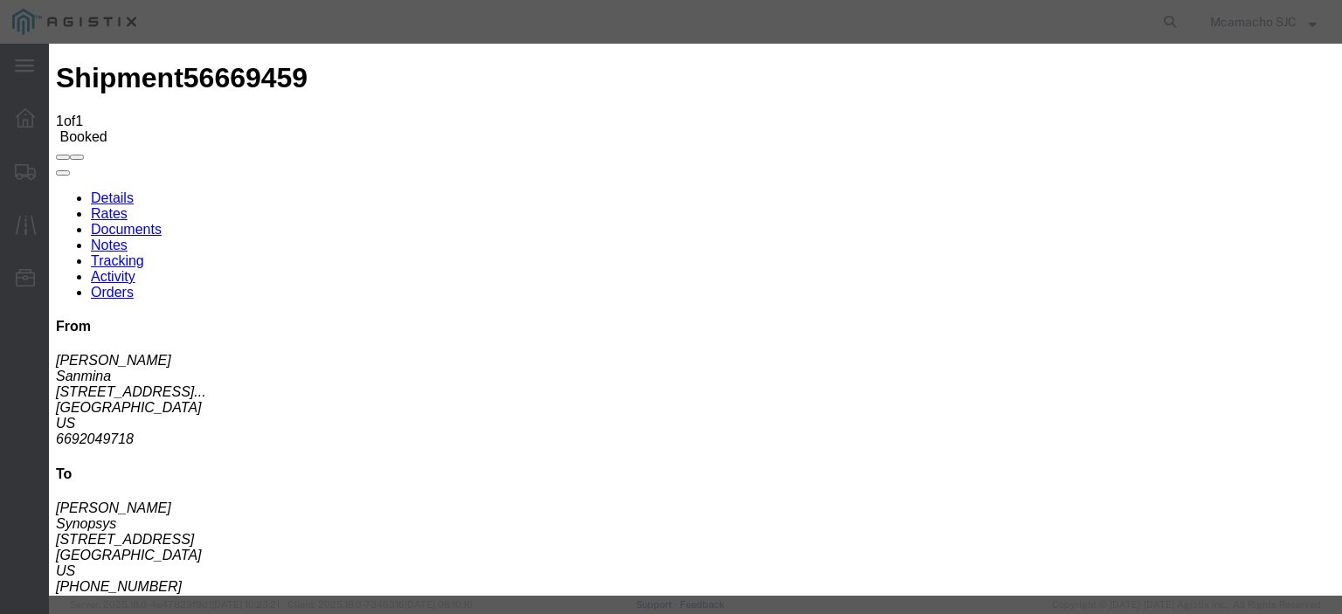
type input "[DATE]"
type input "6:00 PM"
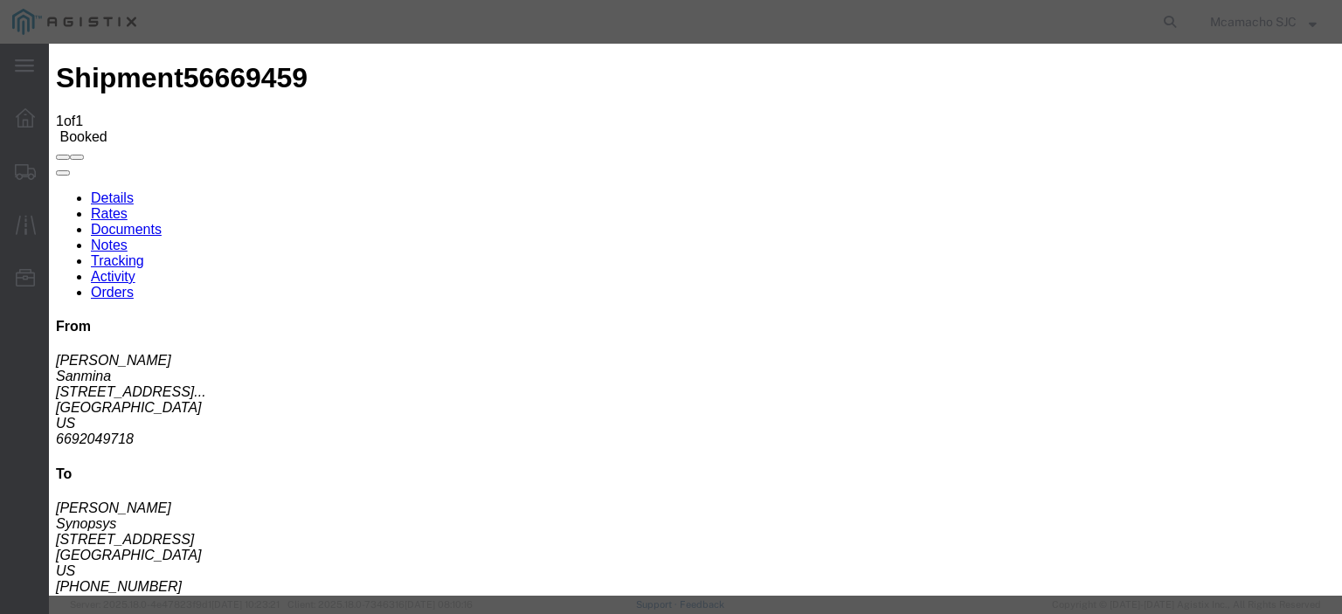
type input "[DATE]"
type input "3:40 PM"
select select "DELIVRED"
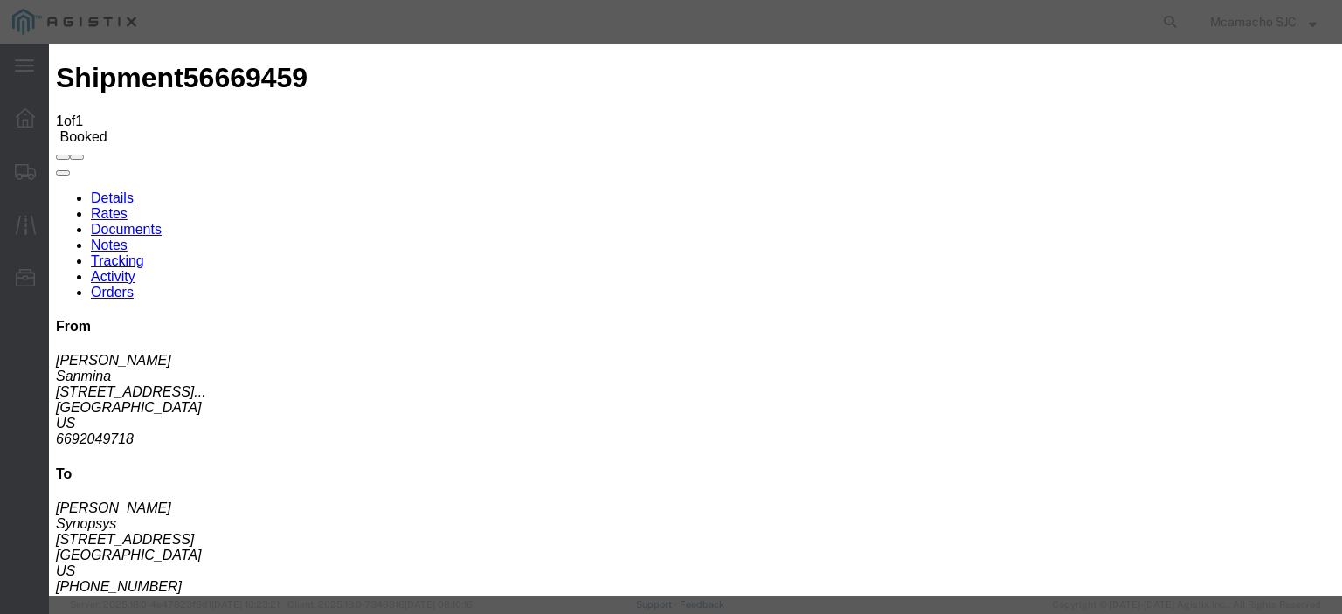
type input "[DATE]"
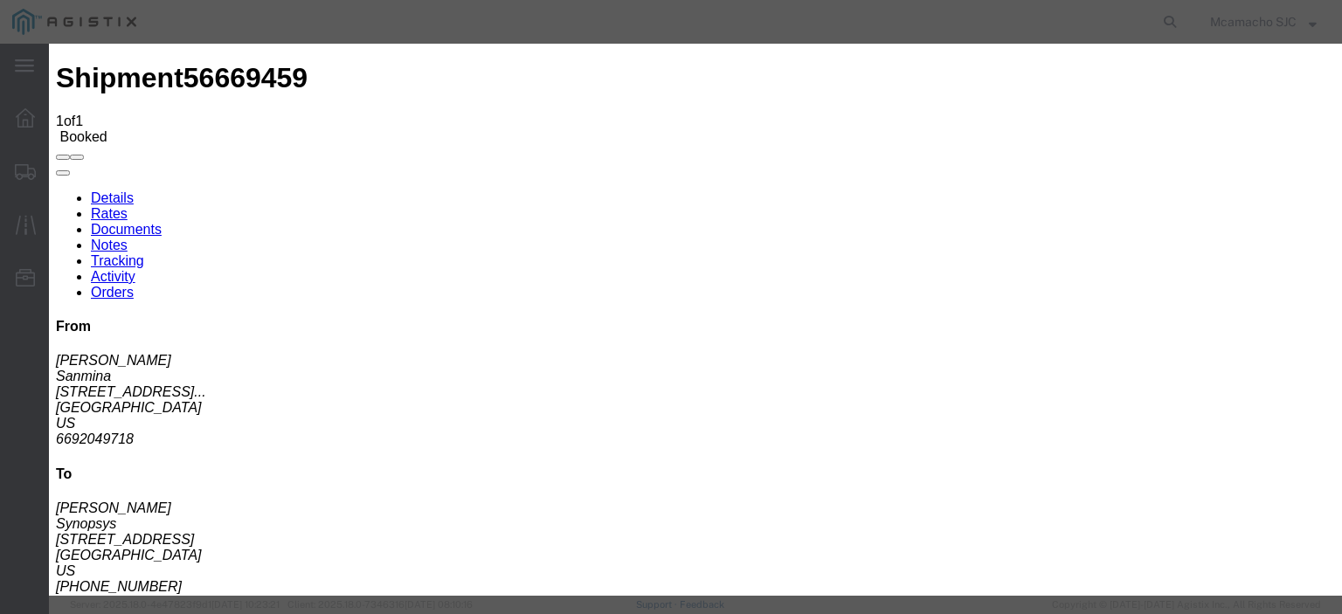
type input "[PERSON_NAME]"
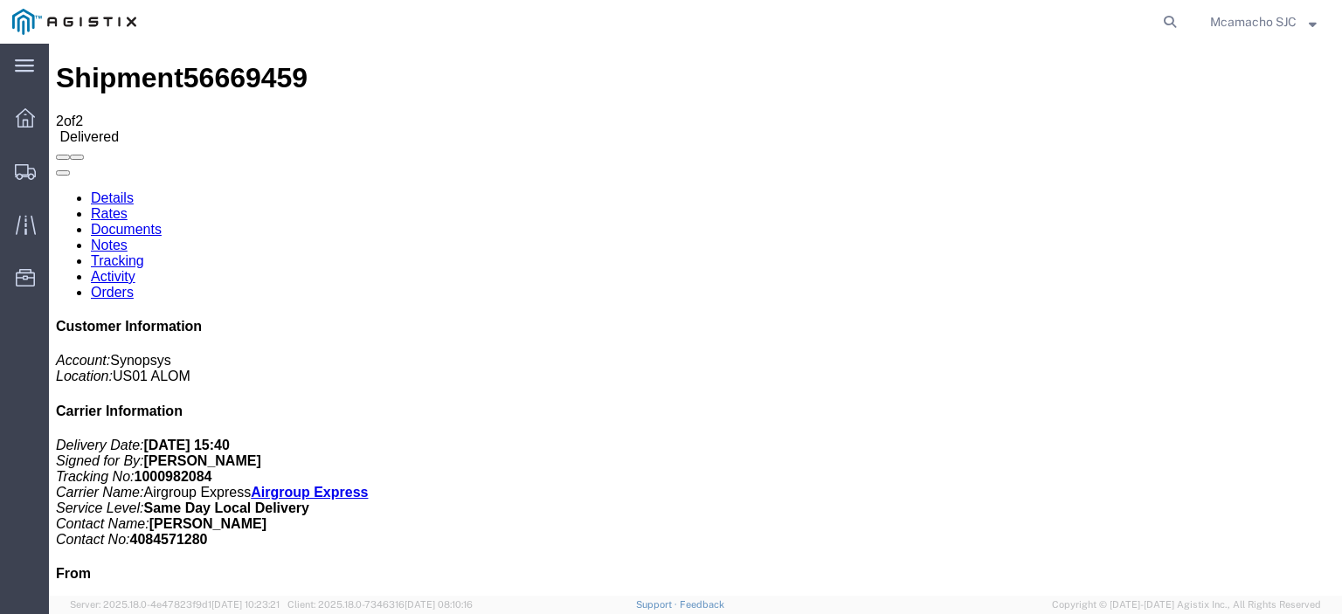
click at [162, 222] on link "Documents" at bounding box center [126, 229] width 71 height 15
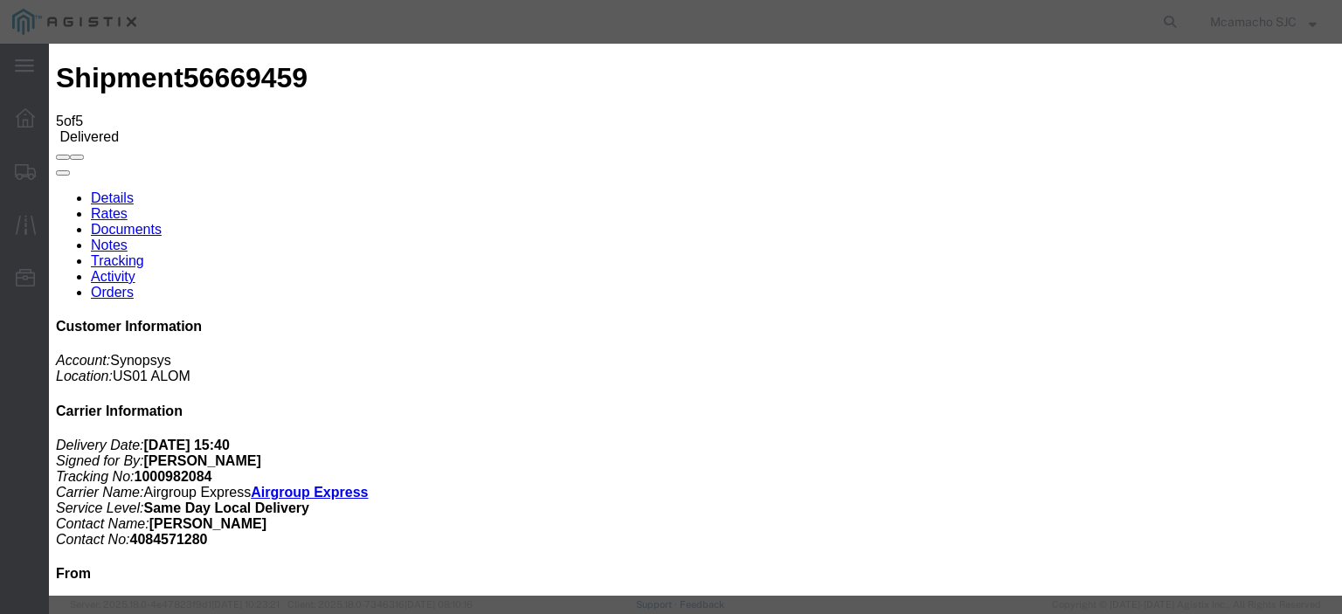
type input "C:\fakepath\1000982084 HCPOD.pdf"
type input "AIRGROUP"
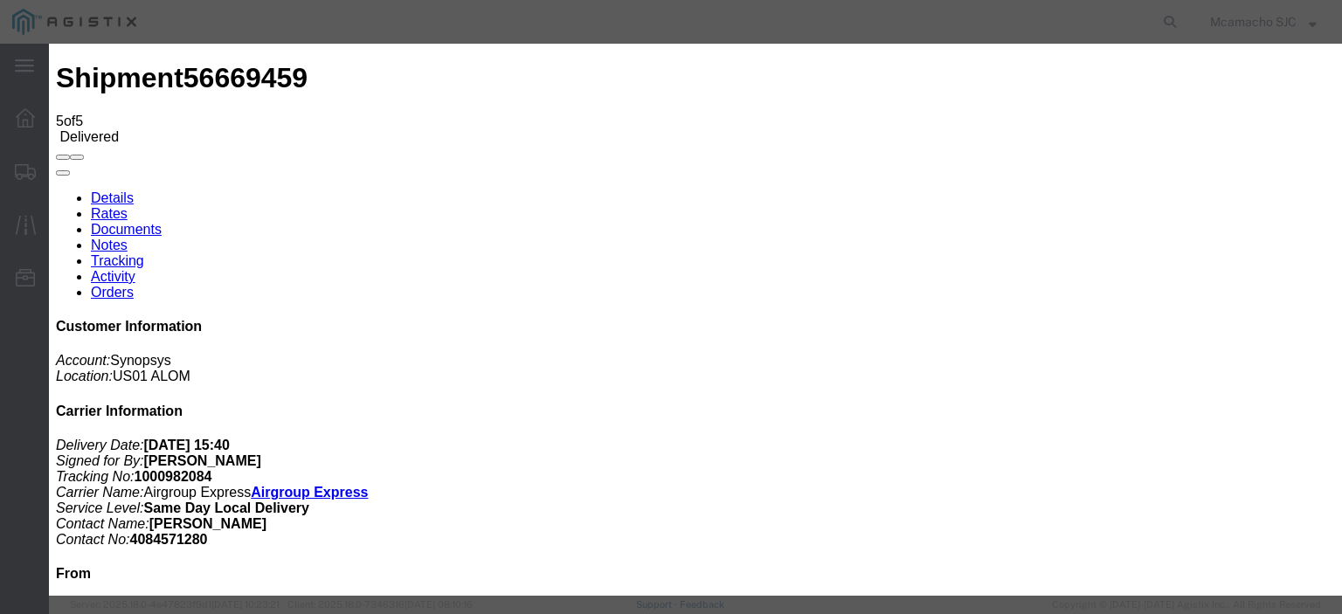
type input "HCPOD"
select select "PROOF_OF_DELIVERY"
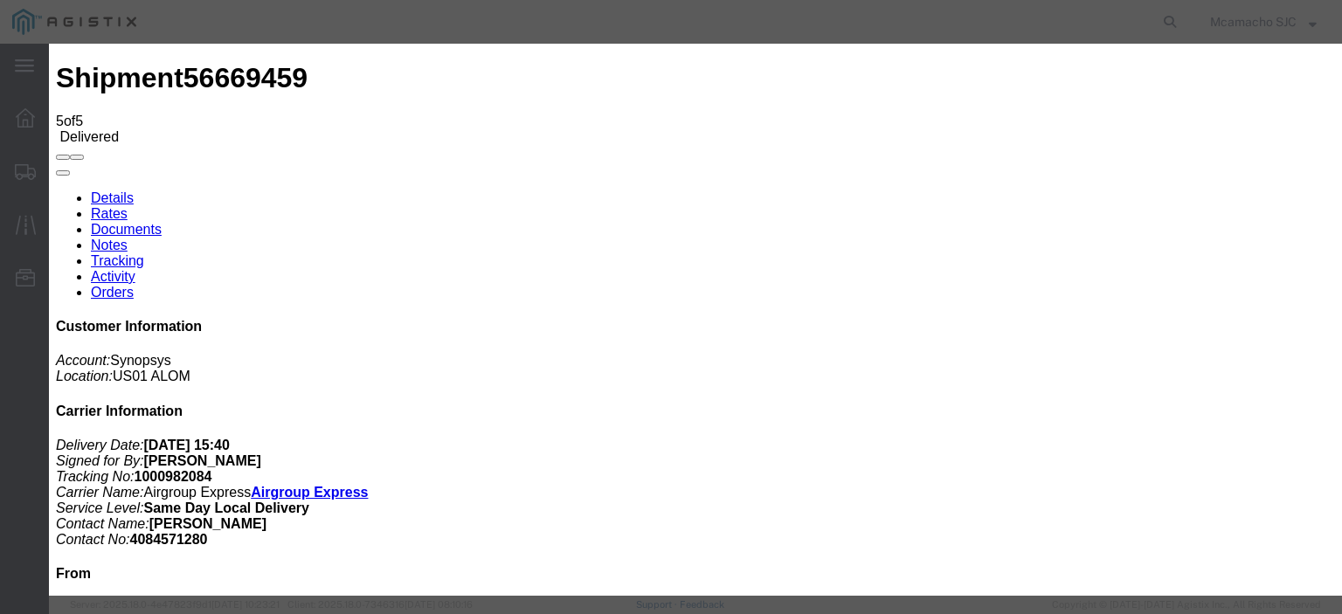
select select
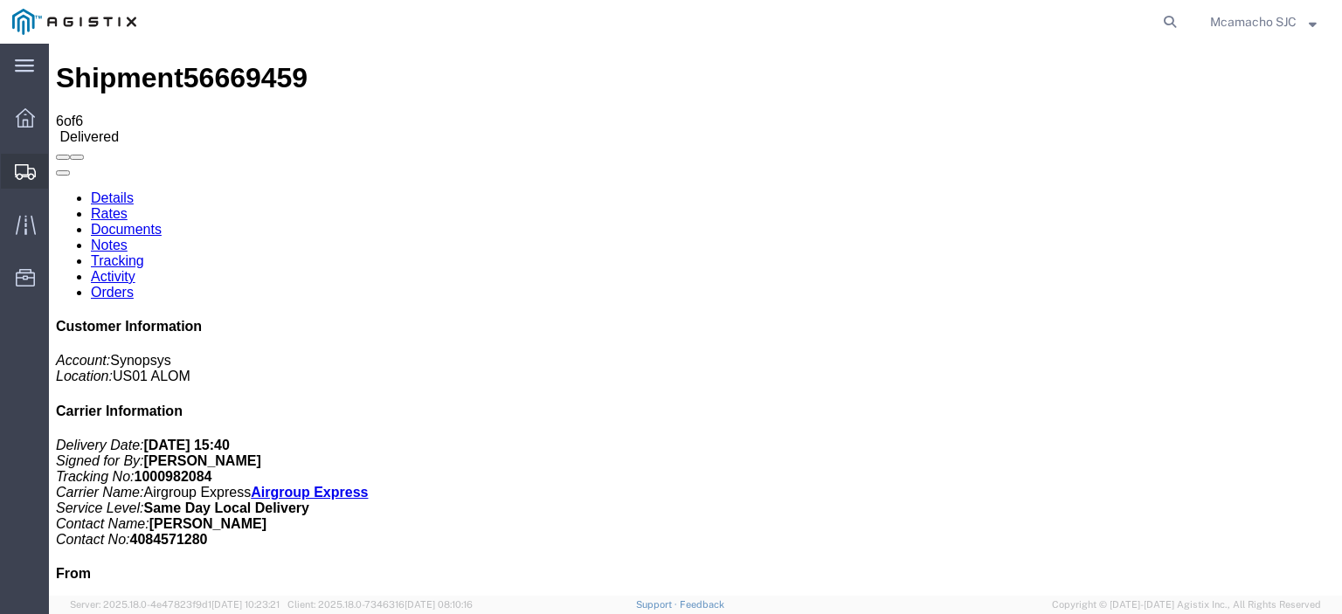
click at [25, 169] on icon at bounding box center [25, 172] width 21 height 16
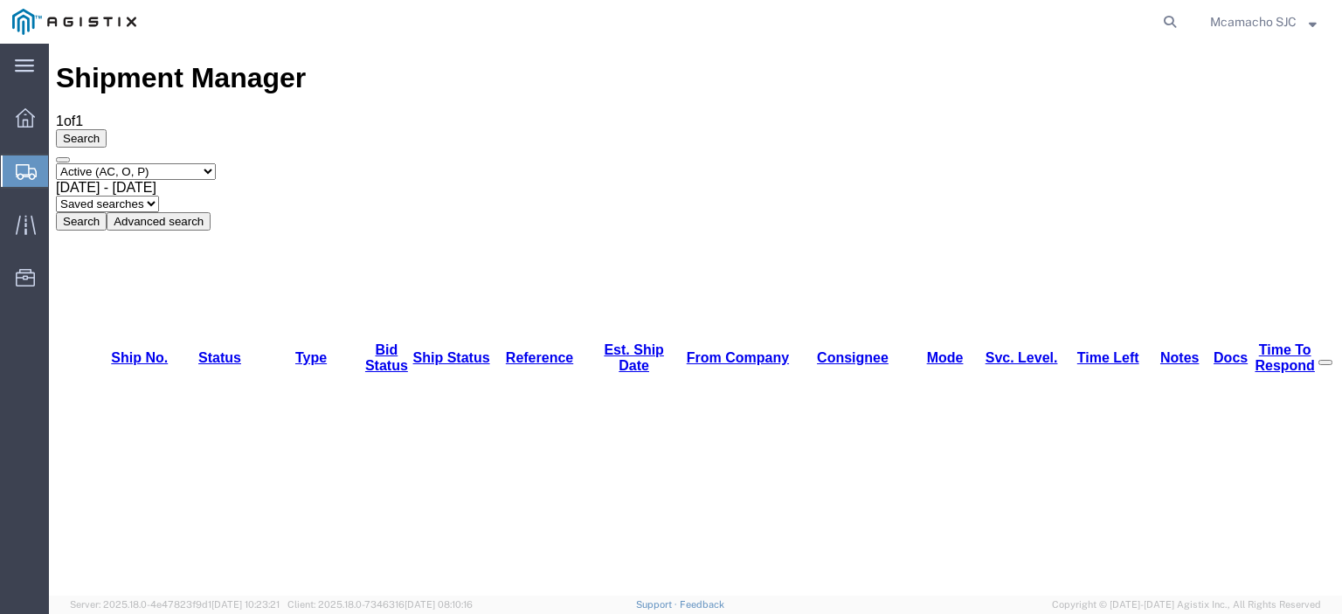
click at [108, 163] on select "Select status Active (AC, O, P) All Approved Awaiting Confirmation (AC) Booked …" at bounding box center [136, 171] width 160 height 17
select select "BOOK"
click at [56, 163] on select "Select status Active (AC, O, P) All Approved Awaiting Confirmation (AC) Booked …" at bounding box center [136, 171] width 160 height 17
click at [107, 212] on button "Search" at bounding box center [81, 221] width 51 height 18
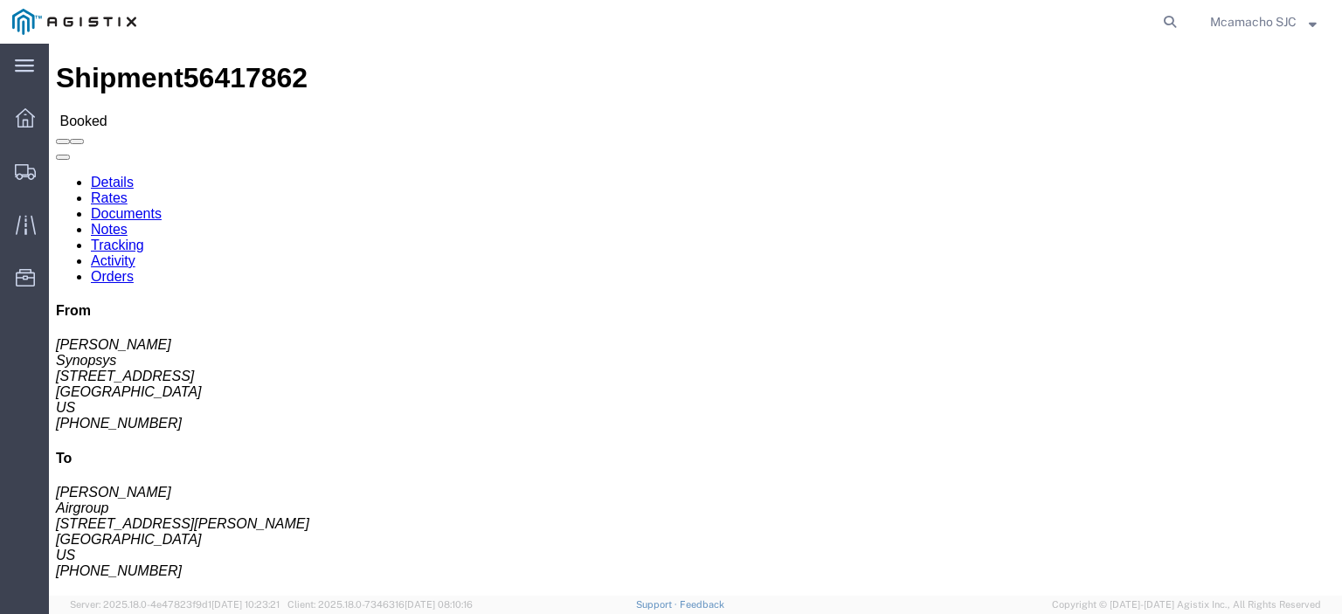
click link "Documents"
